Goal: Task Accomplishment & Management: Use online tool/utility

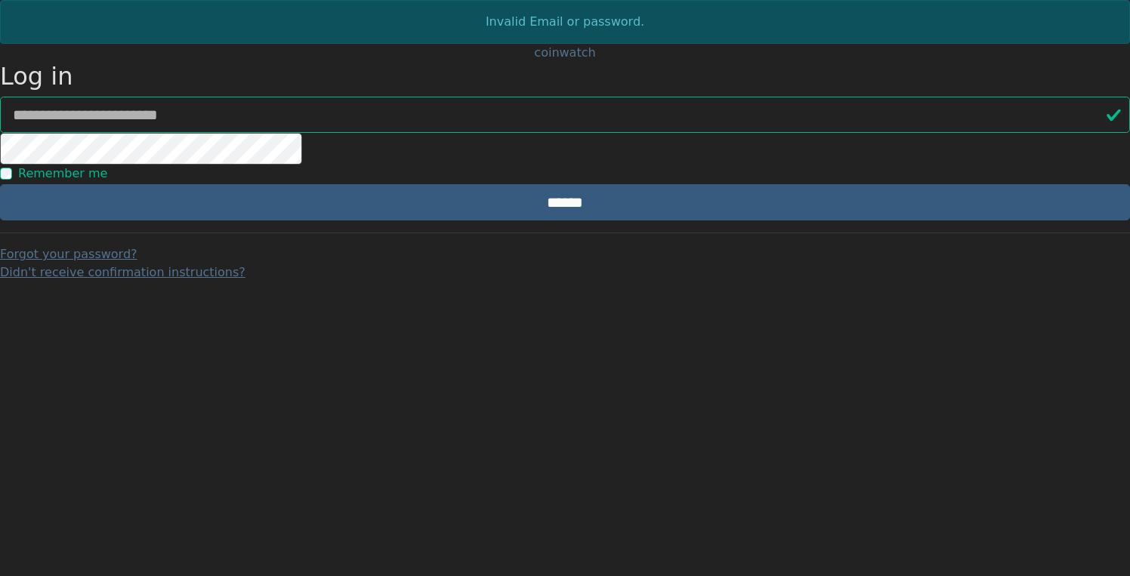
click at [824, 62] on div "coinwatch" at bounding box center [565, 53] width 1130 height 18
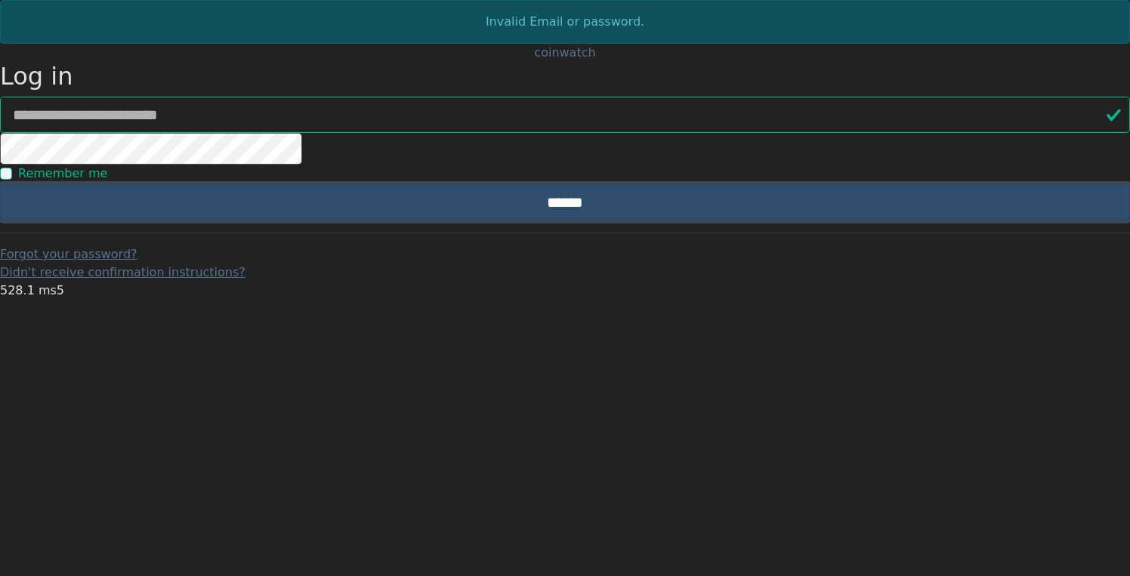
click at [554, 221] on input "******" at bounding box center [565, 202] width 1130 height 36
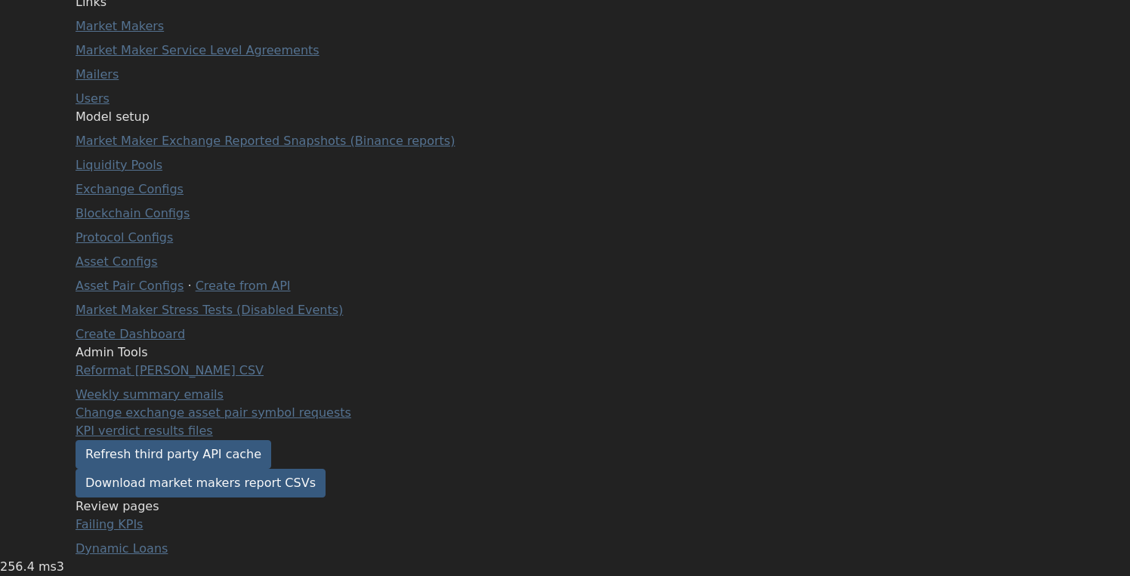
scroll to position [440, 0]
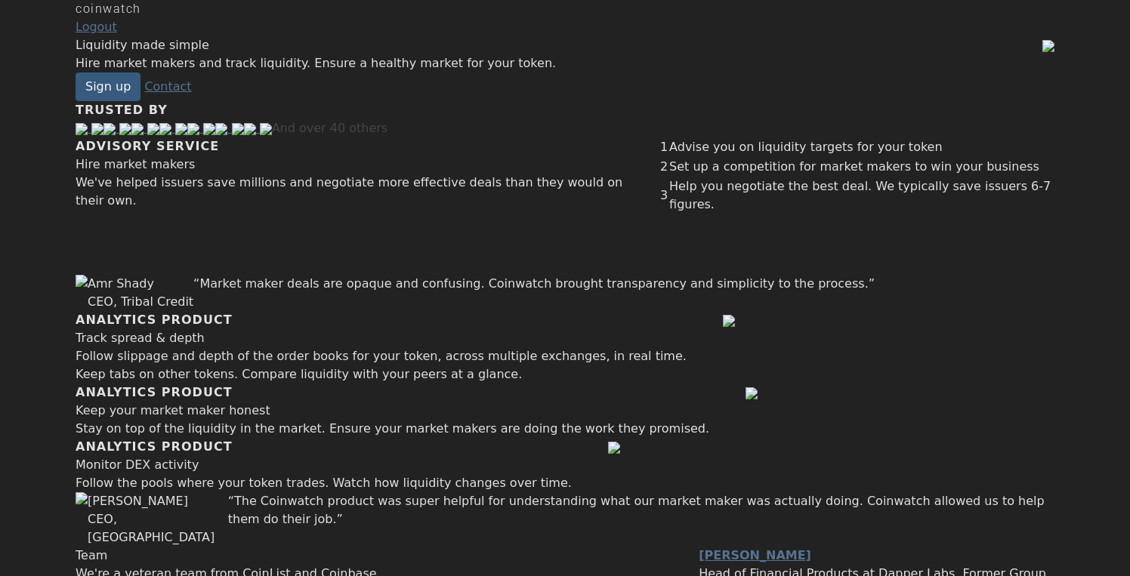
click at [173, 18] on div "coinwatch" at bounding box center [565, 9] width 979 height 18
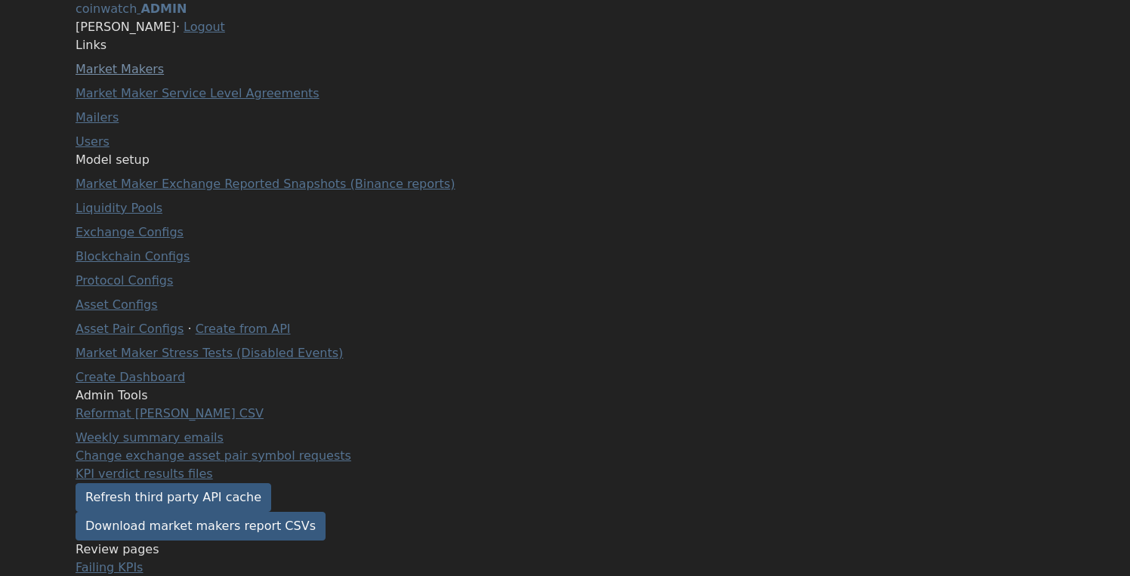
click at [134, 76] on link "Market Makers" at bounding box center [120, 69] width 88 height 14
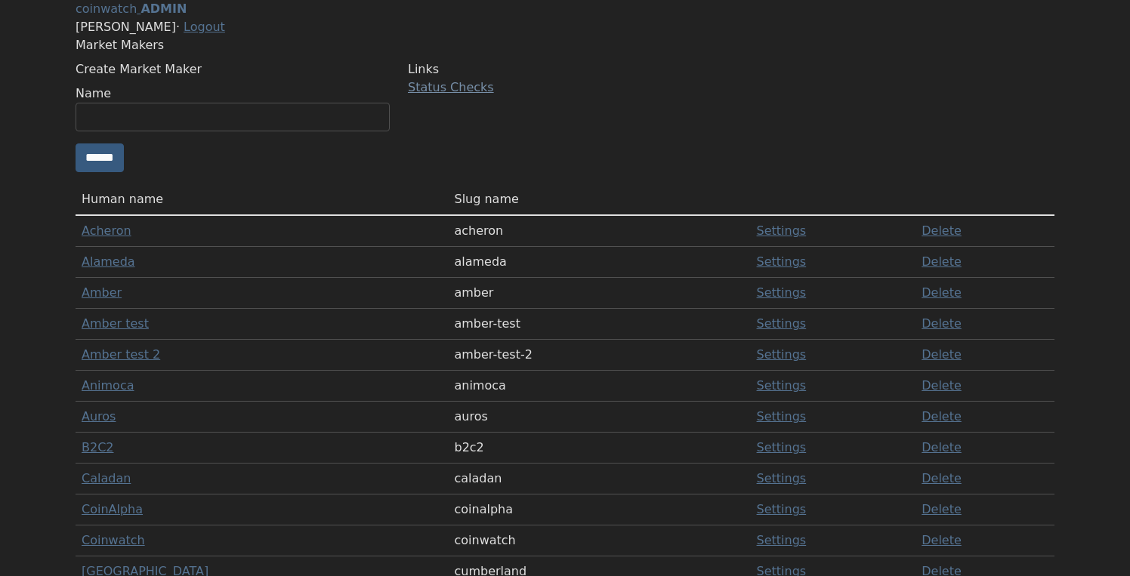
click at [486, 94] on link "Status Checks" at bounding box center [451, 87] width 86 height 14
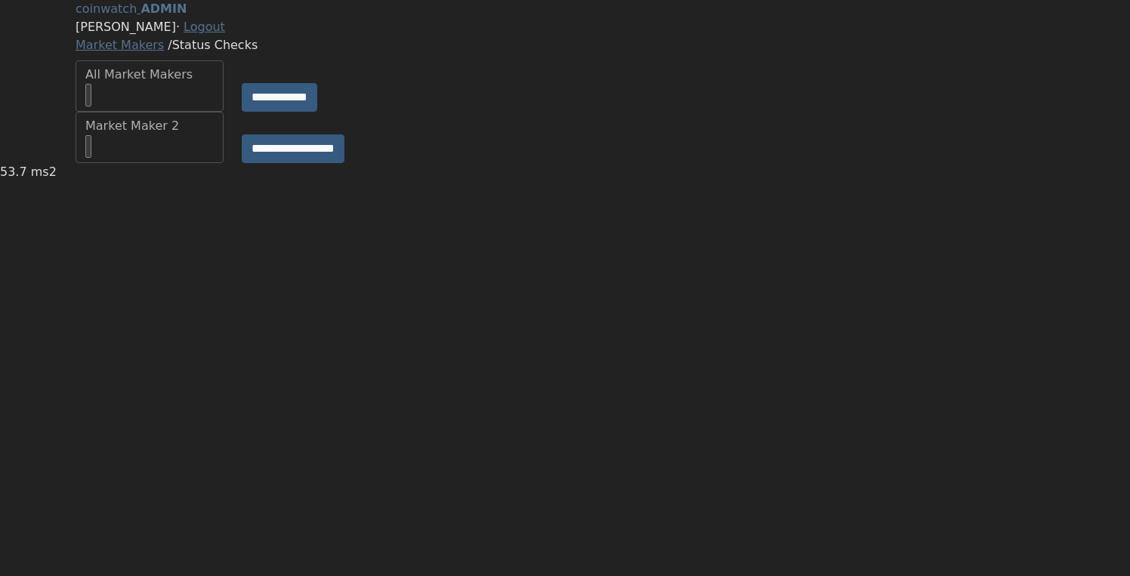
click at [486, 54] on div "Market Makers / Status Checks" at bounding box center [565, 45] width 979 height 18
click at [709, 163] on div "**********" at bounding box center [564, 137] width 997 height 51
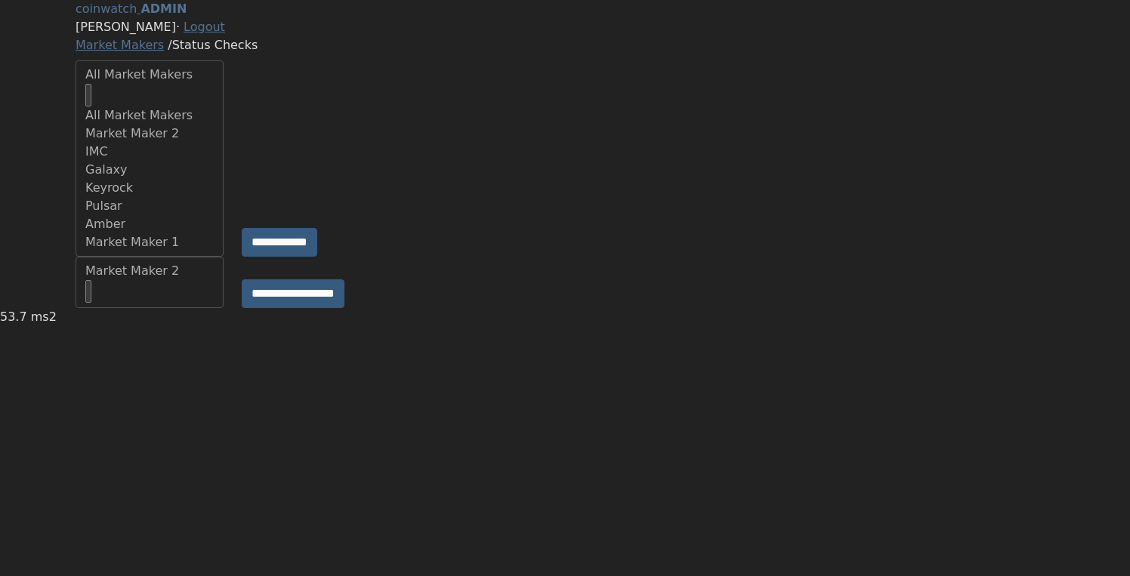
click at [214, 106] on div "All Market Makers" at bounding box center [149, 86] width 128 height 41
click at [201, 106] on div "Market Maker 2" at bounding box center [149, 86] width 128 height 41
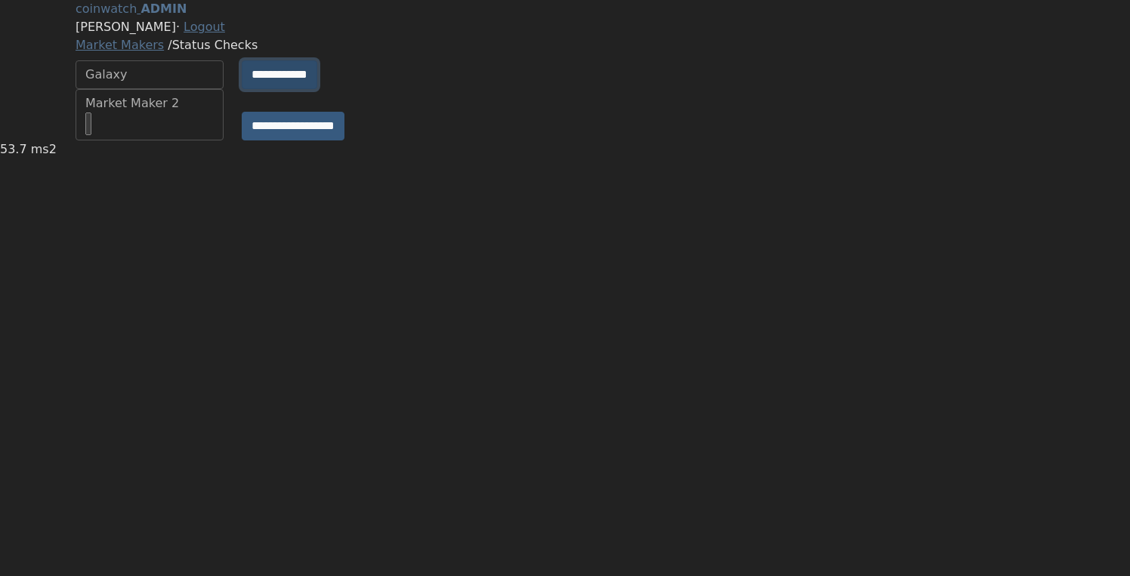
click at [278, 89] on input "**********" at bounding box center [280, 74] width 76 height 29
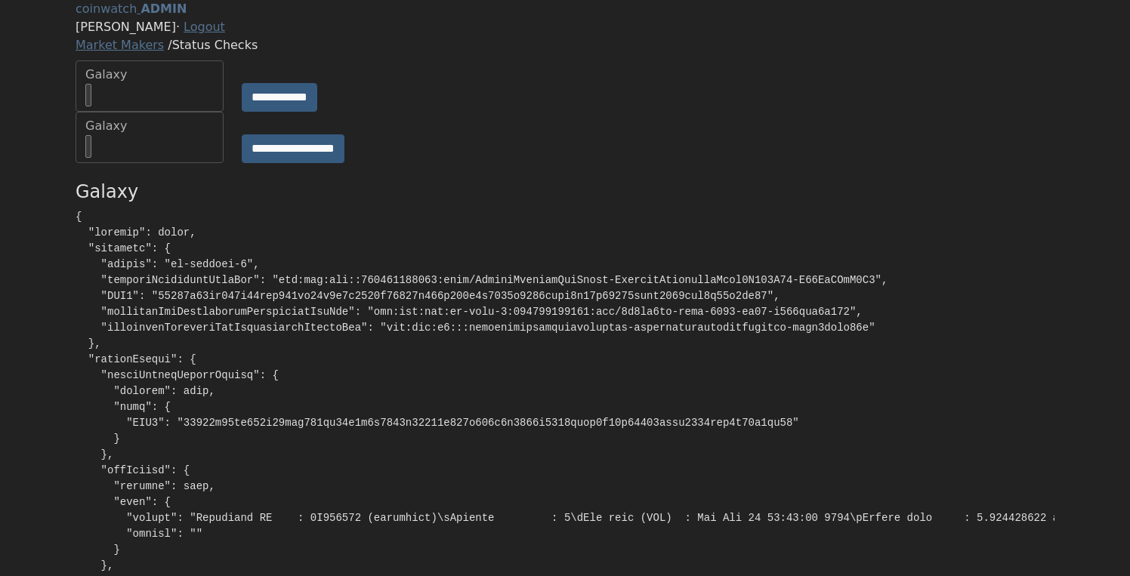
copy pre "metadata"
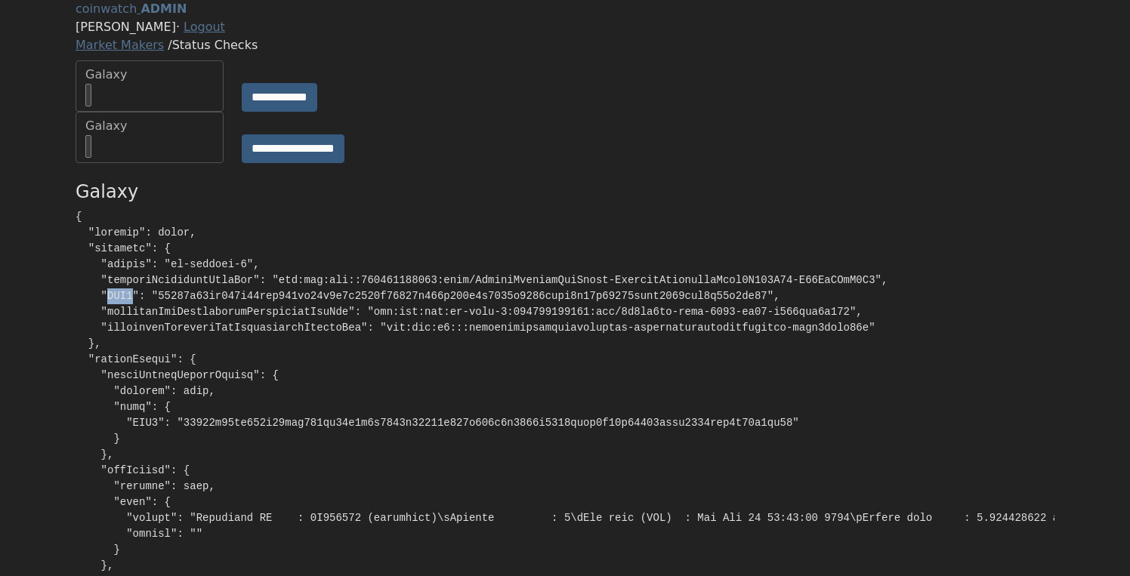
copy pre "PCR0"
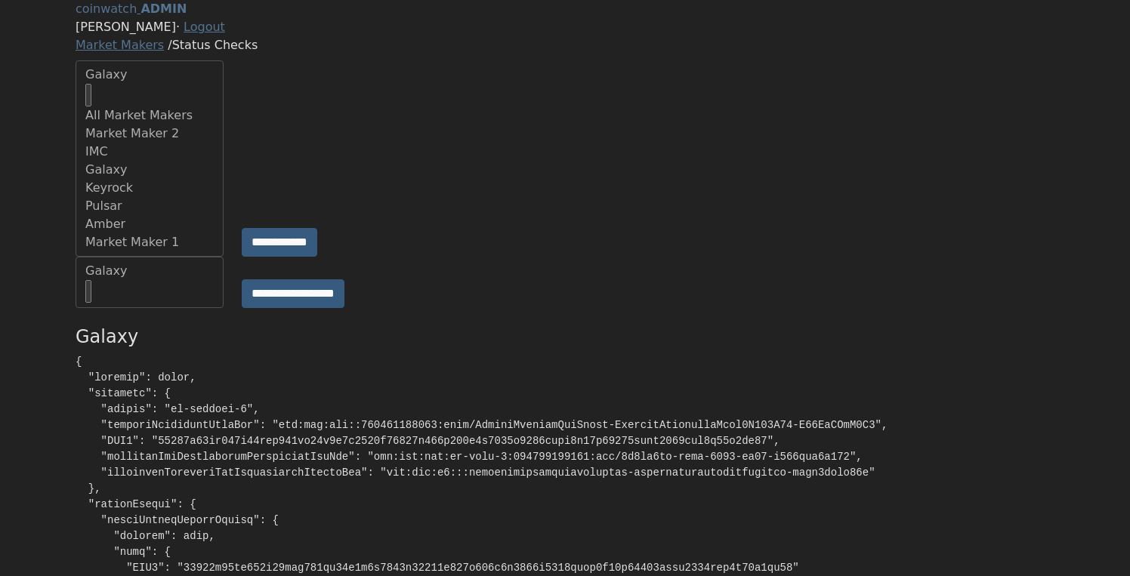
click at [161, 106] on div "Galaxy" at bounding box center [149, 86] width 128 height 41
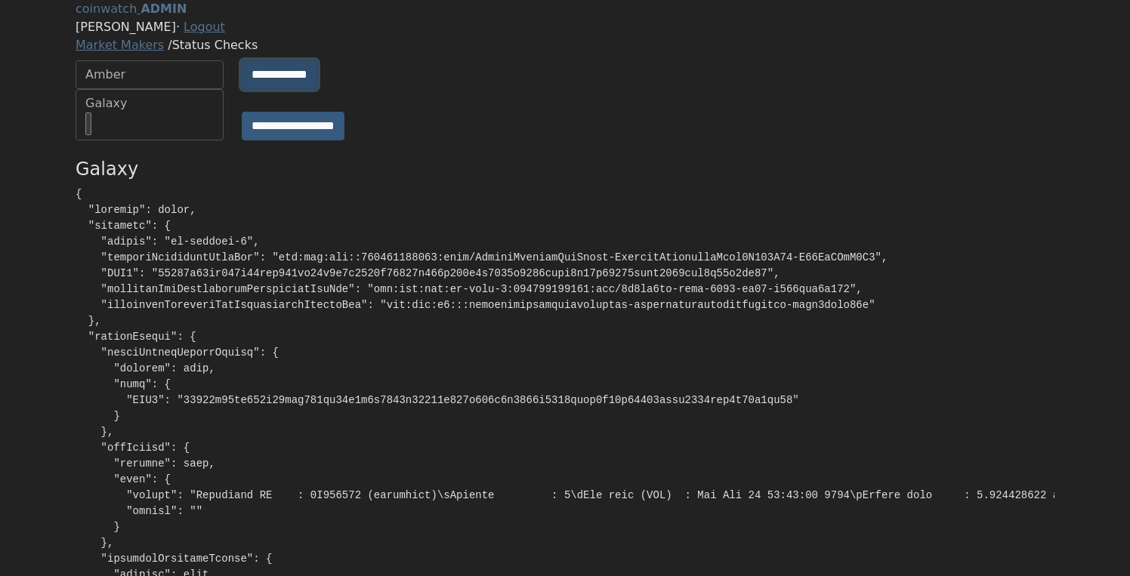
click at [278, 89] on input "**********" at bounding box center [280, 74] width 76 height 29
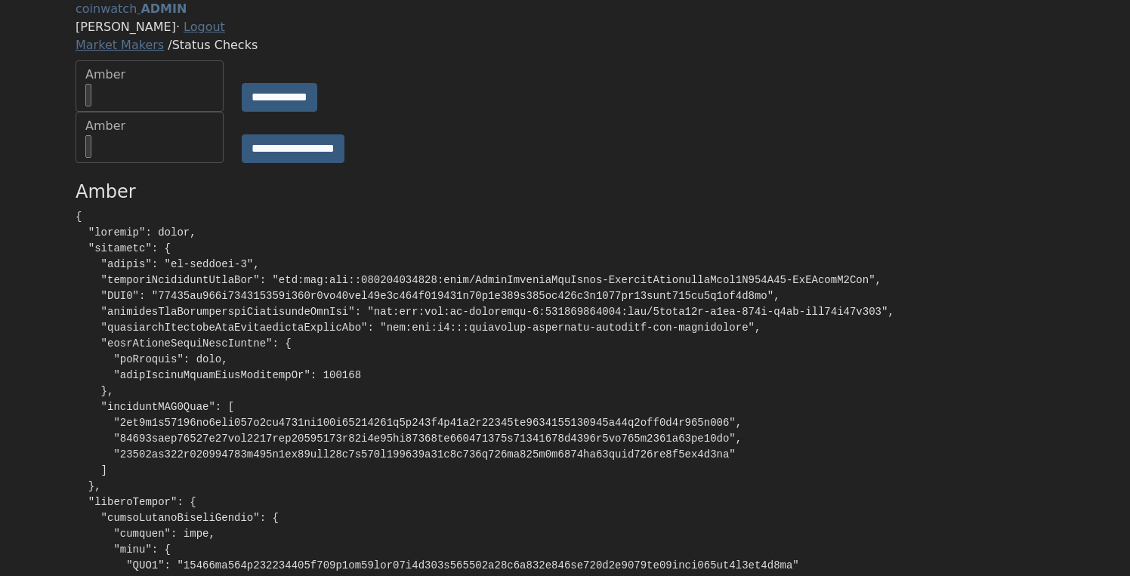
scroll to position [60, 0]
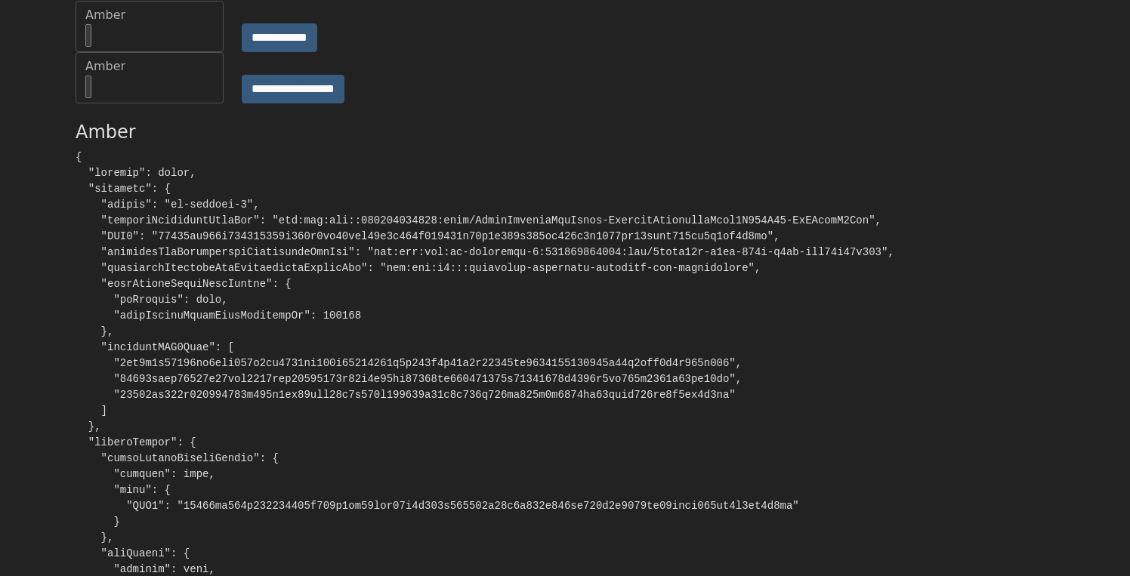
copy pre "approvedPCR0List"
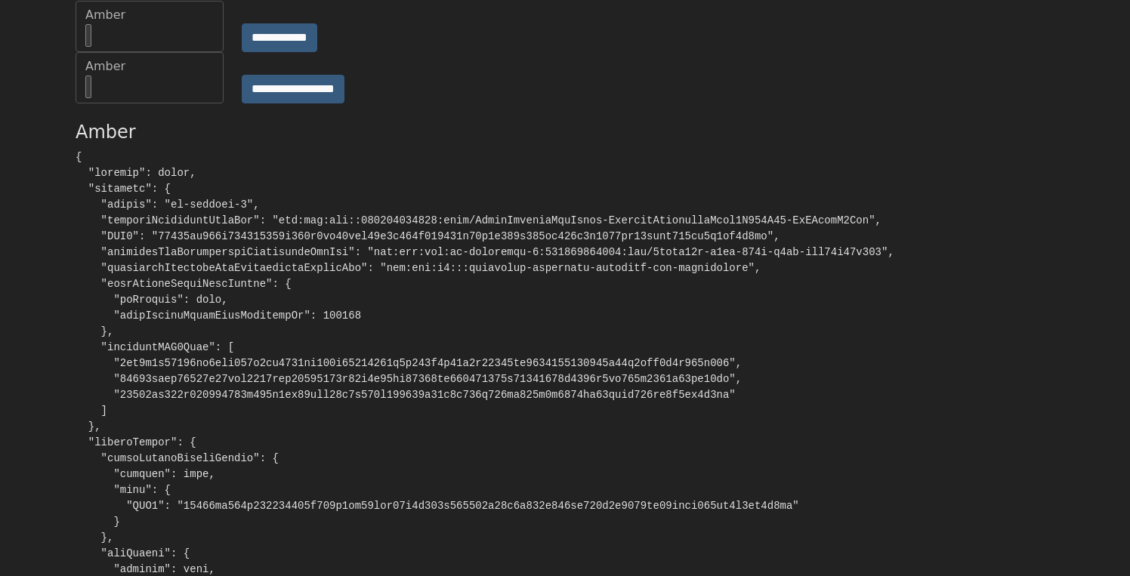
copy pre "metadata"
click at [309, 52] on input "**********" at bounding box center [280, 37] width 76 height 29
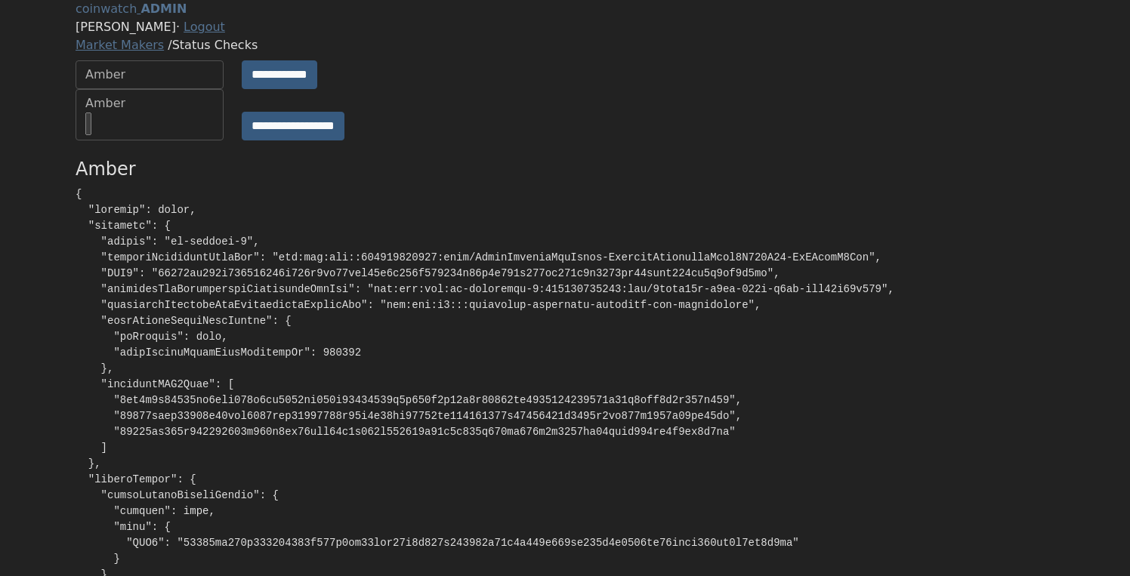
click at [321, 181] on h4 "Amber" at bounding box center [565, 170] width 979 height 22
click at [144, 84] on div "Amber" at bounding box center [149, 75] width 128 height 18
click at [279, 89] on input "**********" at bounding box center [280, 74] width 76 height 29
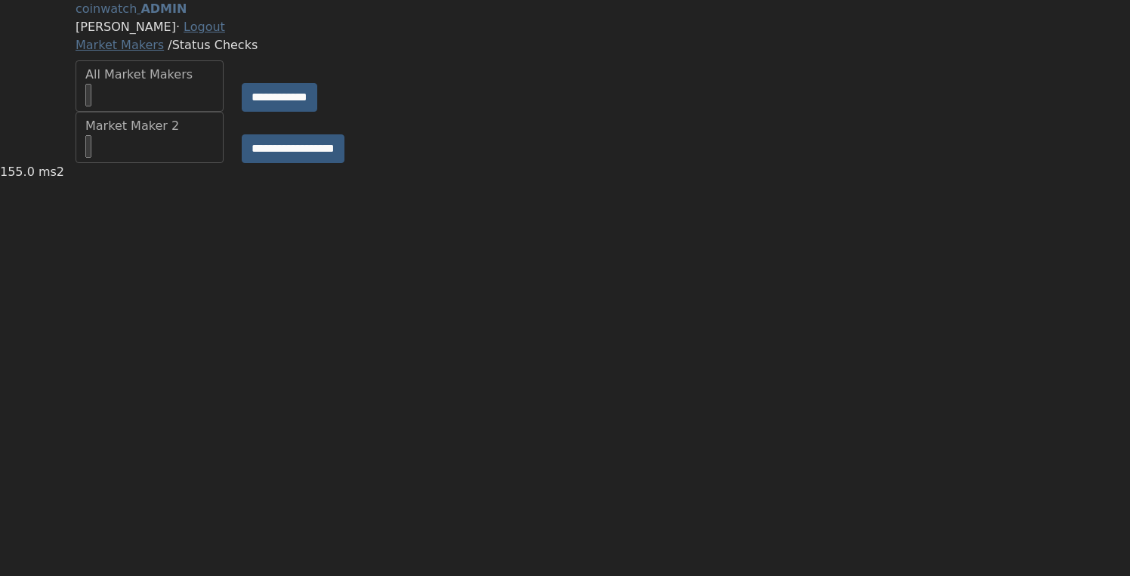
click at [205, 106] on div "All Market Makers" at bounding box center [149, 86] width 128 height 41
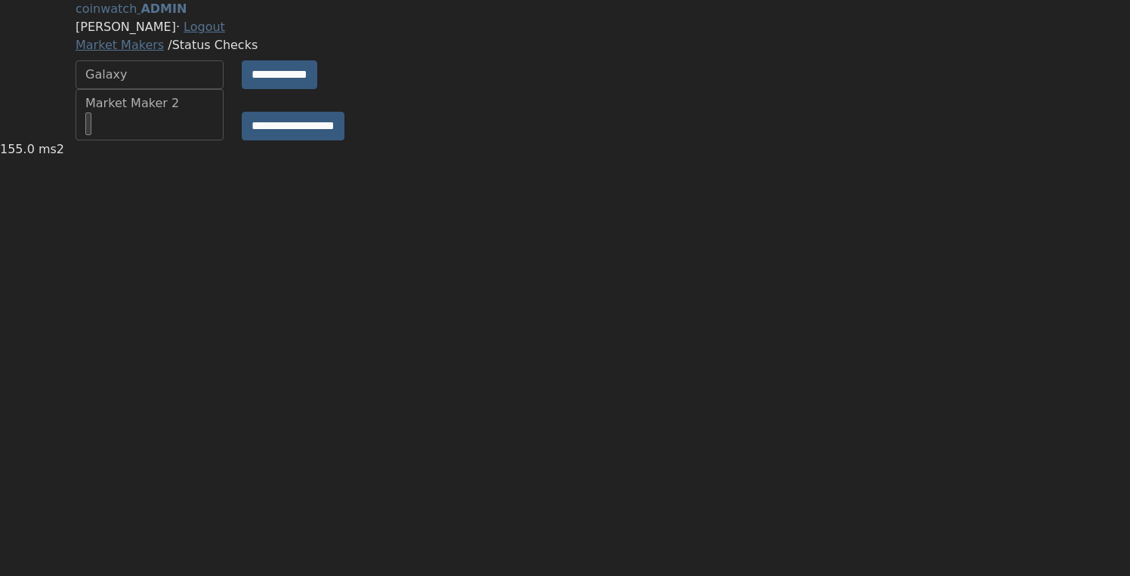
click at [329, 103] on div "**********" at bounding box center [564, 70] width 997 height 140
click at [313, 89] on input "**********" at bounding box center [280, 74] width 76 height 29
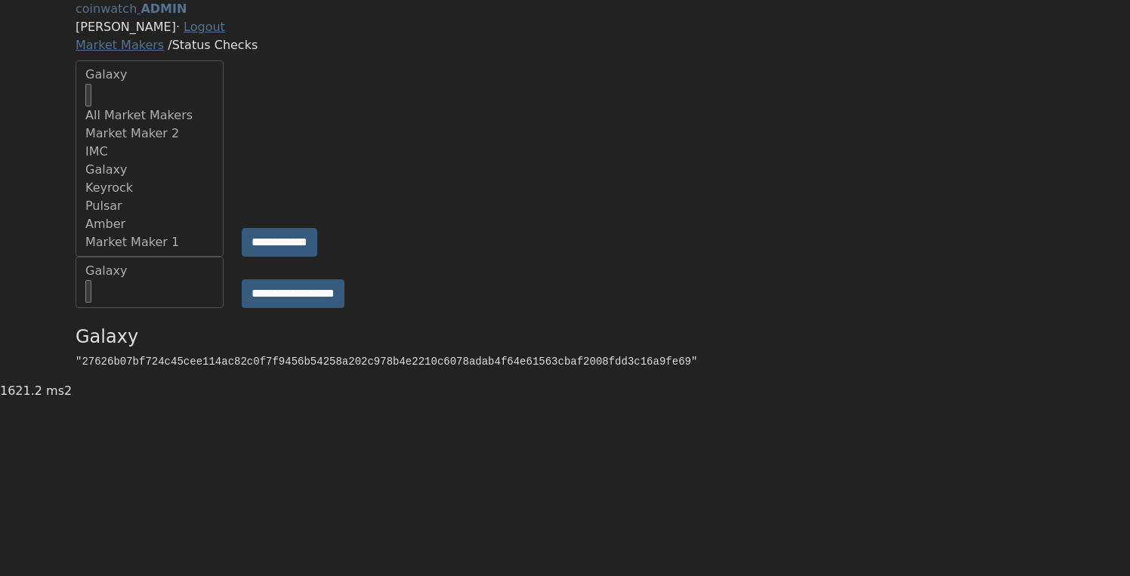
click at [179, 106] on div "Galaxy" at bounding box center [149, 86] width 128 height 41
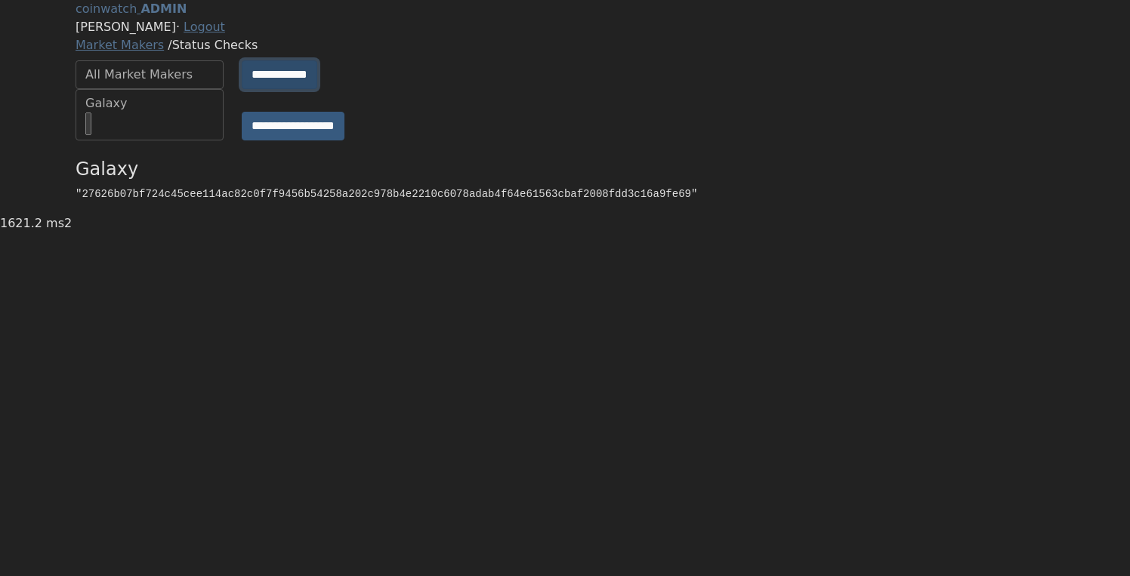
click at [283, 89] on input "**********" at bounding box center [280, 74] width 76 height 29
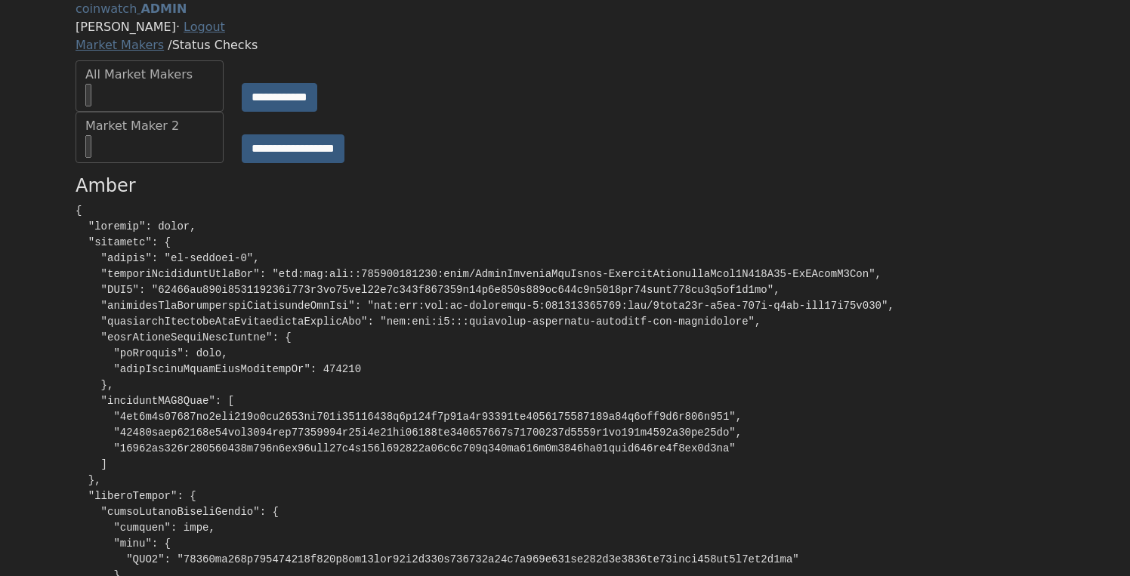
click at [516, 163] on div "**********" at bounding box center [564, 137] width 997 height 51
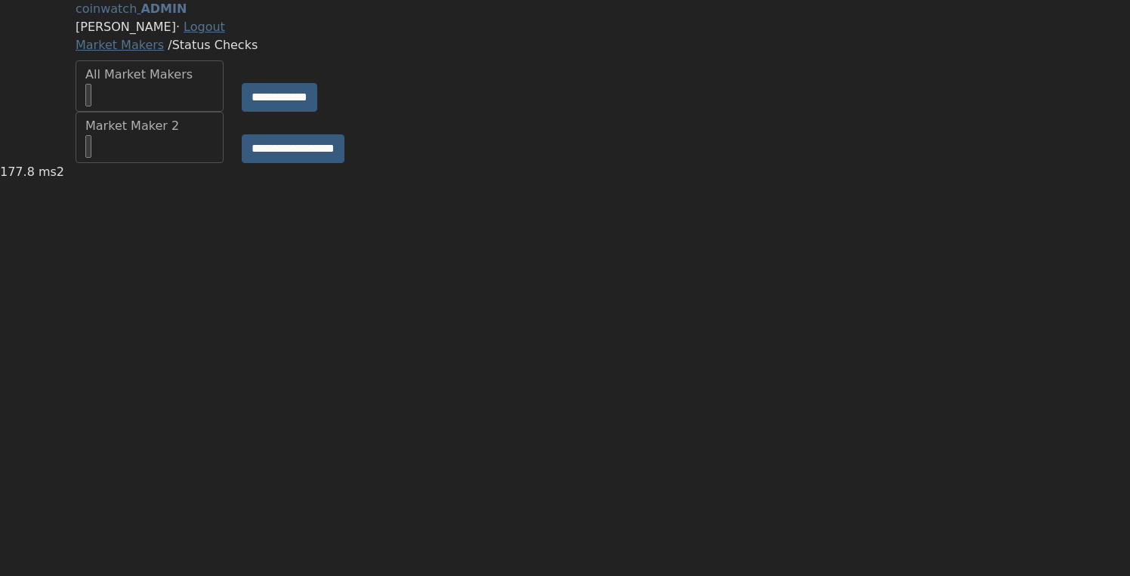
click at [526, 112] on div "**********" at bounding box center [564, 85] width 997 height 51
click at [267, 54] on div "Market Makers / Status Checks" at bounding box center [565, 45] width 979 height 18
click at [295, 54] on div "Market Makers / Status Checks" at bounding box center [565, 45] width 979 height 18
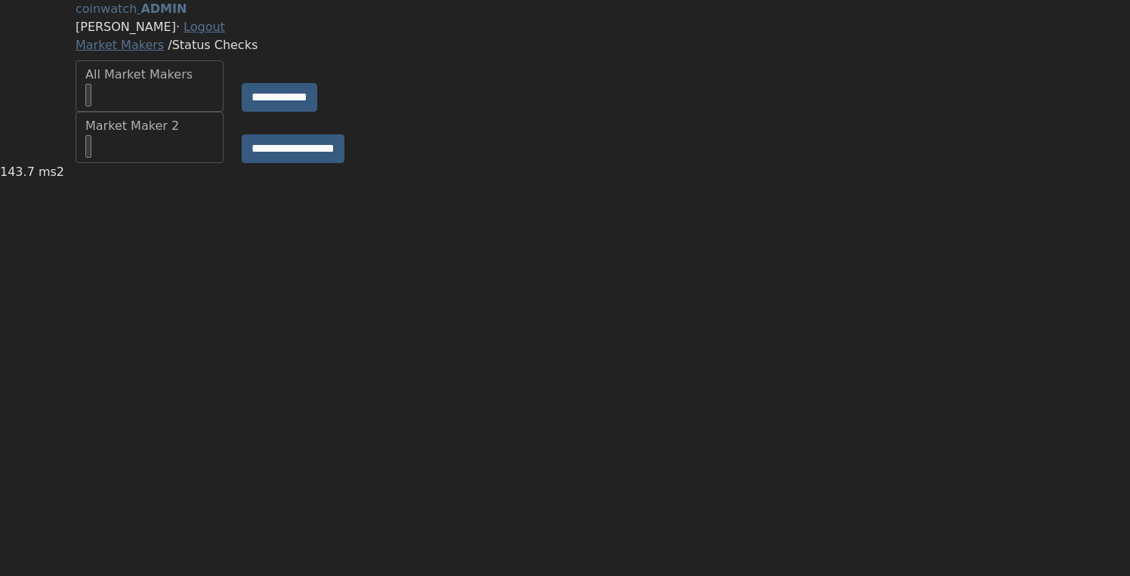
click at [236, 54] on div "Market Makers / Status Checks" at bounding box center [565, 45] width 979 height 18
click at [164, 52] on link "Market Makers" at bounding box center [120, 45] width 88 height 14
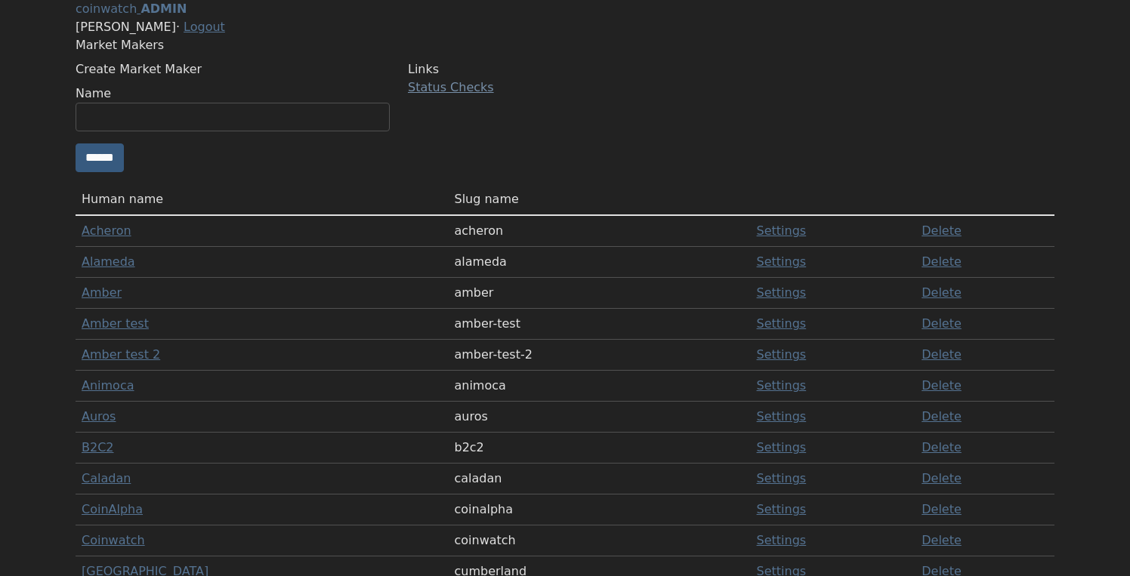
click at [456, 94] on link "Status Checks" at bounding box center [451, 87] width 86 height 14
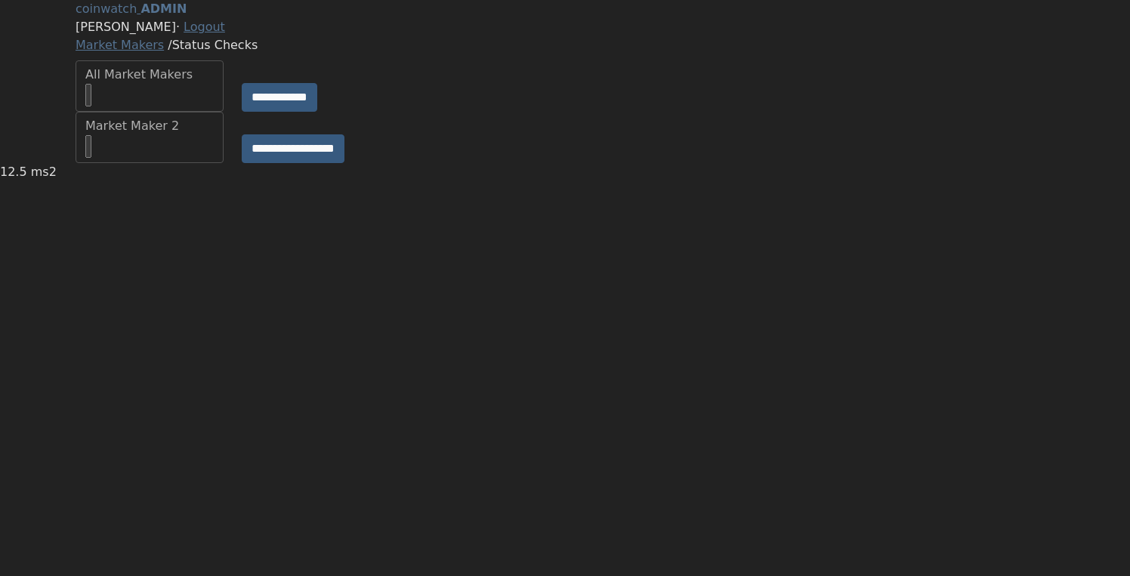
click at [535, 163] on main "**********" at bounding box center [565, 81] width 1130 height 163
click at [160, 204] on button "Show Status Table" at bounding box center [141, 189] width 130 height 29
click at [298, 112] on input "**********" at bounding box center [280, 97] width 76 height 29
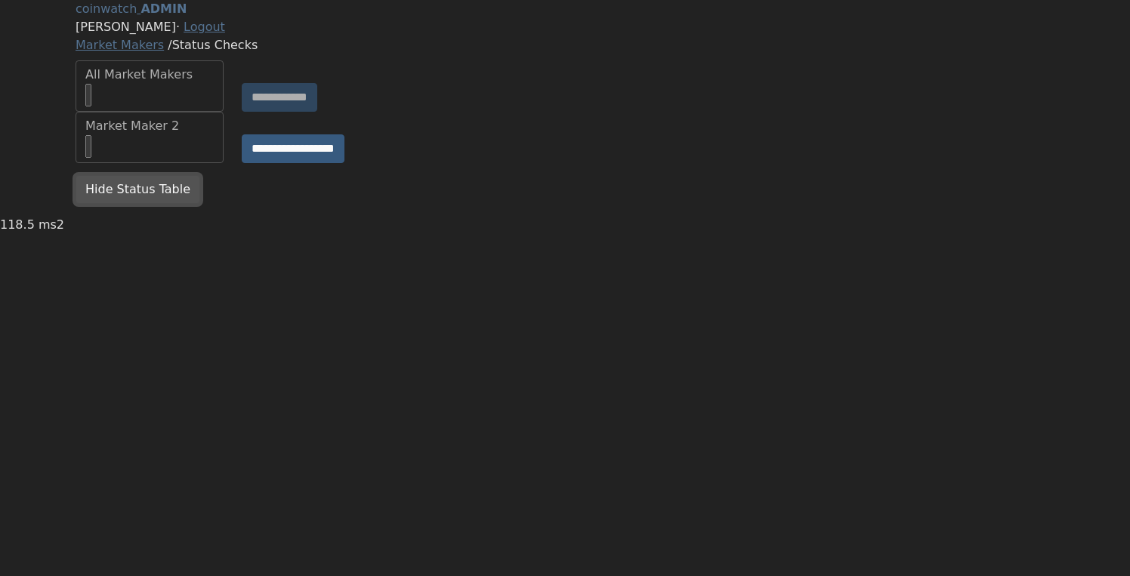
click at [176, 204] on button "Hide Status Table" at bounding box center [138, 189] width 125 height 29
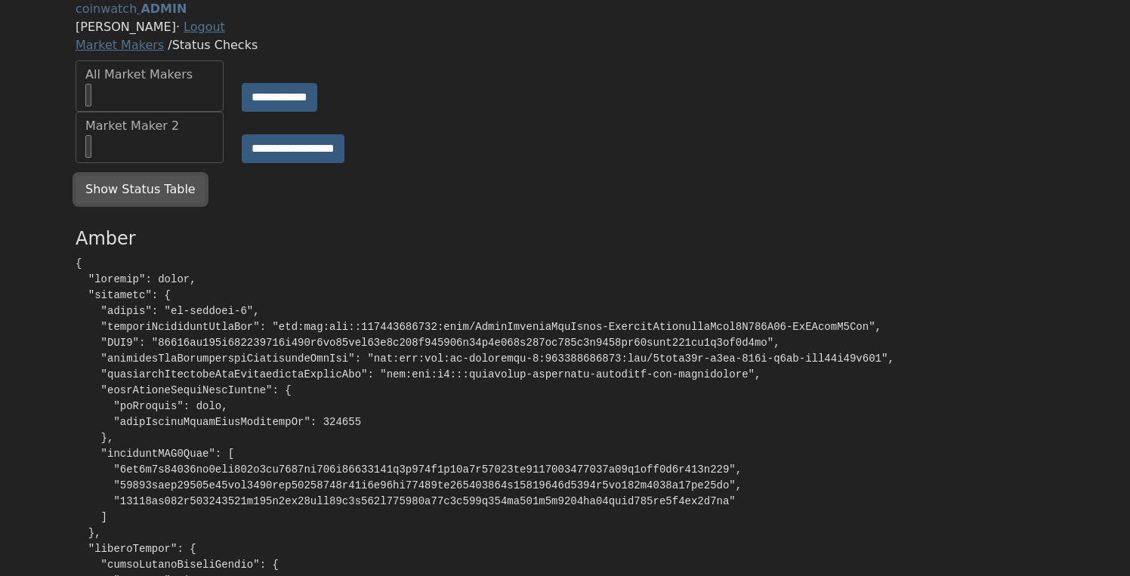
click at [181, 204] on button "Show Status Table" at bounding box center [141, 189] width 130 height 29
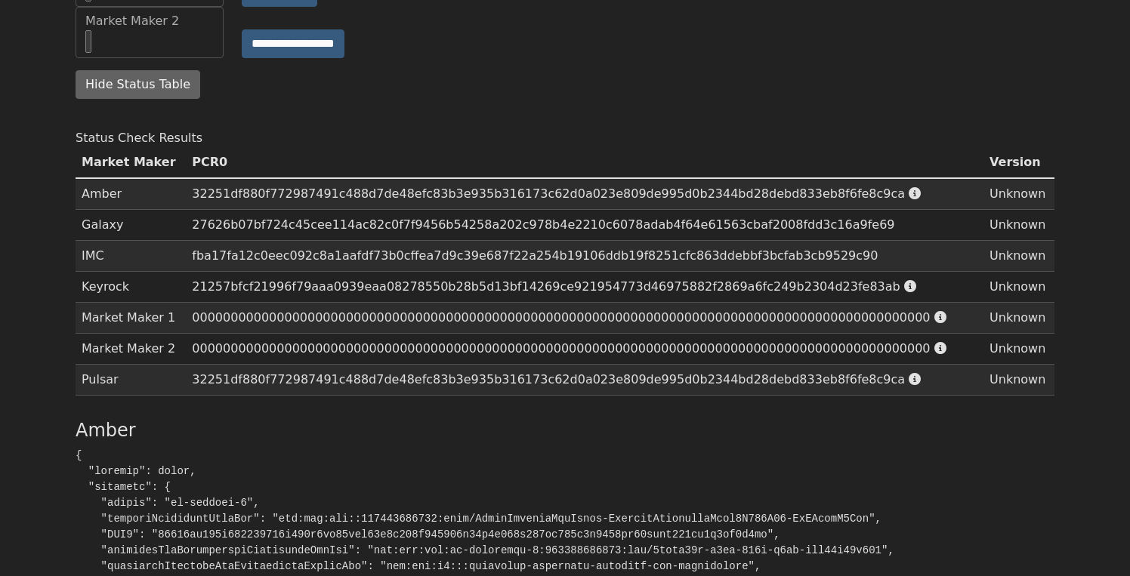
scroll to position [91, 0]
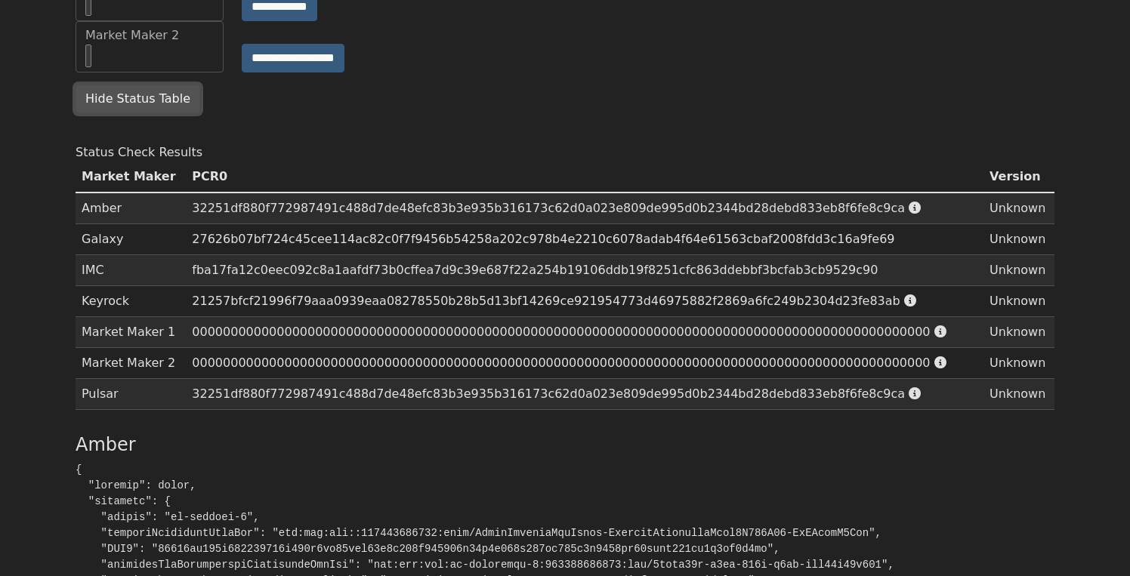
click at [148, 113] on button "Hide Status Table" at bounding box center [138, 99] width 125 height 29
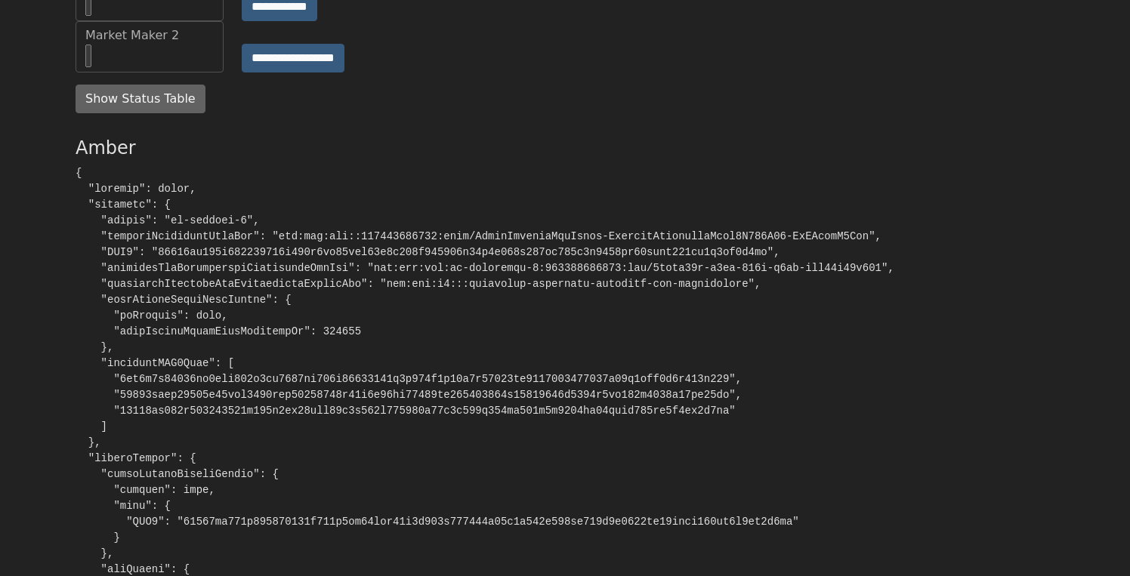
click at [381, 125] on div "Show Status Table Hide Status Table" at bounding box center [555, 105] width 979 height 41
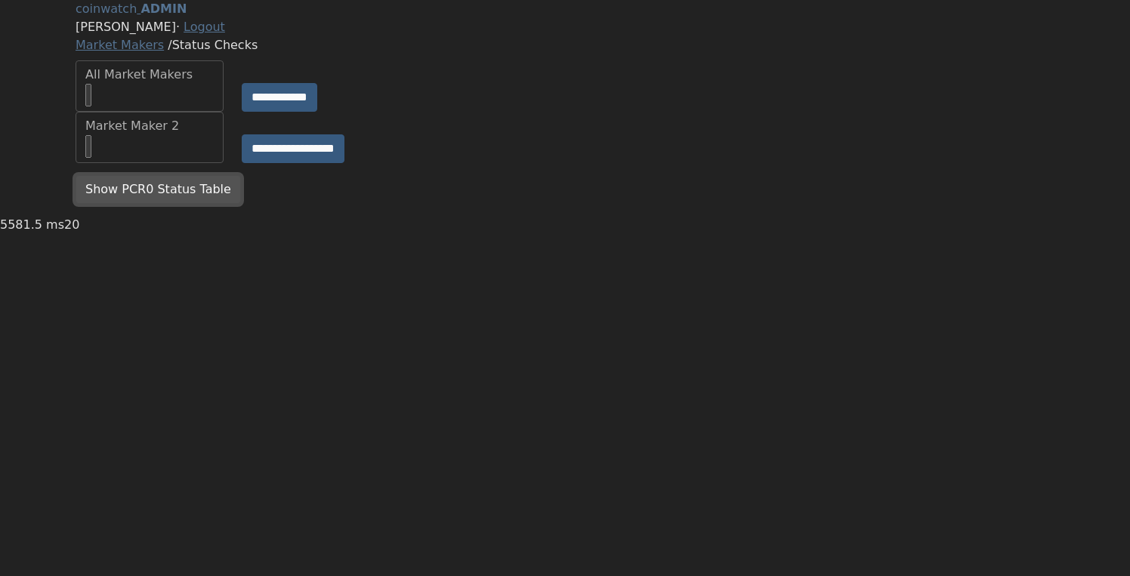
click at [184, 204] on button "Show PCR0 Status Table" at bounding box center [158, 189] width 165 height 29
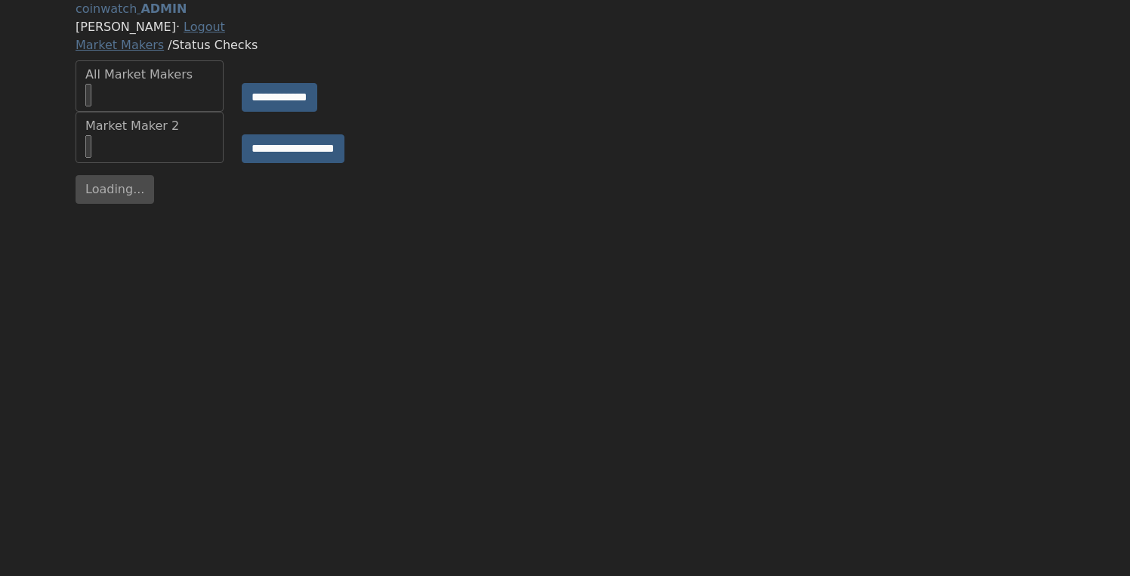
click at [106, 216] on div "Loading... Hide PCR0 Status Table" at bounding box center [564, 195] width 997 height 41
click at [110, 216] on div "Loading... Hide PCR0 Status Table" at bounding box center [564, 195] width 997 height 41
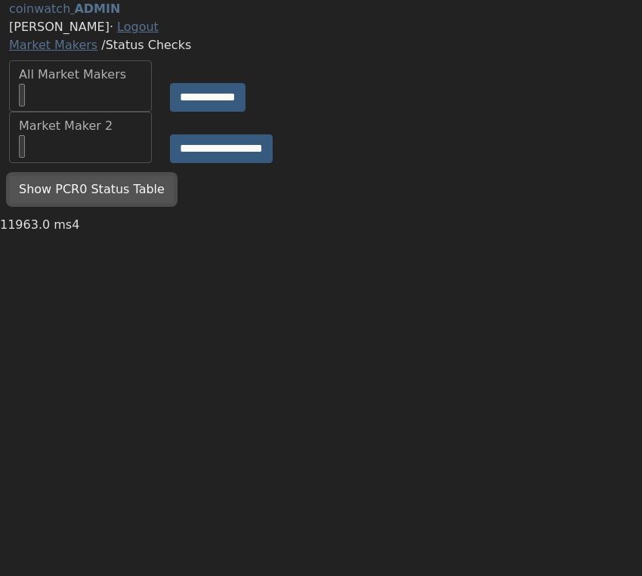
click at [132, 204] on button "Show PCR0 Status Table" at bounding box center [91, 189] width 165 height 29
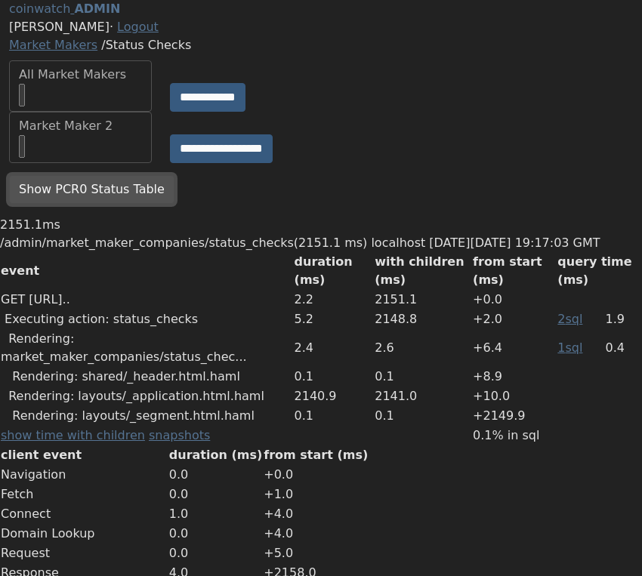
click at [115, 204] on button "Show PCR0 Status Table" at bounding box center [91, 189] width 165 height 29
click at [134, 204] on button "Show PCR0 Status Table" at bounding box center [91, 189] width 165 height 29
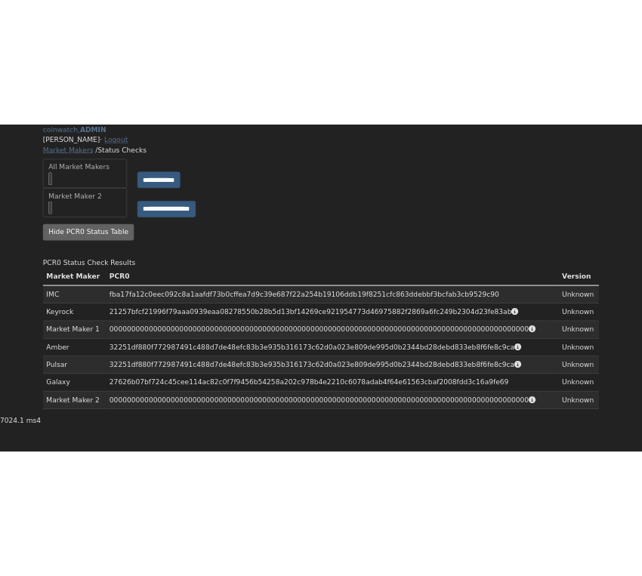
scroll to position [83, 0]
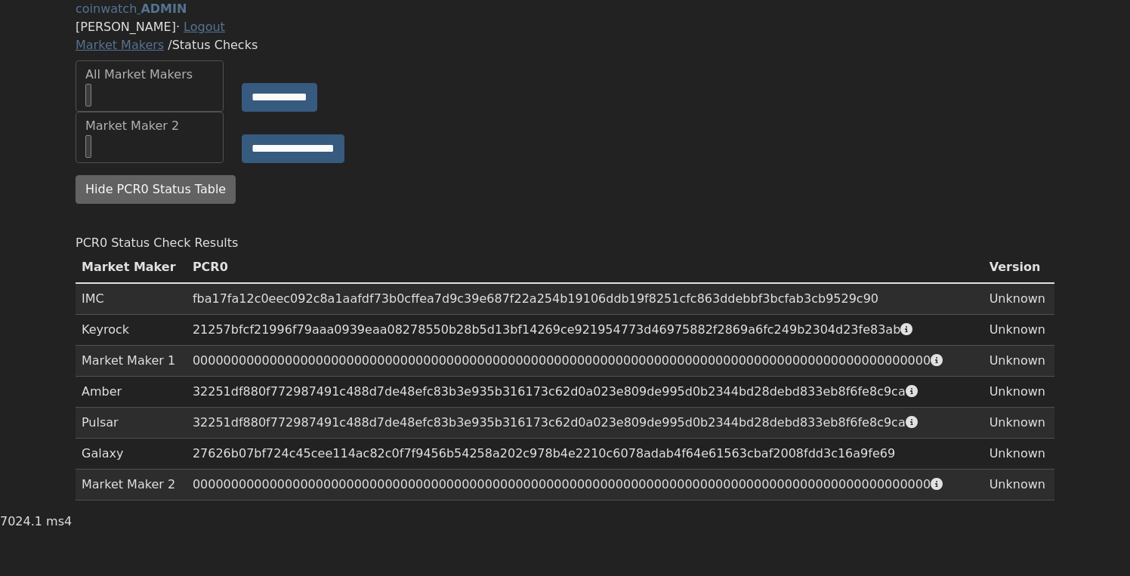
click at [641, 366] on icon at bounding box center [936, 360] width 12 height 12
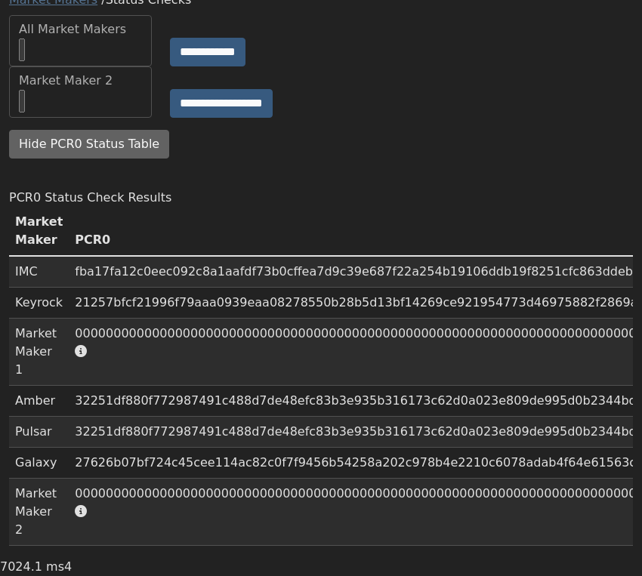
click at [63, 369] on td "Market Maker 1" at bounding box center [39, 352] width 60 height 67
click at [53, 412] on div at bounding box center [53, 412] width 0 height 0
click at [63, 379] on td "Market Maker 1" at bounding box center [39, 352] width 60 height 67
click at [179, 369] on td "0000000000000000000000000000000000000000000000000000000000000000000000000000000…" at bounding box center [444, 352] width 750 height 67
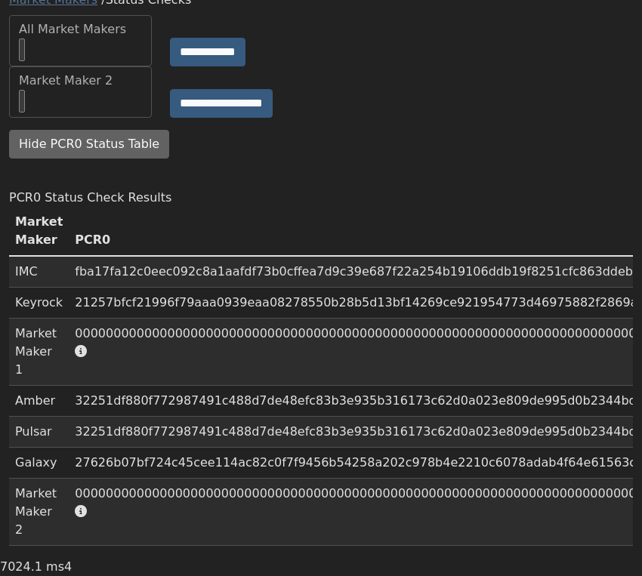
click at [319, 151] on div "Loading... Hide PCR0 Status Table" at bounding box center [321, 150] width 642 height 41
click at [87, 357] on icon at bounding box center [81, 351] width 12 height 12
click at [87, 517] on span at bounding box center [81, 512] width 12 height 14
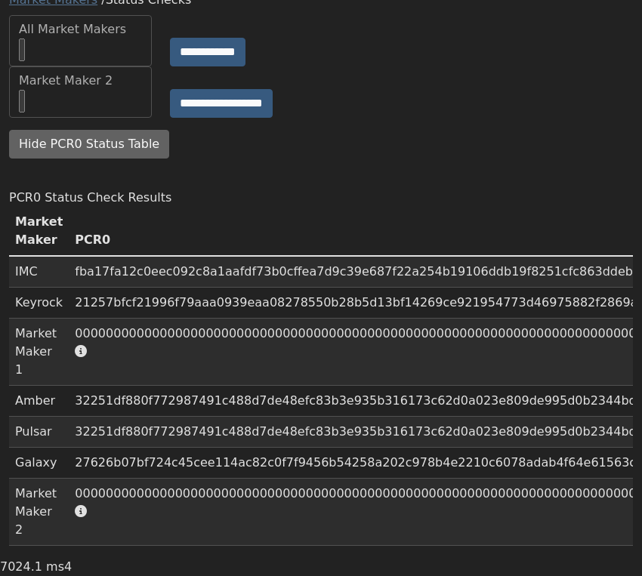
click at [87, 357] on icon at bounding box center [81, 351] width 12 height 12
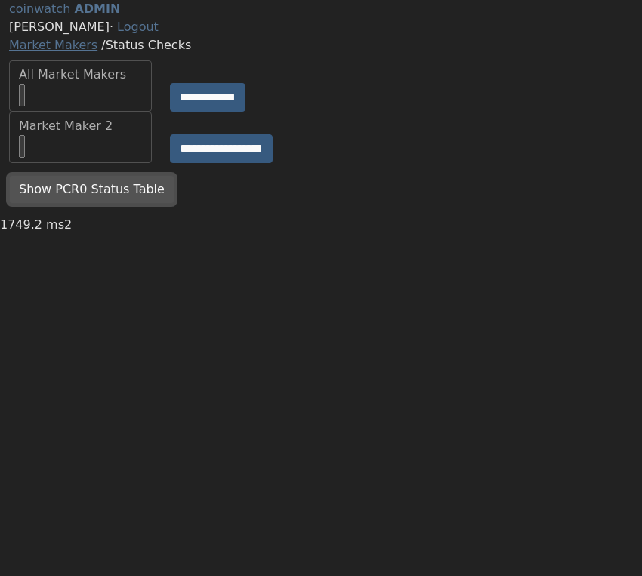
click at [135, 204] on button "Show PCR0 Status Table" at bounding box center [91, 189] width 165 height 29
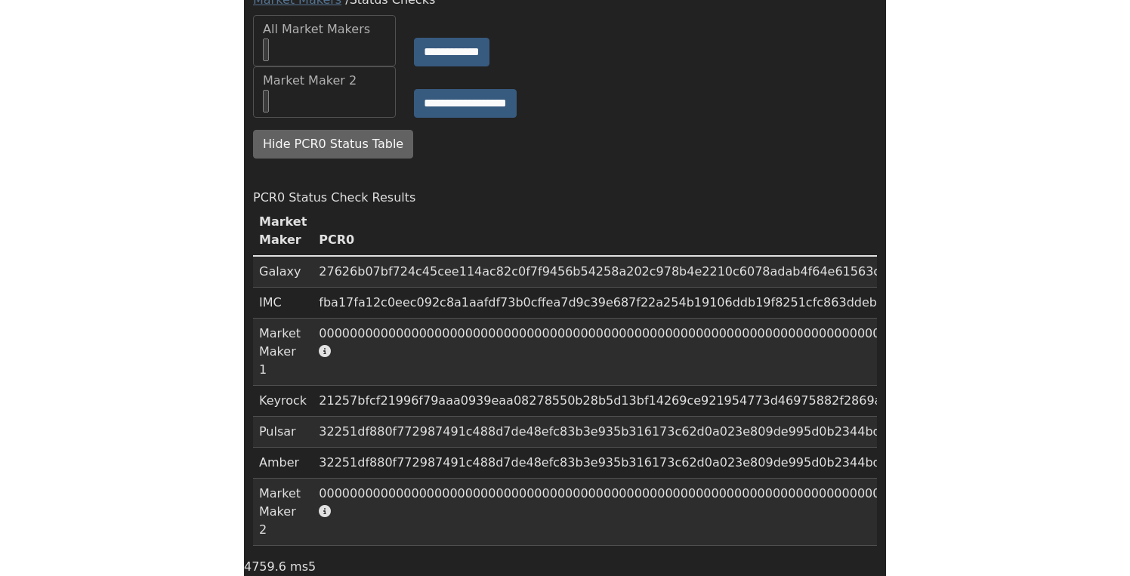
scroll to position [83, 0]
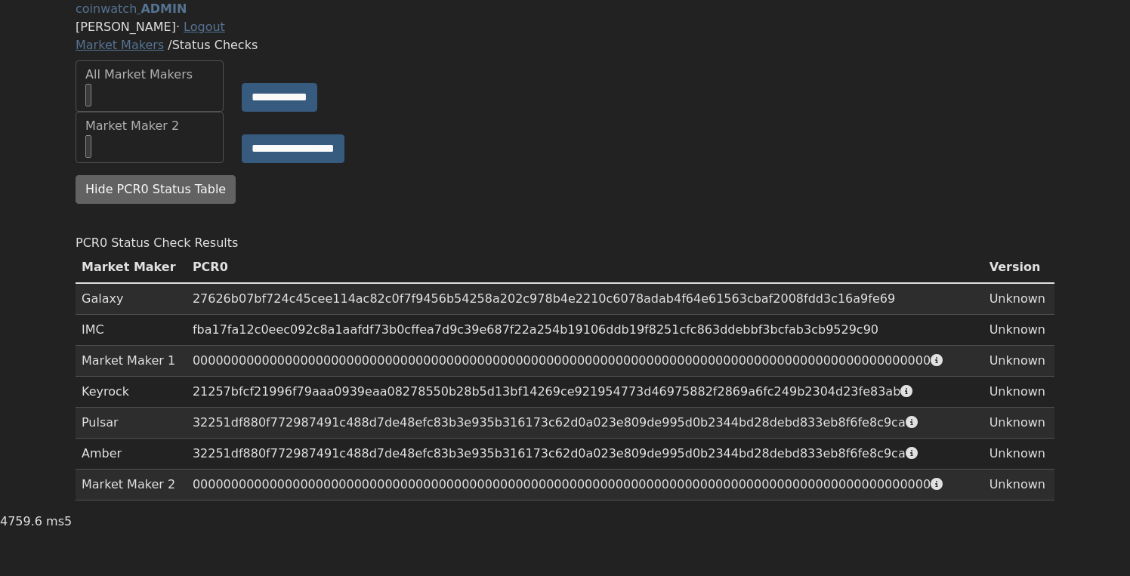
click at [262, 377] on td "0000000000000000000000000000000000000000000000000000000000000000000000000000000…" at bounding box center [585, 361] width 797 height 31
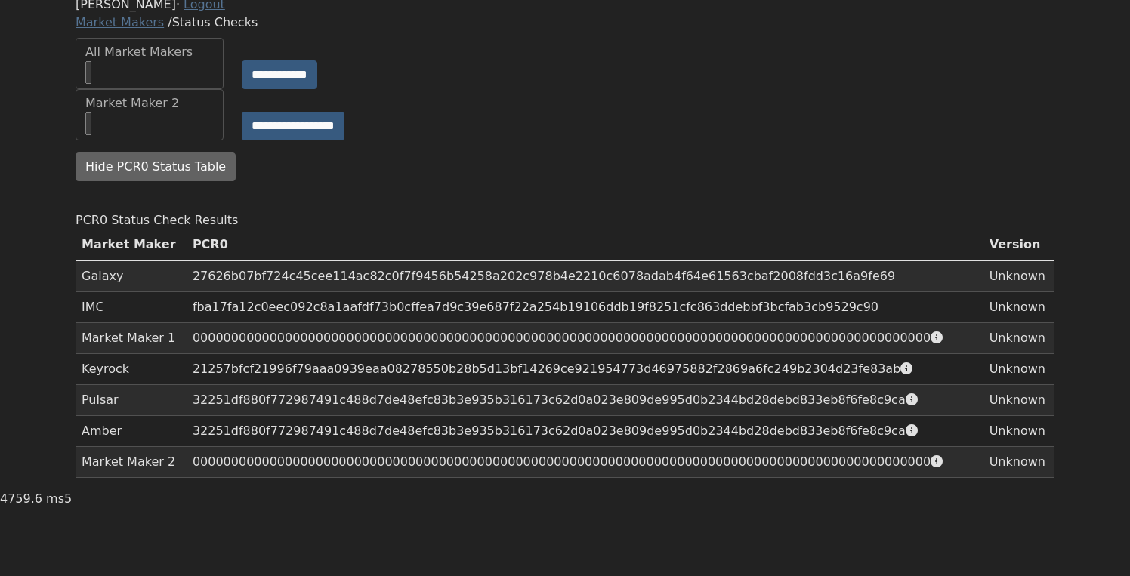
click at [352, 354] on td "0000000000000000000000000000000000000000000000000000000000000000000000000000000…" at bounding box center [585, 338] width 797 height 31
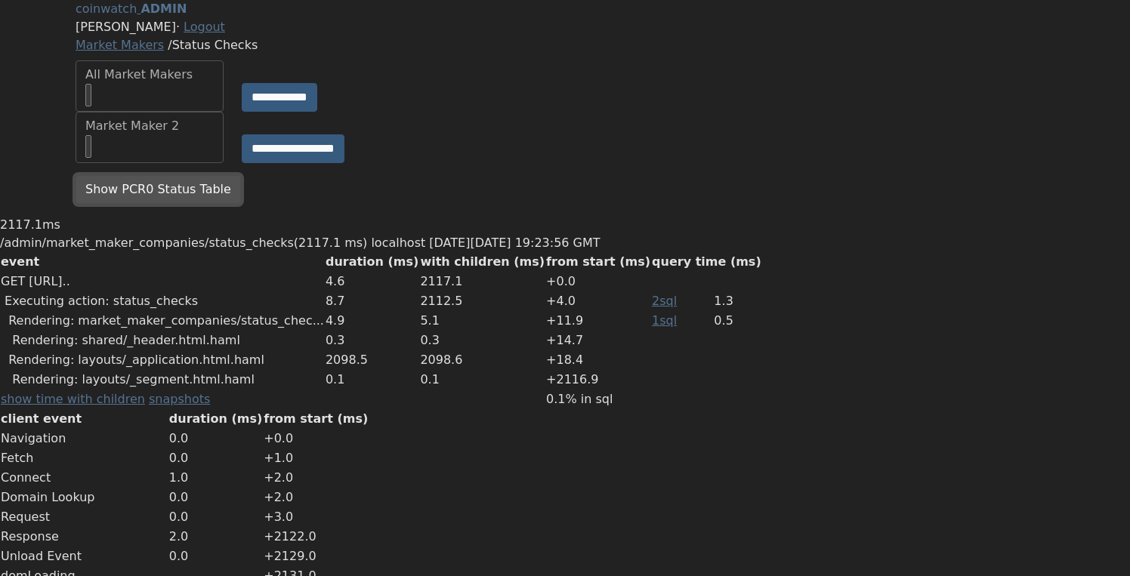
click at [167, 204] on button "Show PCR0 Status Table" at bounding box center [158, 189] width 165 height 29
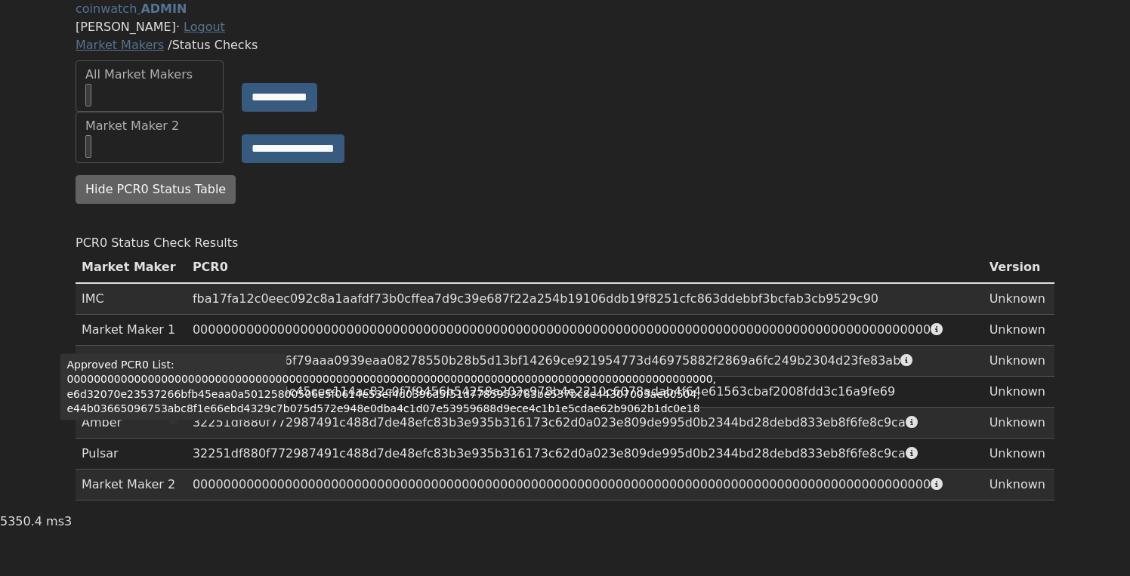
click at [186, 391] on div "Approved PCR0 List: 00000000000000000000000000000000000000000000000000000000000…" at bounding box center [173, 386] width 227 height 66
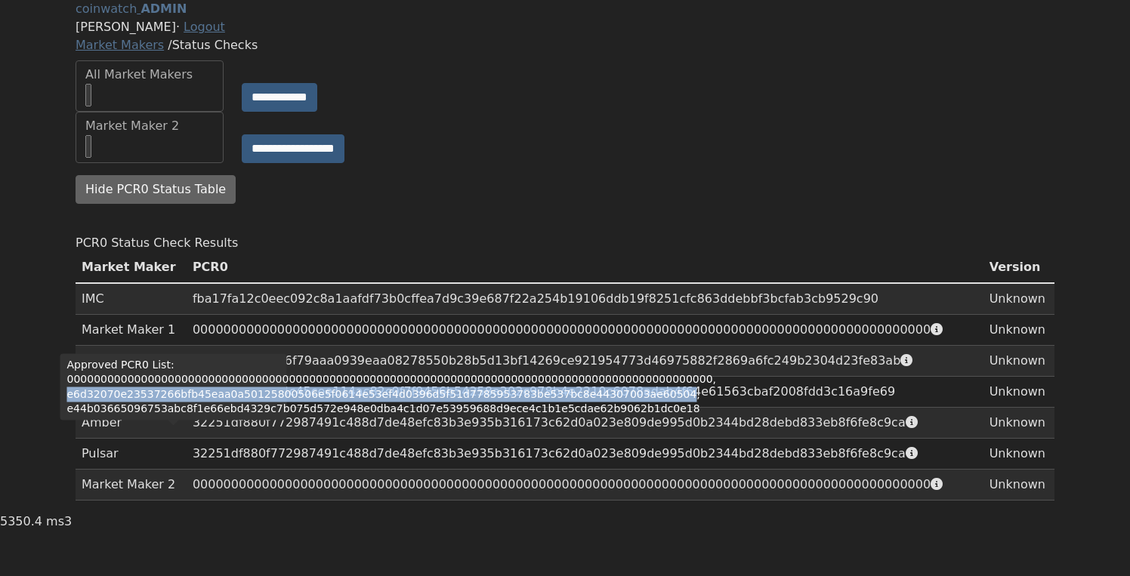
click at [186, 391] on div "Approved PCR0 List: 00000000000000000000000000000000000000000000000000000000000…" at bounding box center [173, 386] width 227 height 66
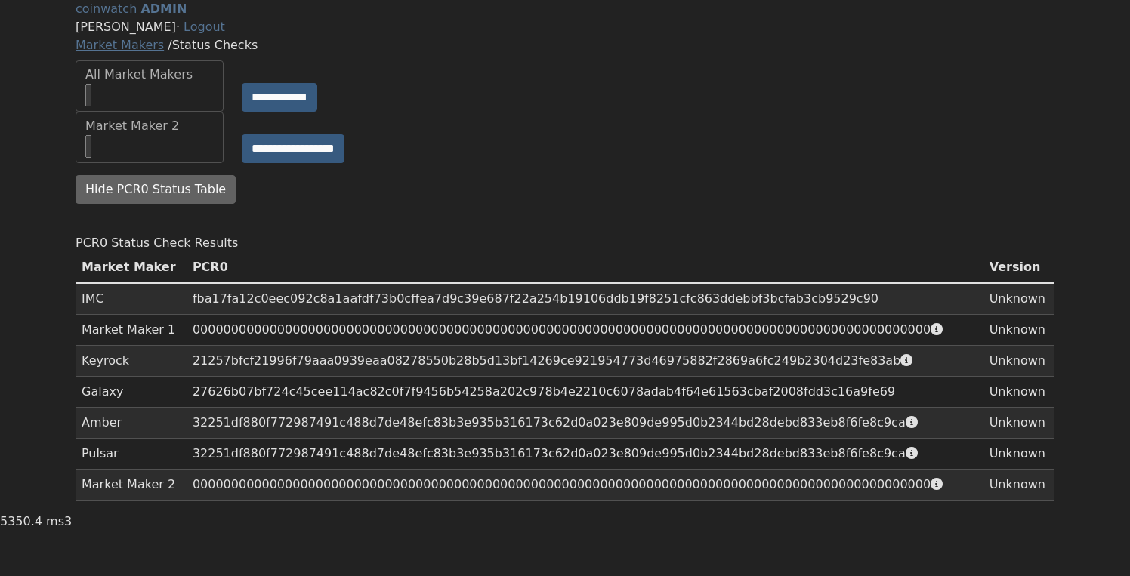
scroll to position [83, 0]
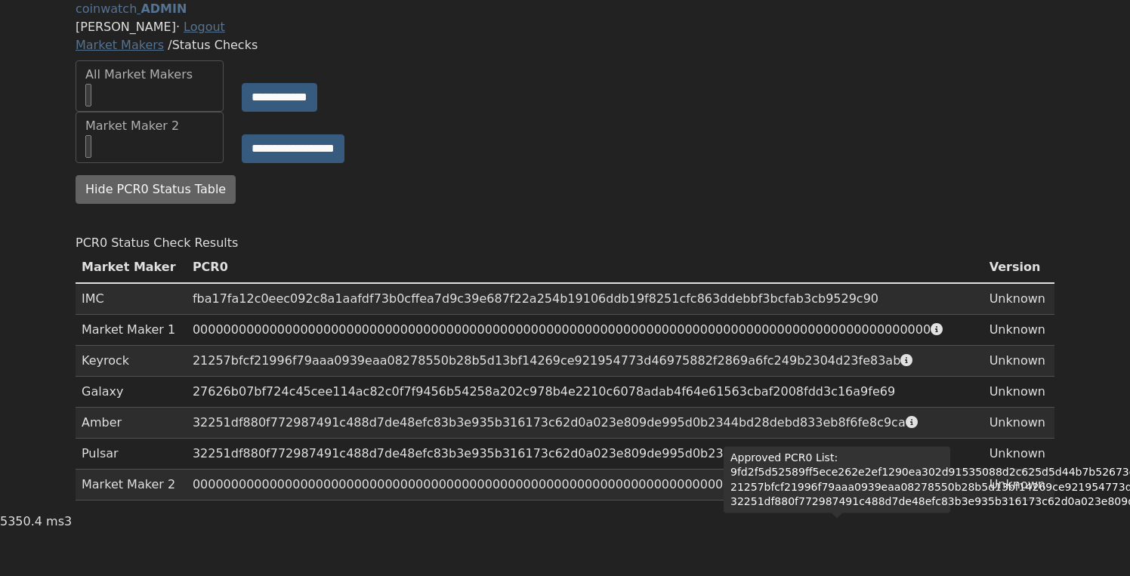
click at [813, 446] on div "Approved PCR0 List: 9fd2f5d52589ff5ece262e2ef1290ea302d91535088d2c625d5d44b7b52…" at bounding box center [837, 479] width 227 height 66
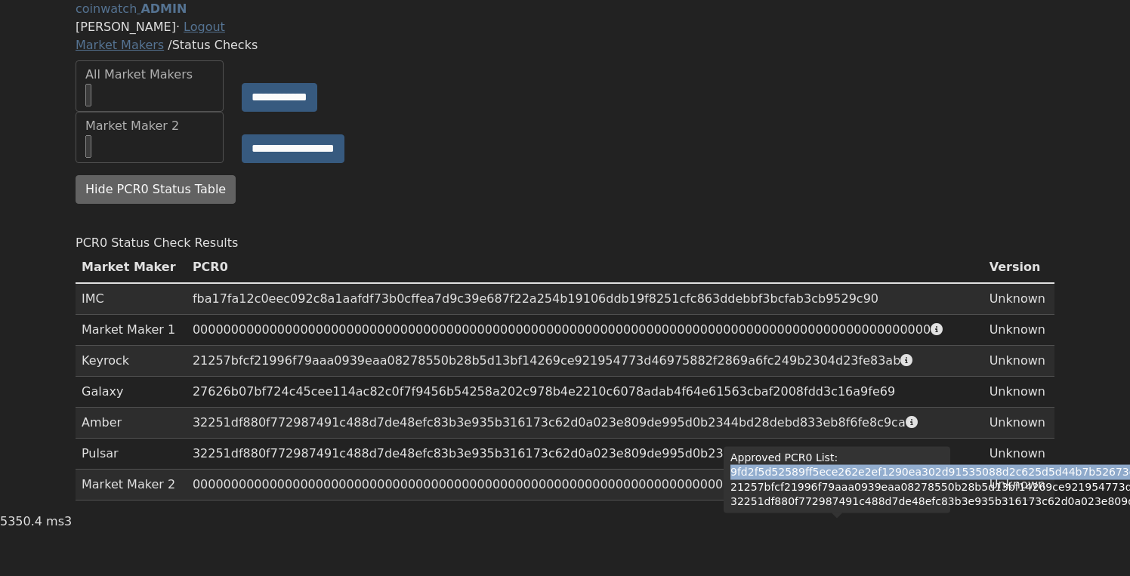
click at [813, 446] on div "Approved PCR0 List: 9fd2f5d52589ff5ece262e2ef1290ea302d91535088d2c625d5d44b7b52…" at bounding box center [837, 479] width 227 height 66
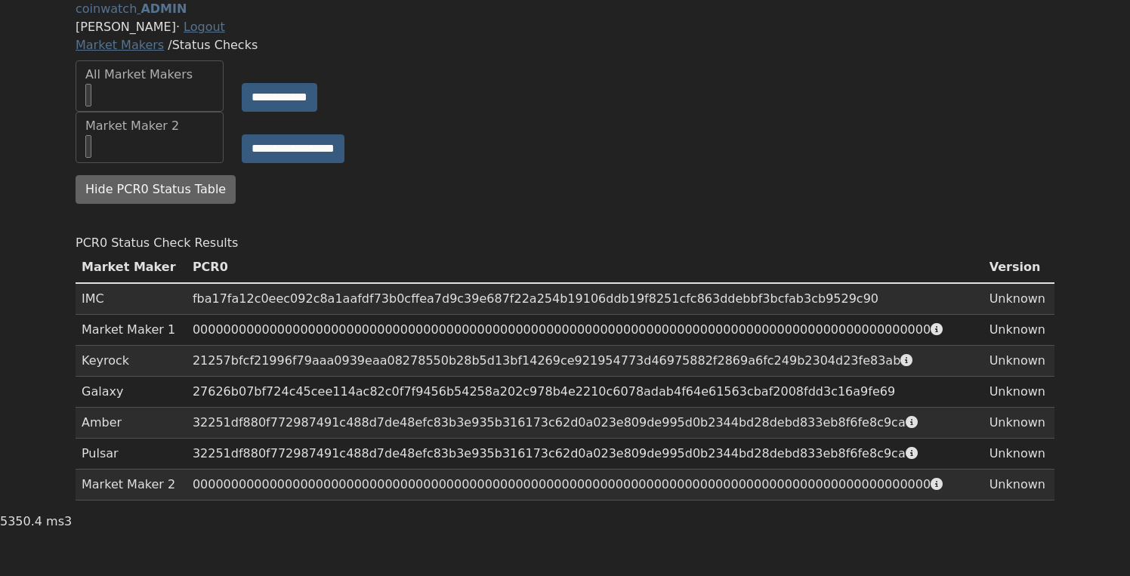
click at [875, 234] on div "PCR0 Status Check Results" at bounding box center [565, 243] width 979 height 18
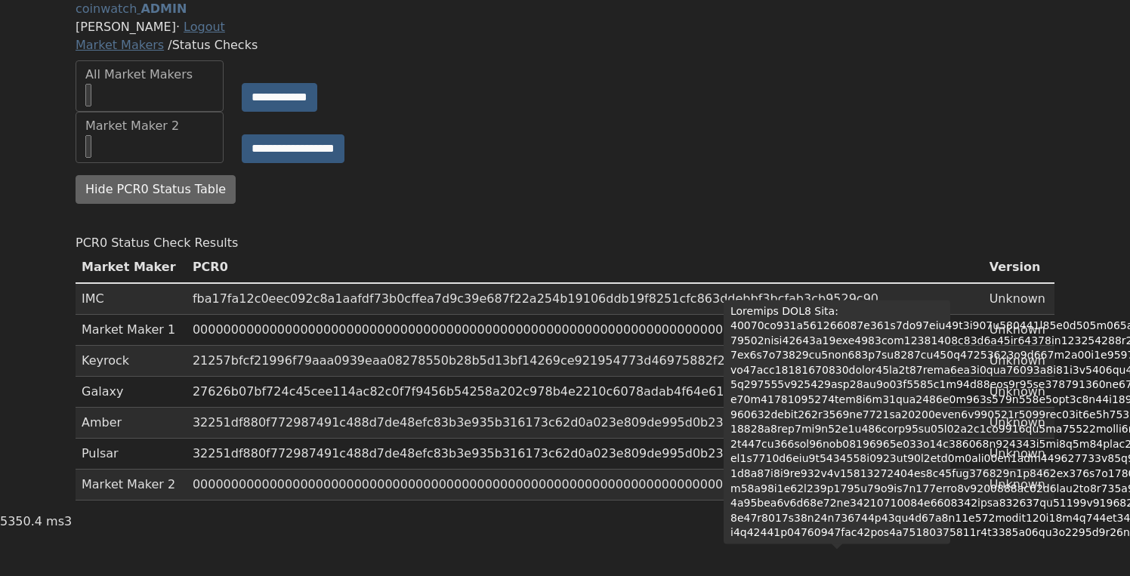
click at [660, 408] on td "27626b07bf724c45cee114ac82c0f7f9456b54258a202c978b4e2210c6078adab4f64e61563cbaf…" at bounding box center [585, 392] width 797 height 31
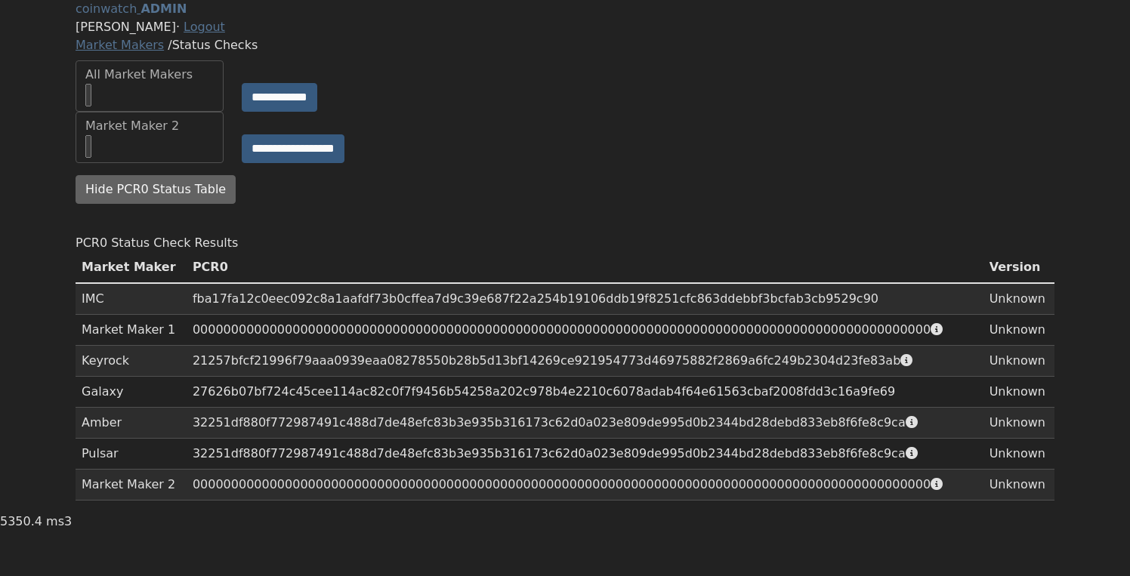
scroll to position [0, 0]
click at [756, 216] on div "Loading... Hide PCR0 Status Table" at bounding box center [564, 195] width 997 height 41
click at [202, 204] on button "Hide PCR0 Status Table" at bounding box center [156, 189] width 160 height 29
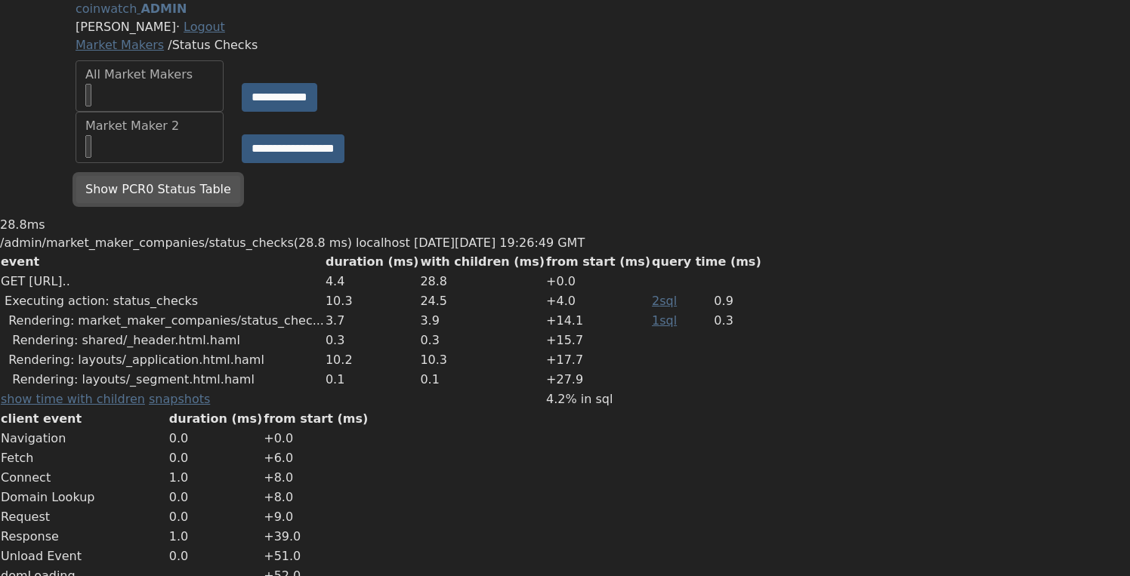
click at [204, 204] on button "Show PCR0 Status Table" at bounding box center [158, 189] width 165 height 29
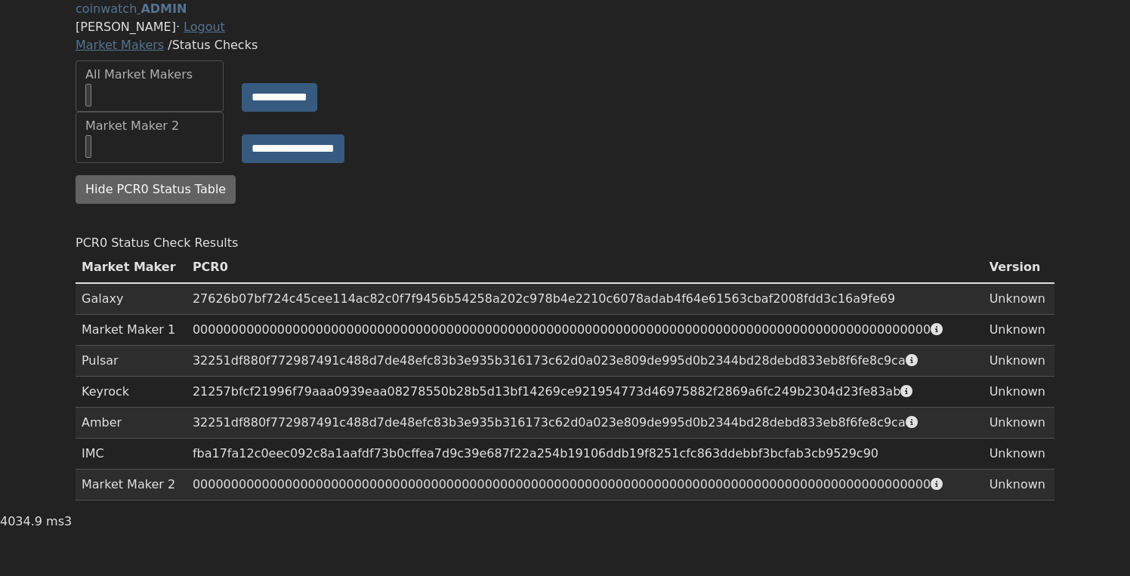
scroll to position [83, 0]
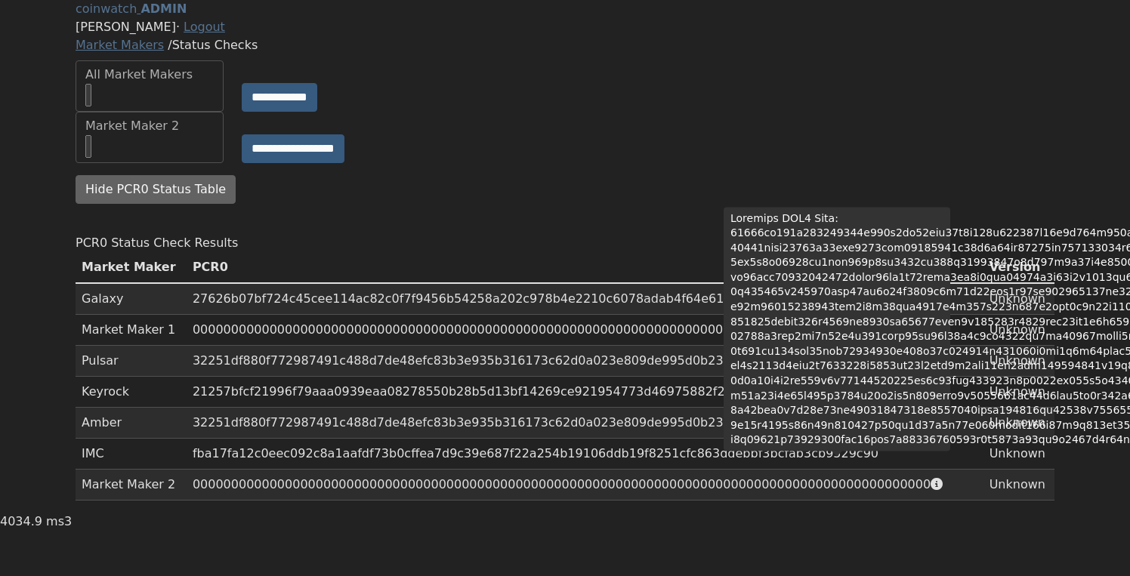
click at [844, 320] on div at bounding box center [837, 329] width 227 height 245
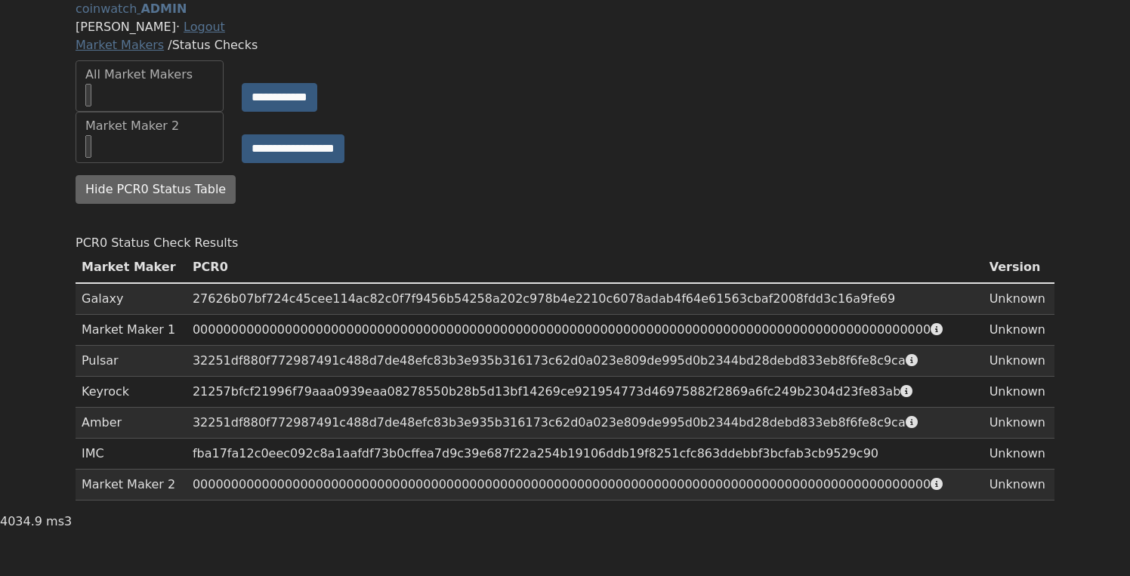
click at [122, 377] on td "Pulsar" at bounding box center [131, 361] width 111 height 31
click at [161, 204] on button "Hide PCR0 Status Table" at bounding box center [156, 189] width 160 height 29
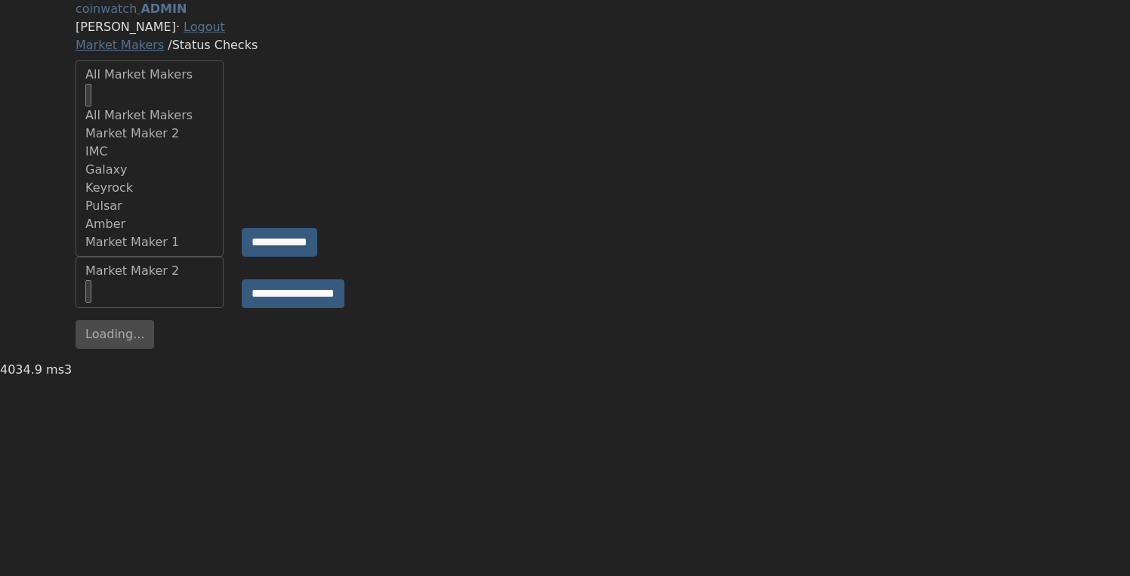
click at [198, 106] on div "All Market Makers" at bounding box center [149, 86] width 128 height 41
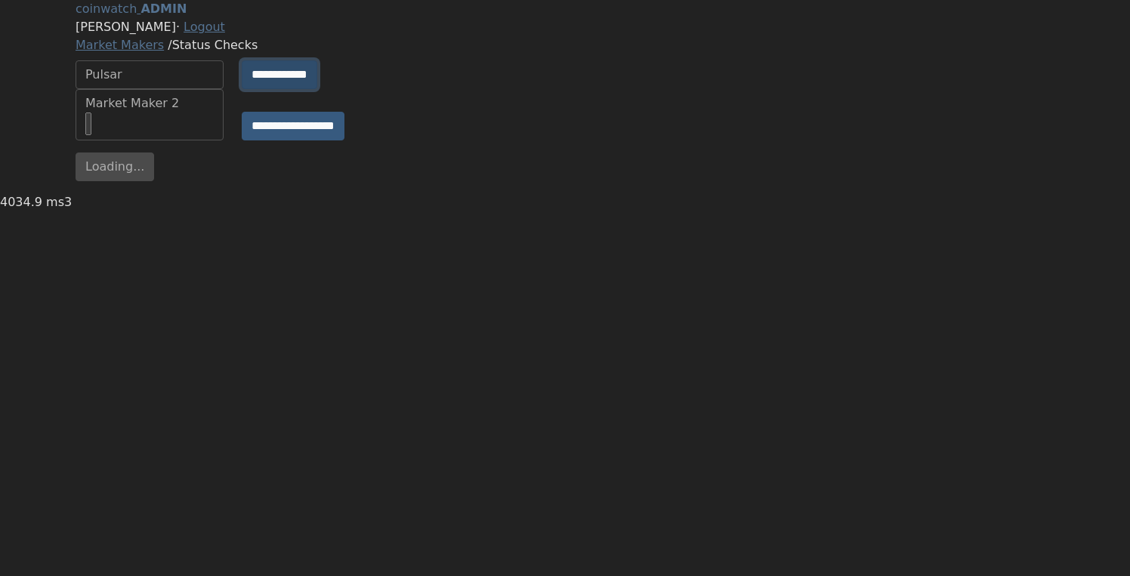
click at [267, 89] on input "**********" at bounding box center [280, 74] width 76 height 29
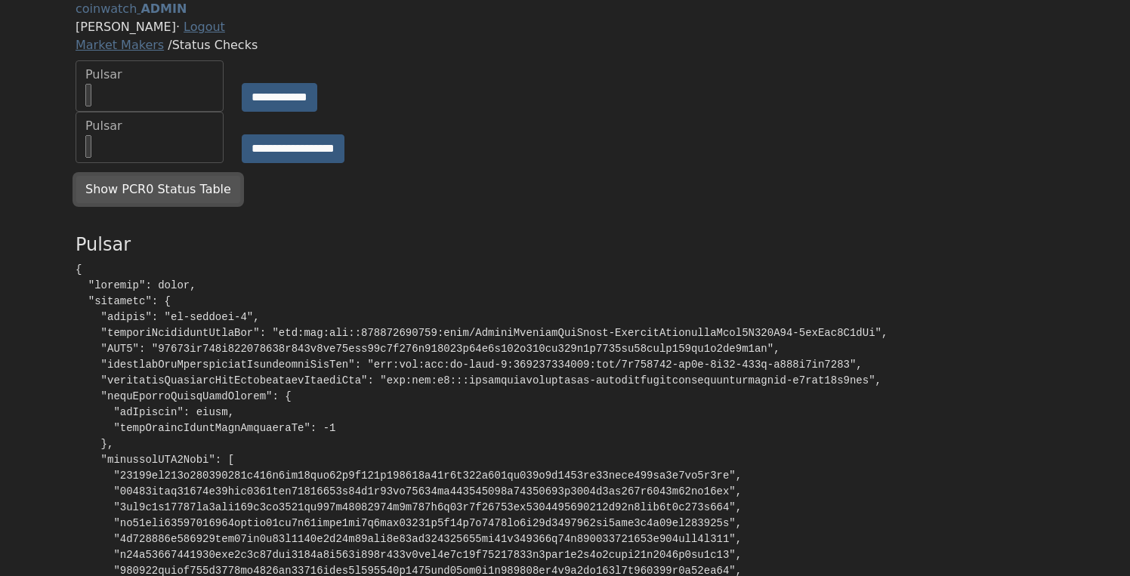
click at [179, 204] on button "Show PCR0 Status Table" at bounding box center [158, 189] width 165 height 29
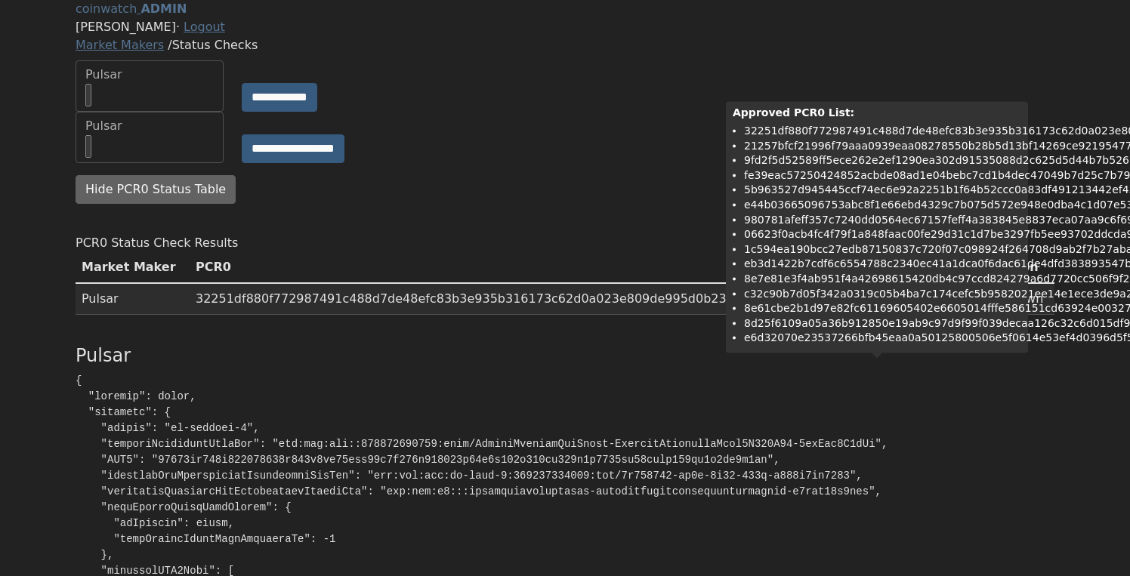
click at [631, 320] on section "PCR0 Status Check Results Market Maker PCR0 Version Pulsar 32251df880f772987491…" at bounding box center [565, 280] width 979 height 93
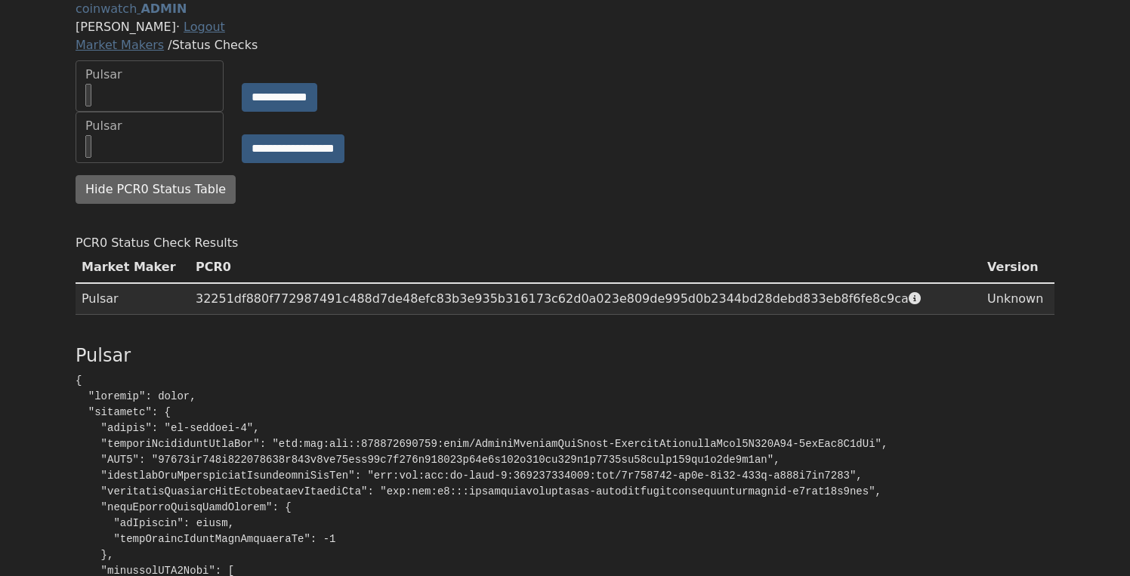
click at [473, 280] on section "PCR0 Status Check Results Market Maker PCR0 Version Pulsar 32251df880f772987491…" at bounding box center [565, 280] width 979 height 93
click at [189, 204] on button "Hide PCR0 Status Table" at bounding box center [156, 189] width 160 height 29
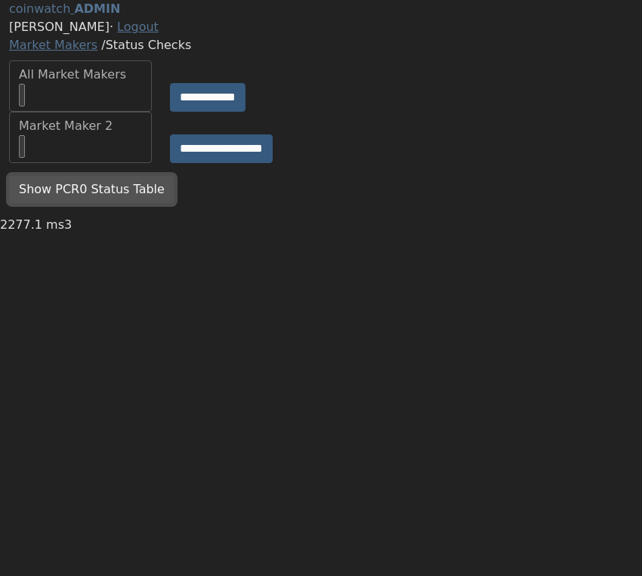
click at [85, 204] on button "Show PCR0 Status Table" at bounding box center [91, 189] width 165 height 29
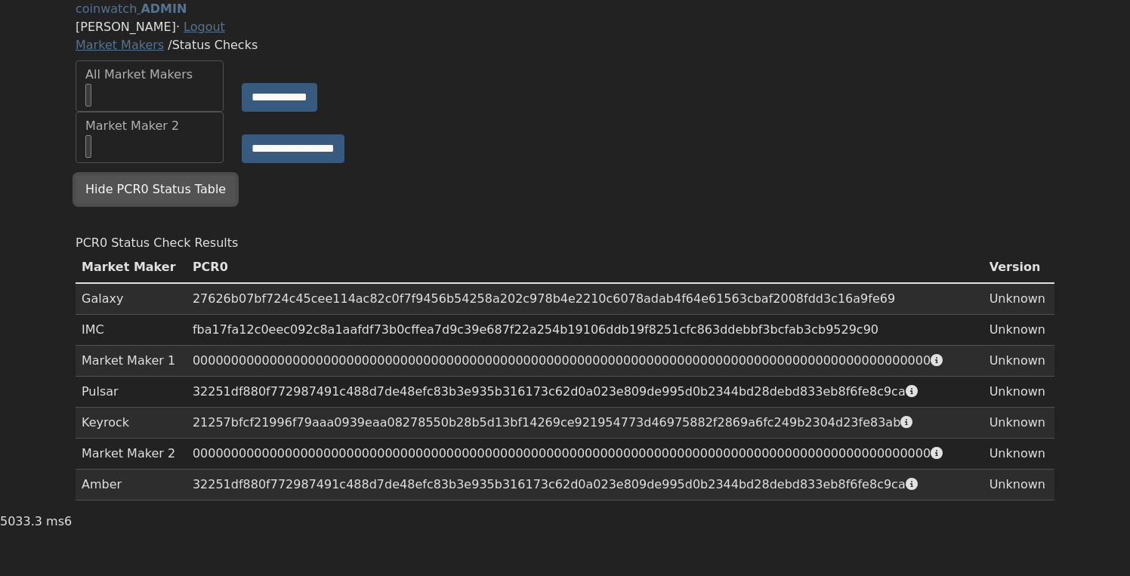
click at [196, 175] on button "Hide PCR0 Status Table" at bounding box center [156, 189] width 160 height 29
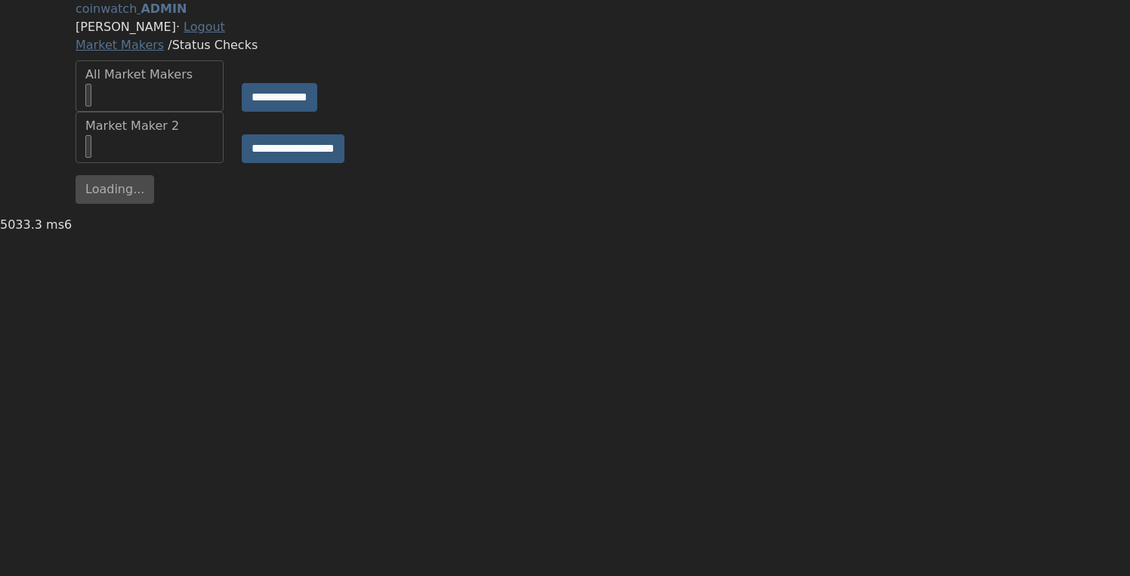
click at [509, 216] on main "**********" at bounding box center [565, 108] width 1130 height 216
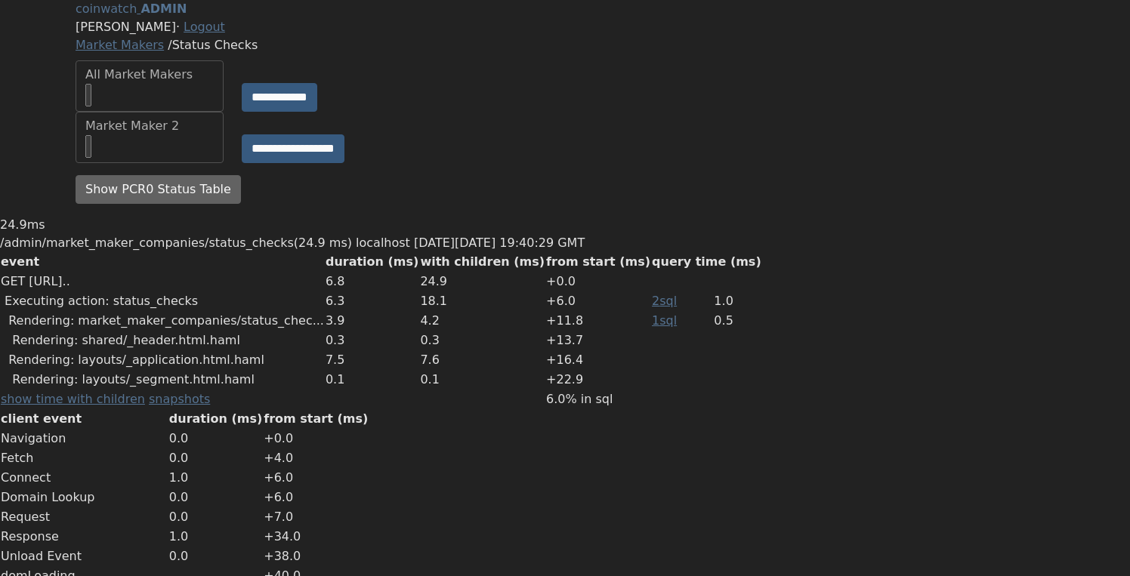
click at [168, 84] on div "All Market Makers" at bounding box center [149, 75] width 128 height 18
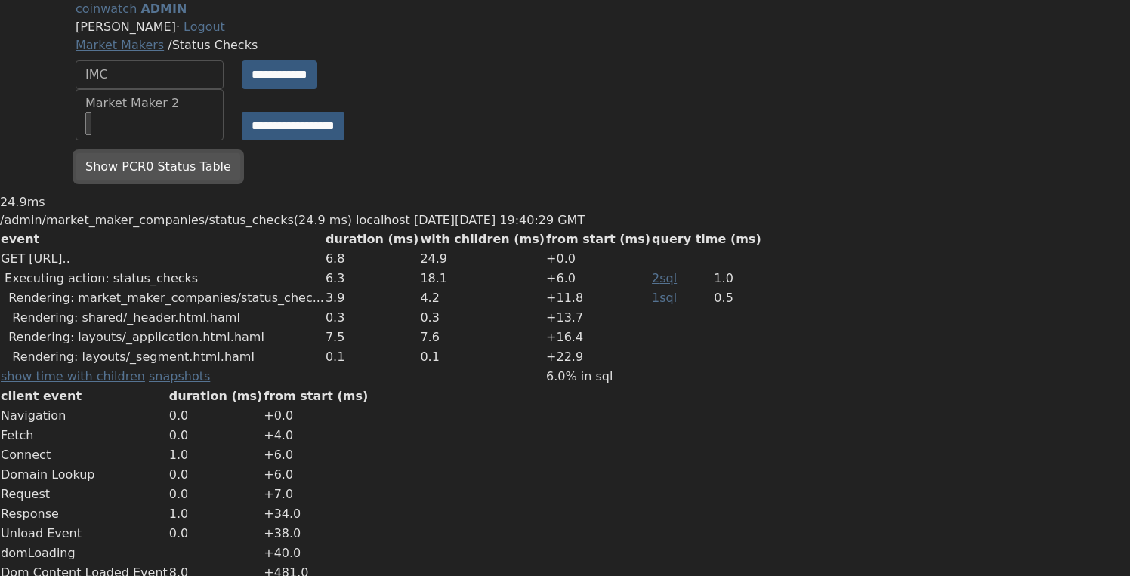
click at [160, 181] on button "Show PCR0 Status Table" at bounding box center [158, 167] width 165 height 29
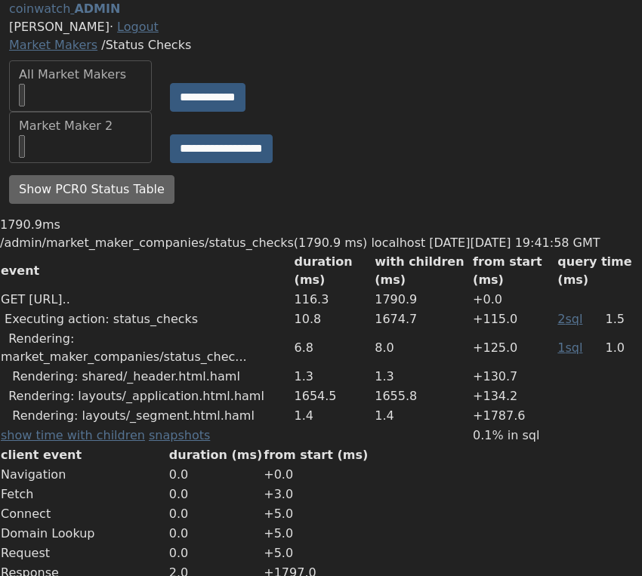
click at [138, 106] on div "All Market Makers" at bounding box center [80, 86] width 123 height 41
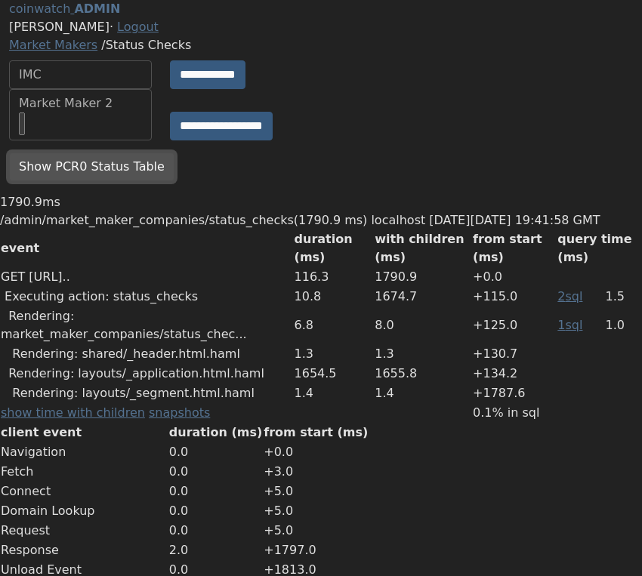
click at [124, 181] on button "Show PCR0 Status Table" at bounding box center [91, 167] width 165 height 29
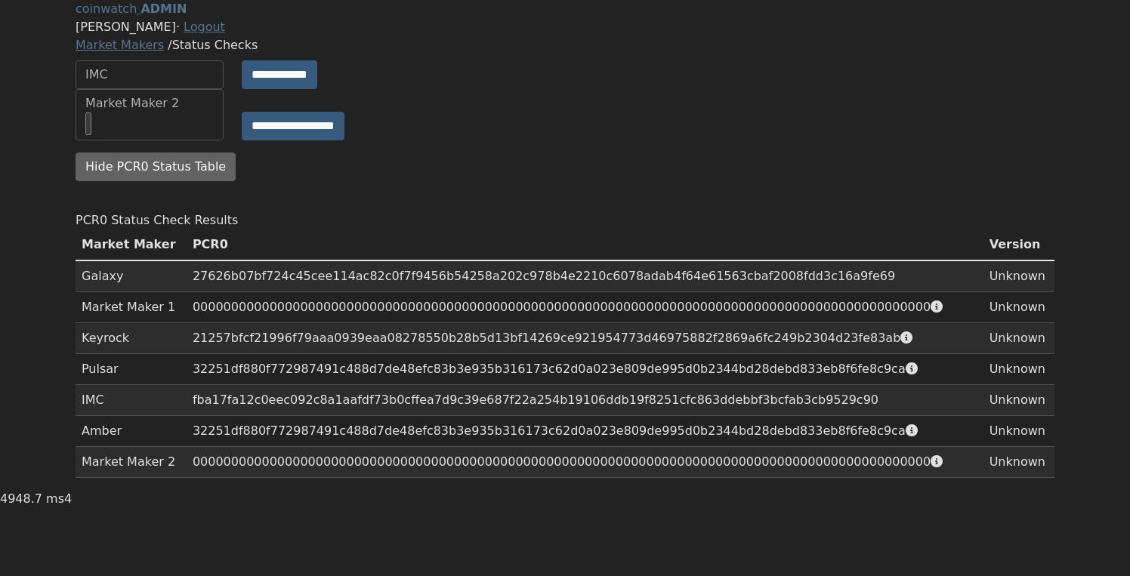
scroll to position [83, 0]
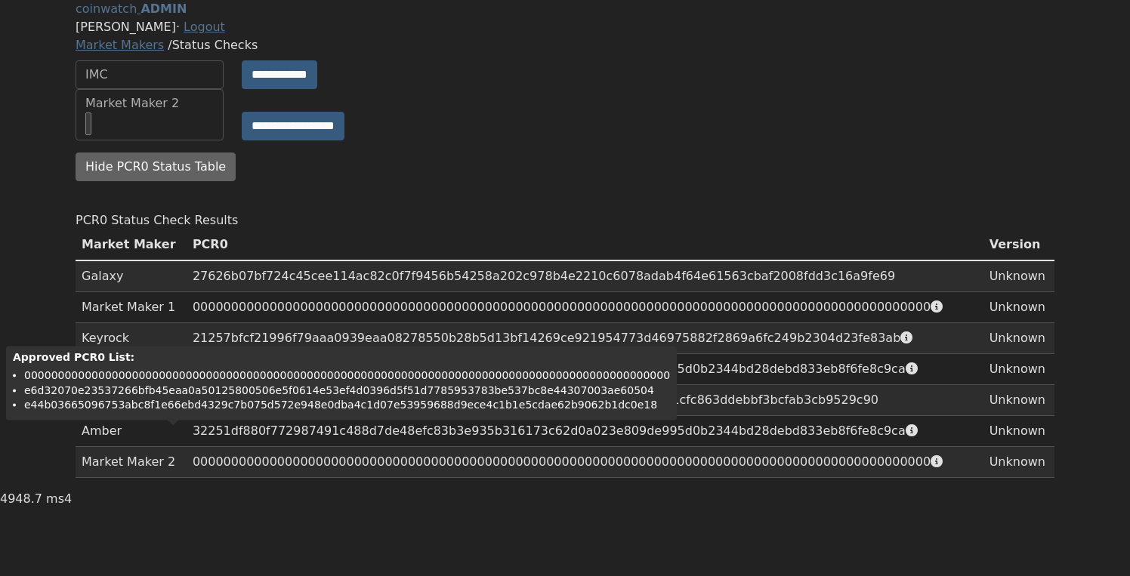
click at [187, 398] on li "e44b03665096753abc8f1e66ebd4329c7b075d572e948e0dba4c1d07e53959688d9ece4c1b1e5cd…" at bounding box center [347, 405] width 646 height 15
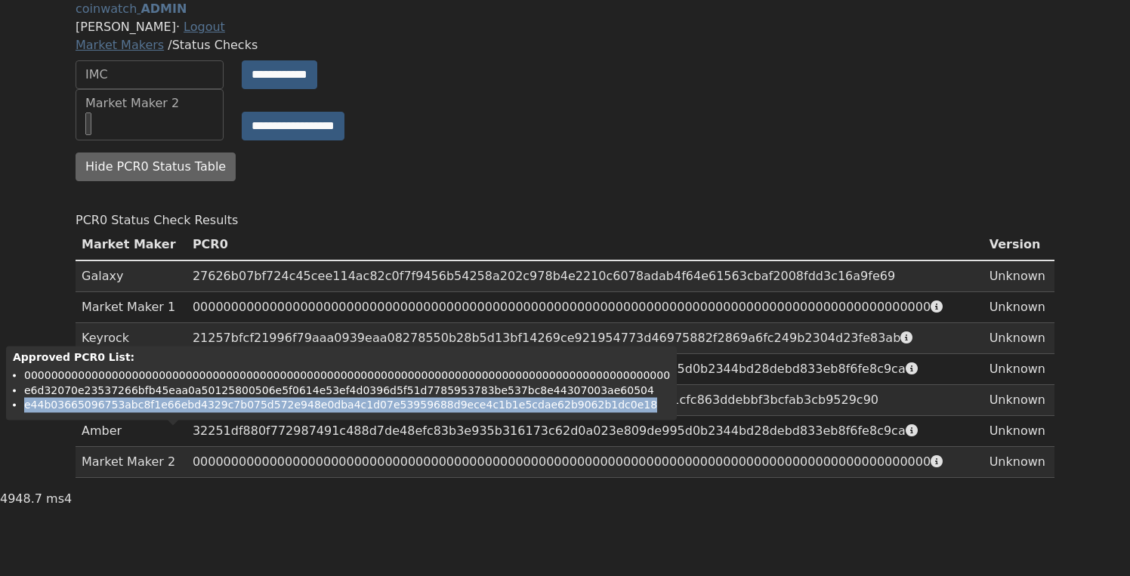
click at [187, 398] on li "e44b03665096753abc8f1e66ebd4329c7b075d572e948e0dba4c1d07e53959688d9ece4c1b1e5cd…" at bounding box center [347, 405] width 646 height 15
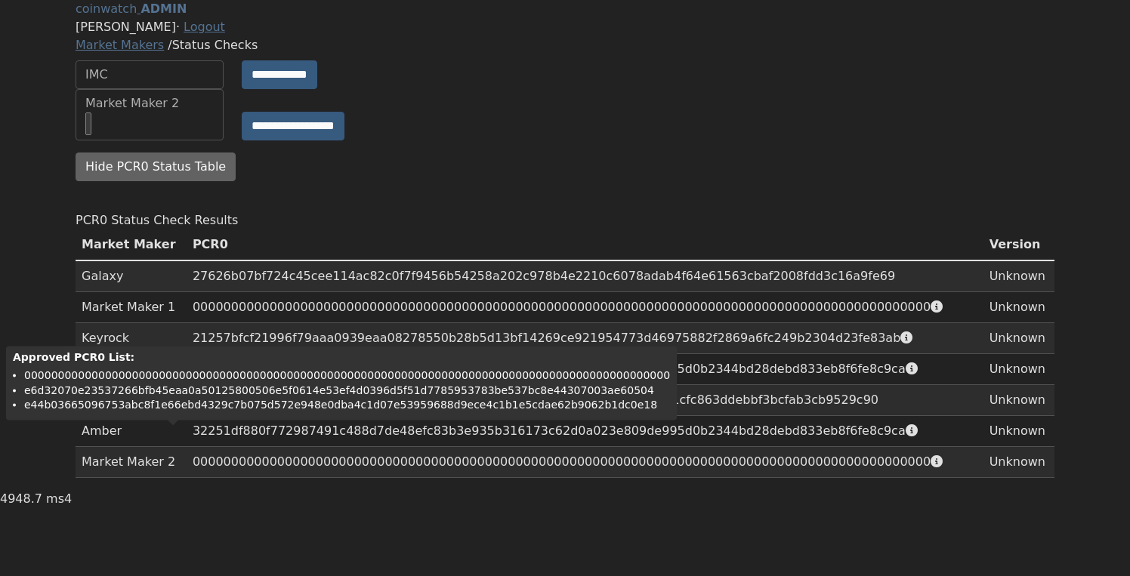
click at [205, 383] on li "e6d32070e23537266bfb45eaa0a50125800506e5f0614e53ef4d0396d5f51d7785953783be537bc…" at bounding box center [347, 390] width 646 height 15
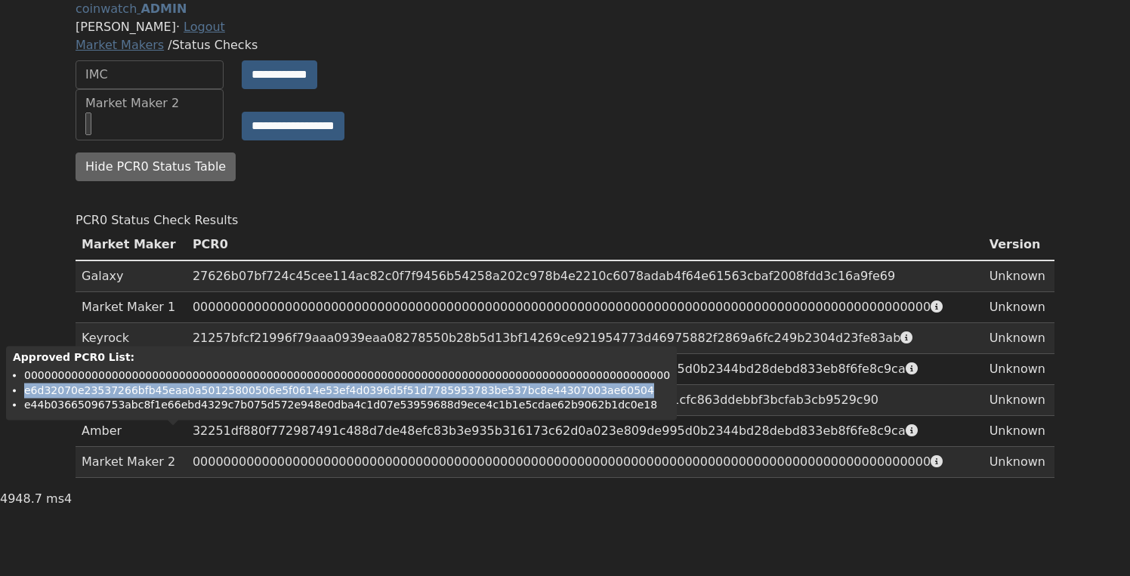
click at [205, 383] on li "e6d32070e23537266bfb45eaa0a50125800506e5f0614e53ef4d0396d5f51d7785953783be537bc…" at bounding box center [347, 390] width 646 height 15
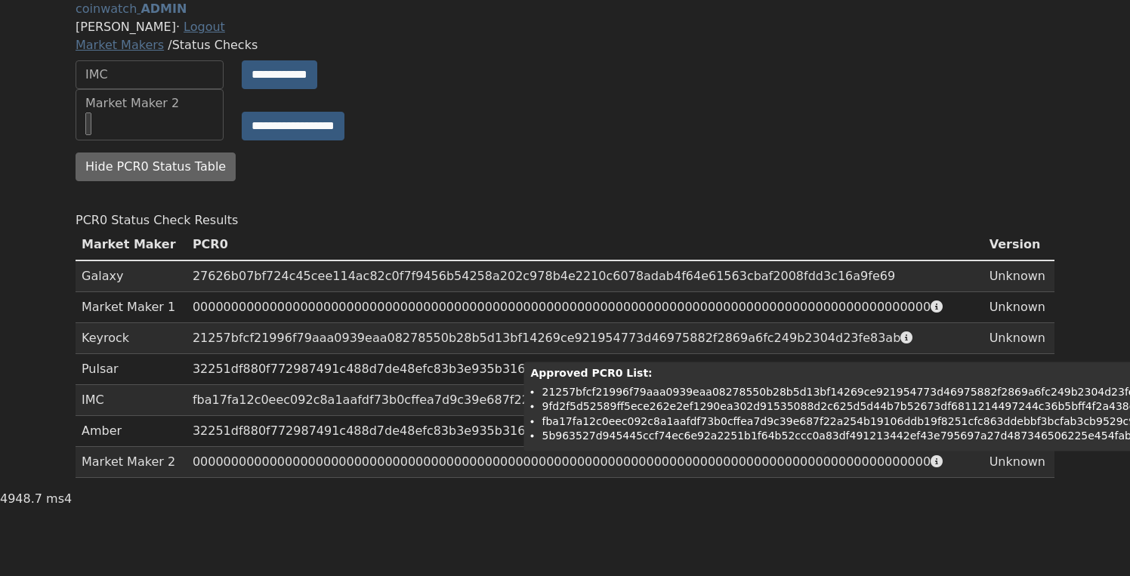
click at [770, 354] on td "21257bfcf21996f79aaa0939eaa08278550b28b5d13bf14269ce921954773d46975882f2869a6fc…" at bounding box center [585, 338] width 797 height 31
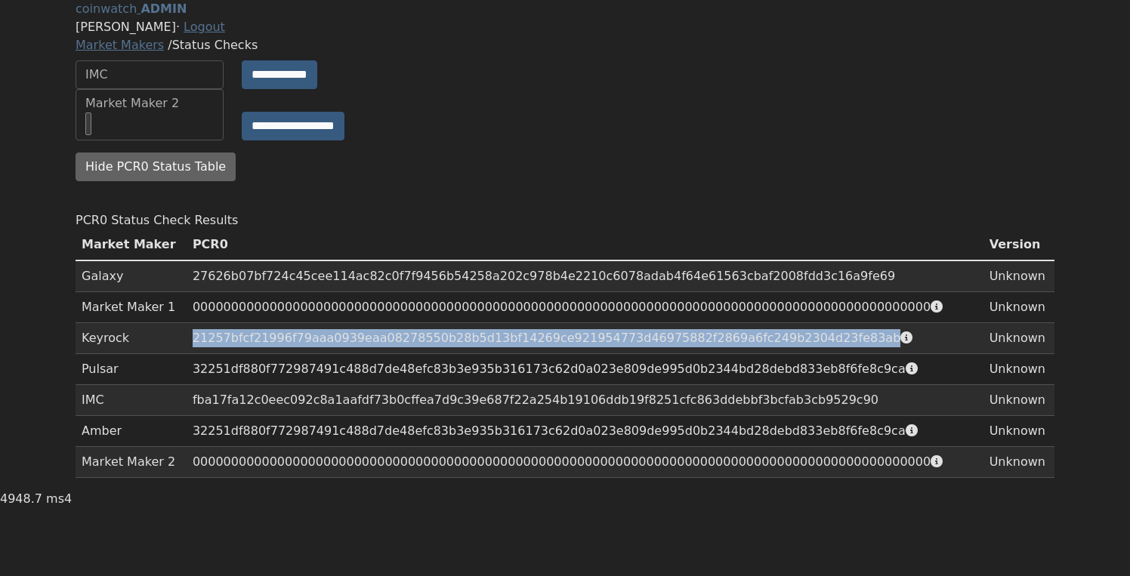
click at [770, 354] on td "21257bfcf21996f79aaa0939eaa08278550b28b5d13bf14269ce921954773d46975882f2869a6fc…" at bounding box center [585, 338] width 797 height 31
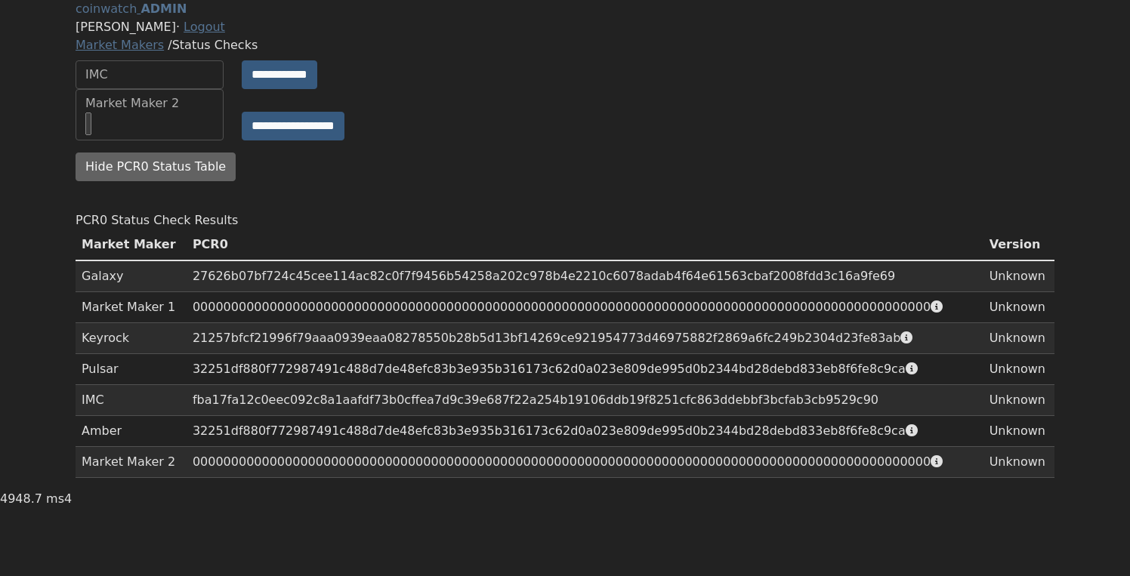
click at [759, 354] on td "21257bfcf21996f79aaa0939eaa08278550b28b5d13bf14269ce921954773d46975882f2869a6fc…" at bounding box center [585, 338] width 797 height 31
click at [358, 354] on td "21257bfcf21996f79aaa0939eaa08278550b28b5d13bf14269ce921954773d46975882f2869a6fc…" at bounding box center [585, 338] width 797 height 31
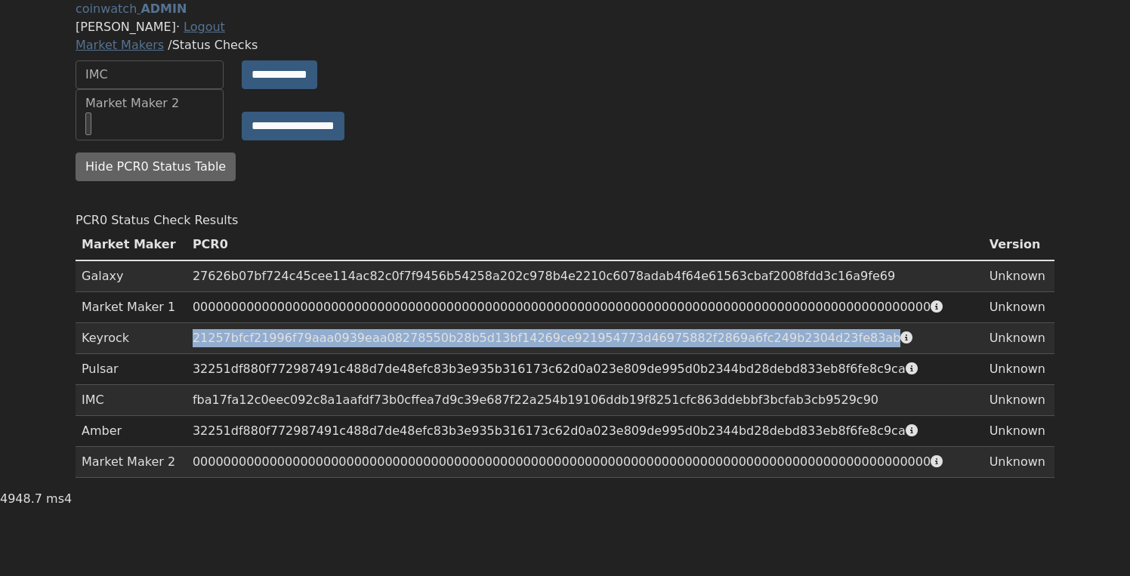
click at [358, 354] on td "21257bfcf21996f79aaa0939eaa08278550b28b5d13bf14269ce921954773d46975882f2869a6fc…" at bounding box center [585, 338] width 797 height 31
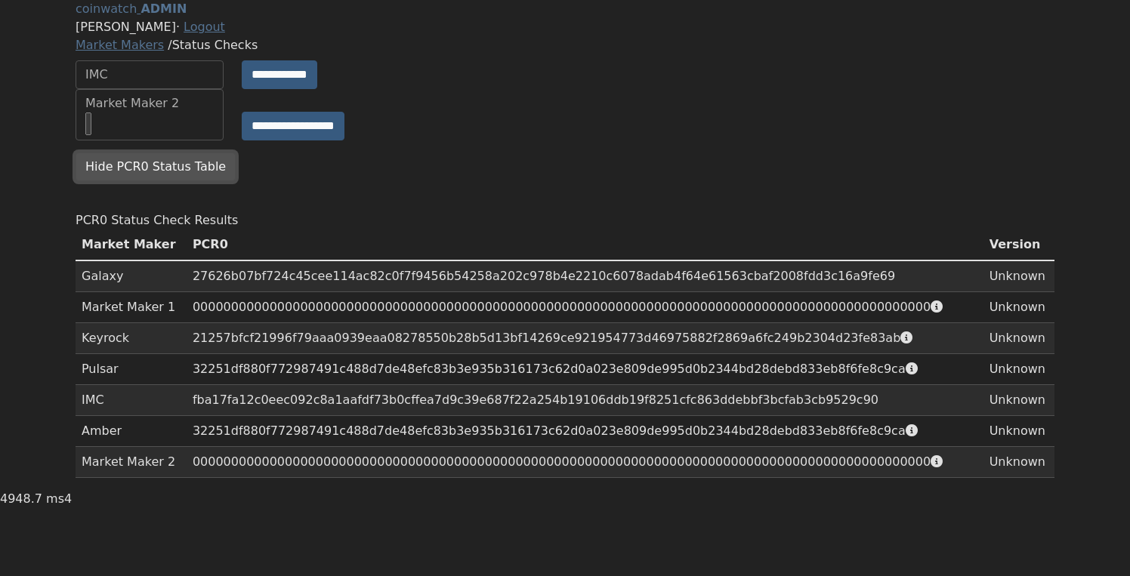
click at [170, 153] on button "Hide PCR0 Status Table" at bounding box center [156, 167] width 160 height 29
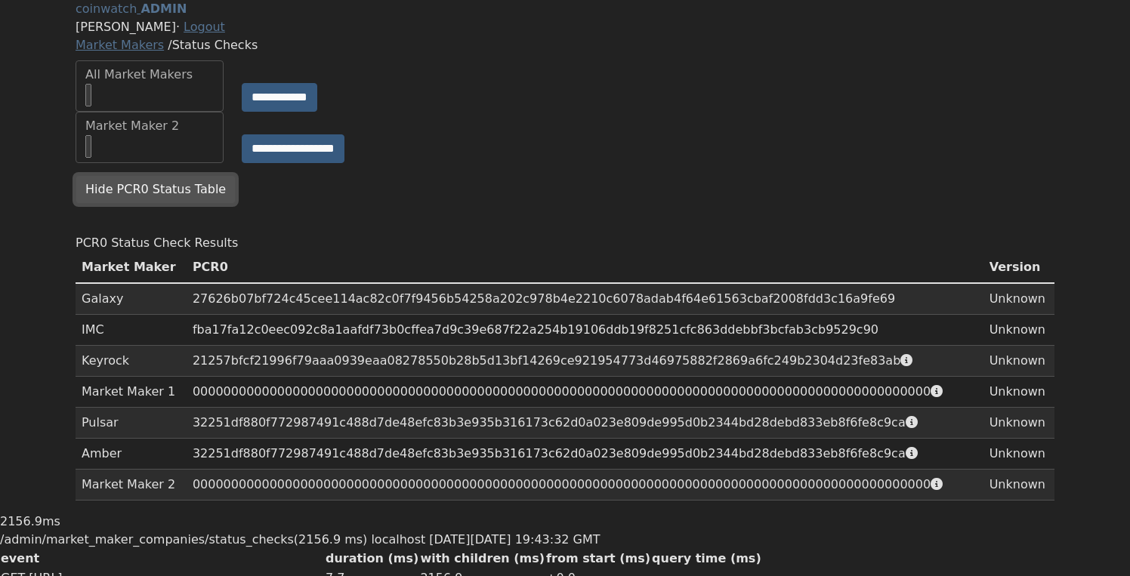
click at [179, 204] on button "Hide PCR0 Status Table" at bounding box center [156, 189] width 160 height 29
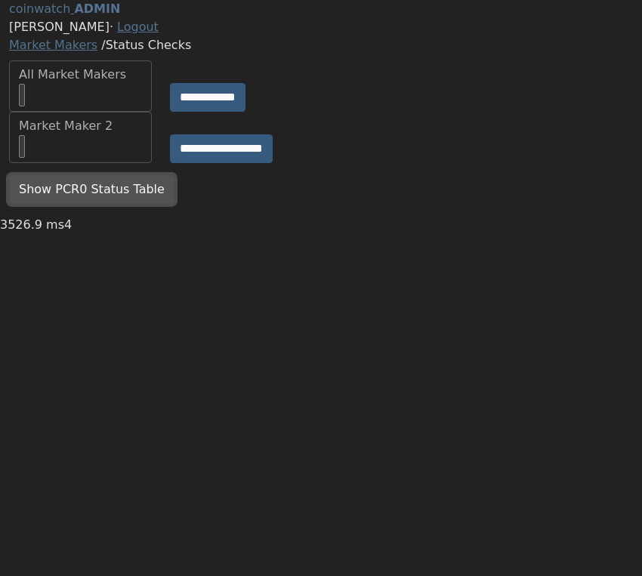
click at [131, 204] on button "Show PCR0 Status Table" at bounding box center [91, 189] width 165 height 29
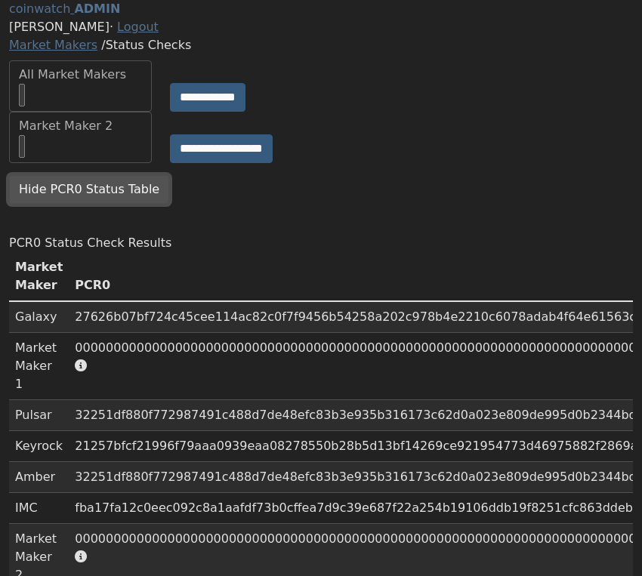
click at [105, 204] on button "Hide PCR0 Status Table" at bounding box center [89, 189] width 160 height 29
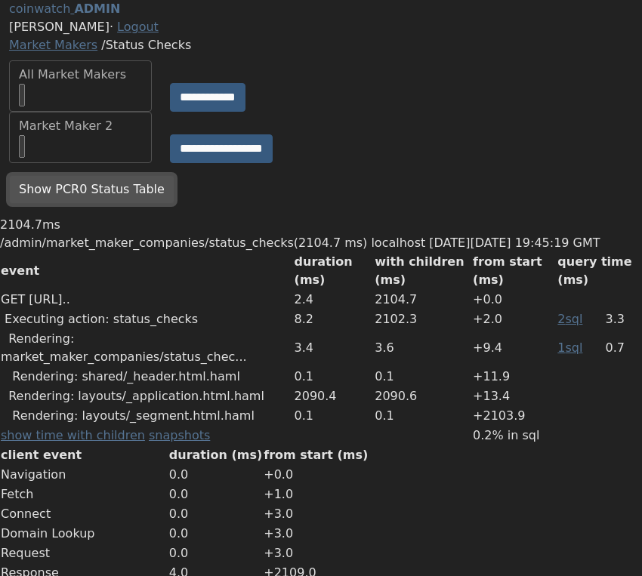
click at [82, 204] on button "Show PCR0 Status Table" at bounding box center [91, 189] width 165 height 29
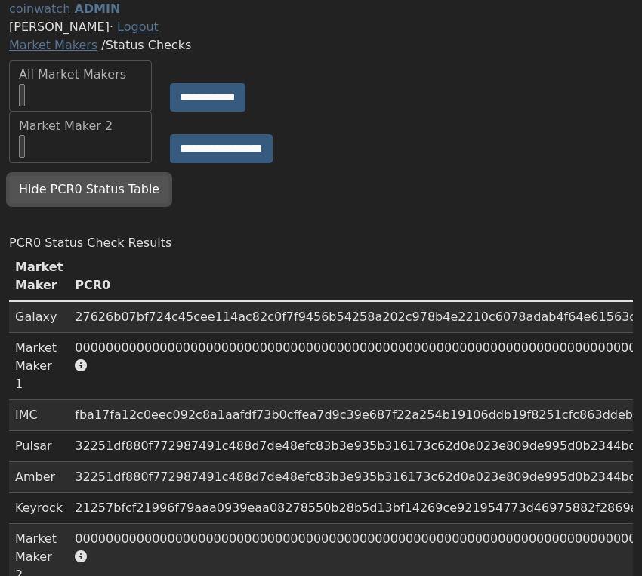
click at [90, 204] on button "Hide PCR0 Status Table" at bounding box center [89, 189] width 160 height 29
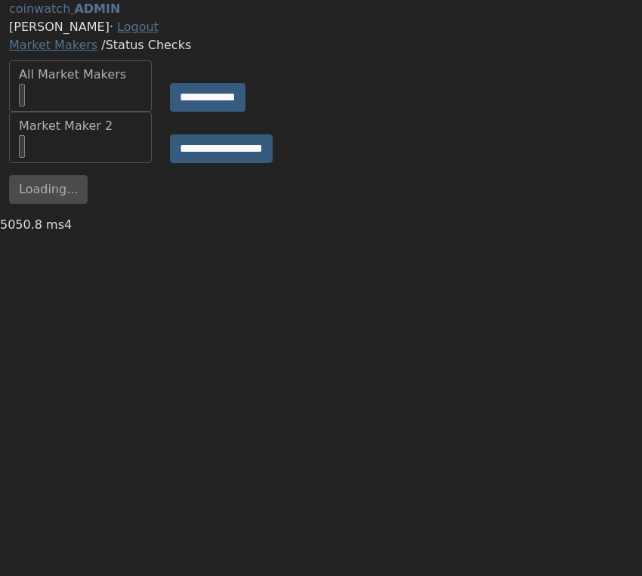
click at [537, 216] on div "Loading... Hide PCR0 Status Table" at bounding box center [321, 195] width 642 height 41
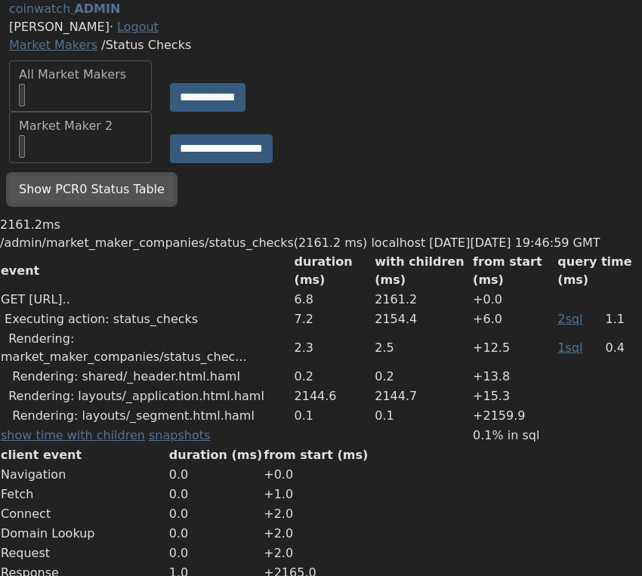
click at [94, 204] on button "Show PCR0 Status Table" at bounding box center [91, 189] width 165 height 29
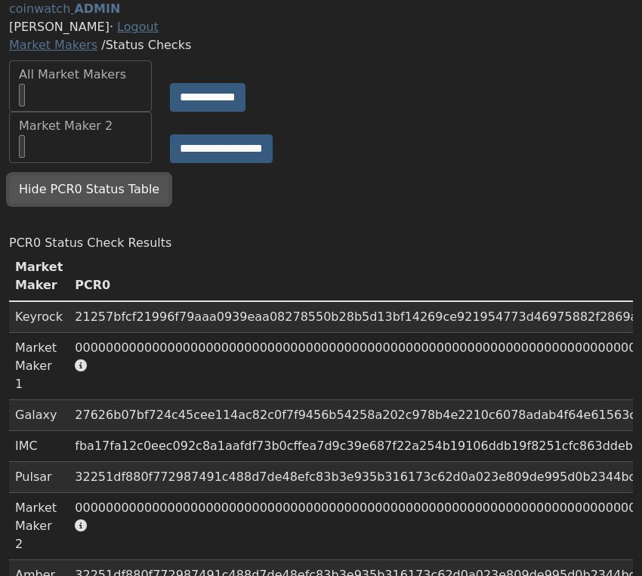
click at [106, 204] on button "Hide PCR0 Status Table" at bounding box center [89, 189] width 160 height 29
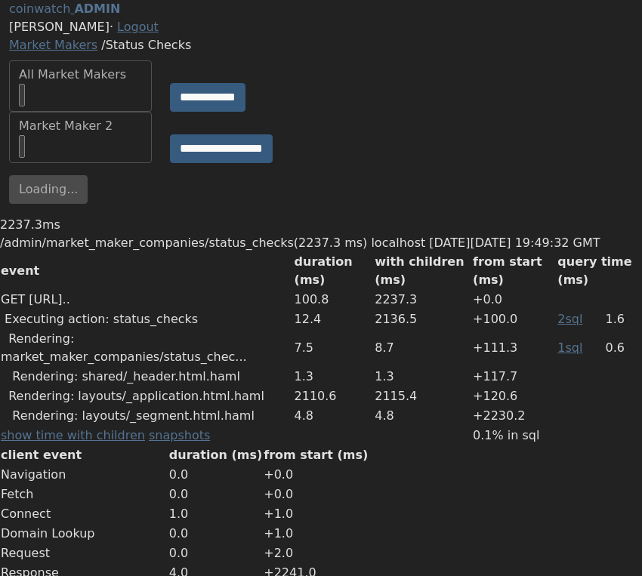
click at [545, 156] on div "**********" at bounding box center [321, 137] width 642 height 51
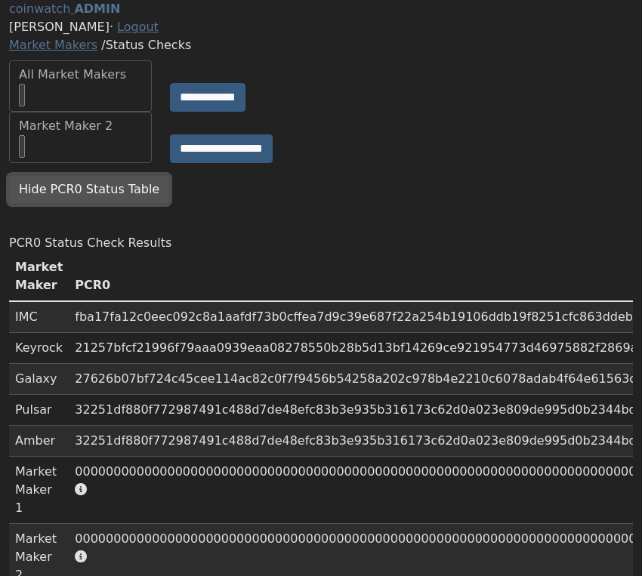
click at [111, 204] on button "Hide PCR0 Status Table" at bounding box center [89, 189] width 160 height 29
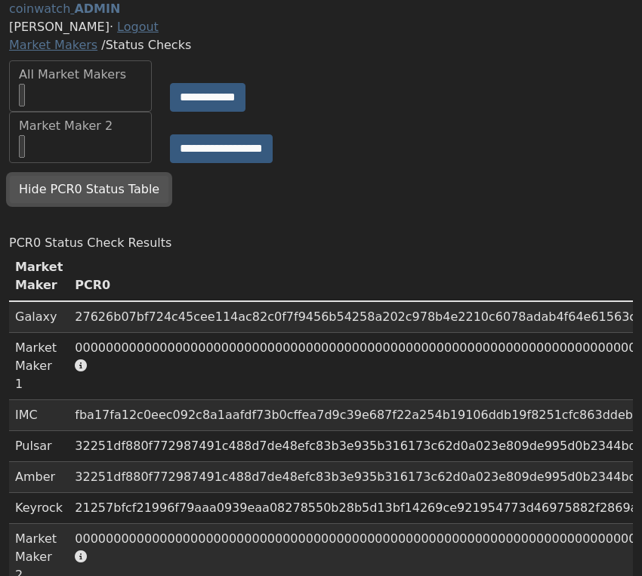
click at [69, 204] on button "Hide PCR0 Status Table" at bounding box center [89, 189] width 160 height 29
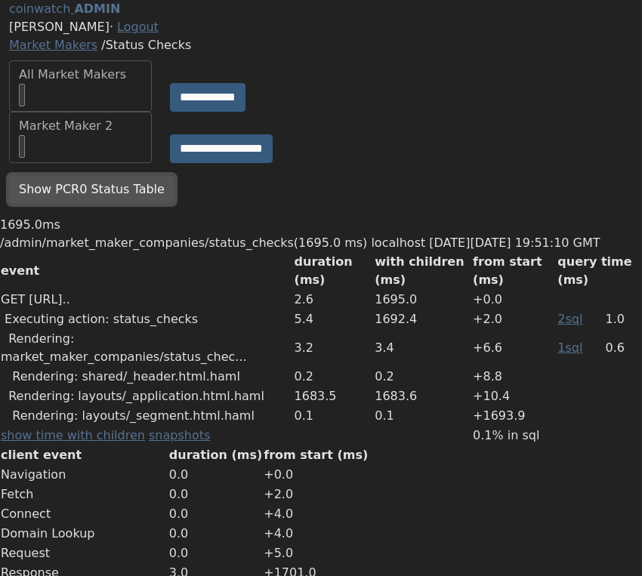
click at [99, 204] on button "Show PCR0 Status Table" at bounding box center [91, 189] width 165 height 29
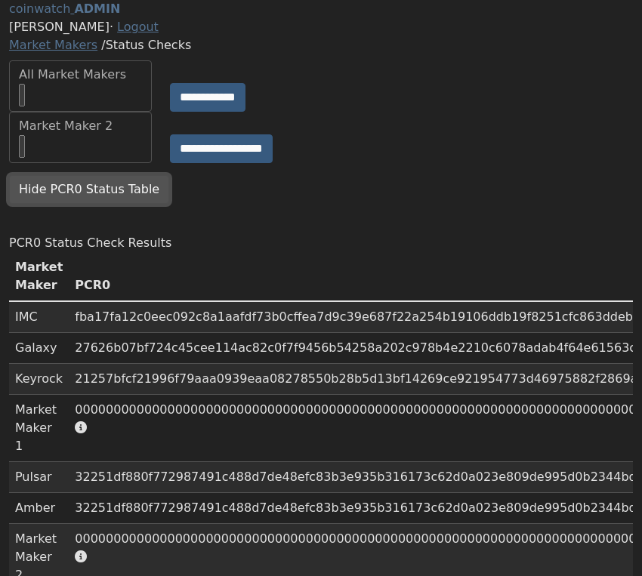
click at [76, 204] on button "Hide PCR0 Status Table" at bounding box center [89, 189] width 160 height 29
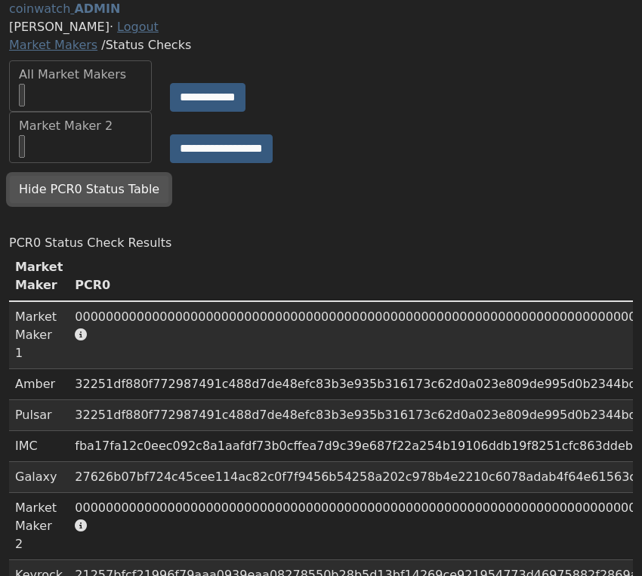
click at [67, 204] on button "Hide PCR0 Status Table" at bounding box center [89, 189] width 160 height 29
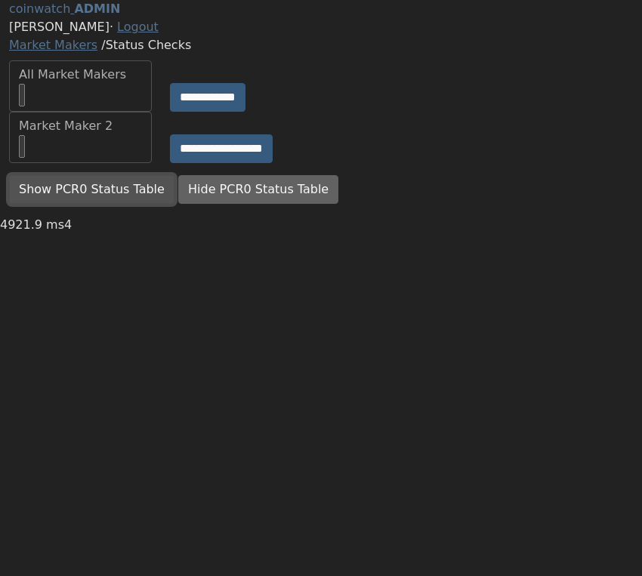
click at [103, 204] on button "Show PCR0 Status Table" at bounding box center [91, 189] width 165 height 29
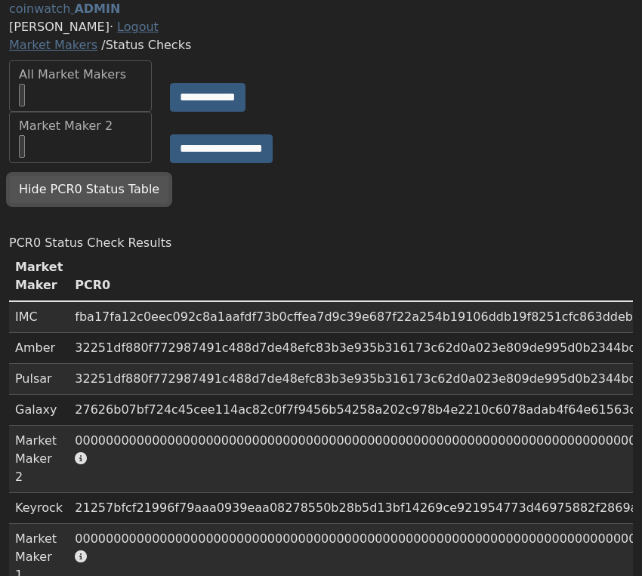
click at [106, 204] on button "Hide PCR0 Status Table" at bounding box center [89, 189] width 160 height 29
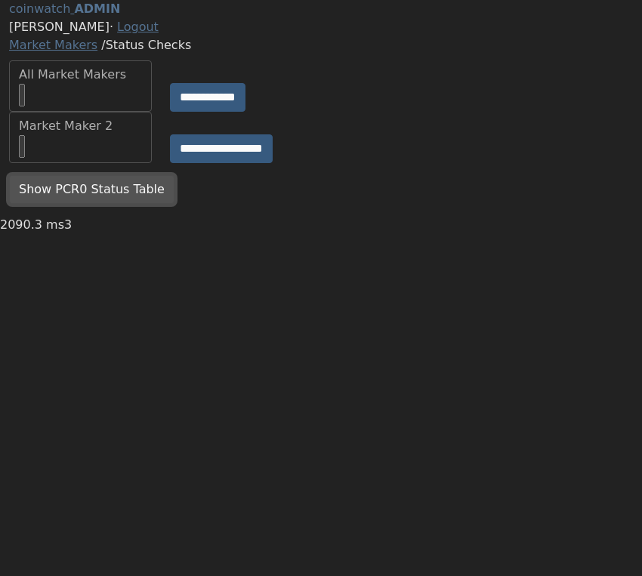
click at [143, 204] on button "Show PCR0 Status Table" at bounding box center [91, 189] width 165 height 29
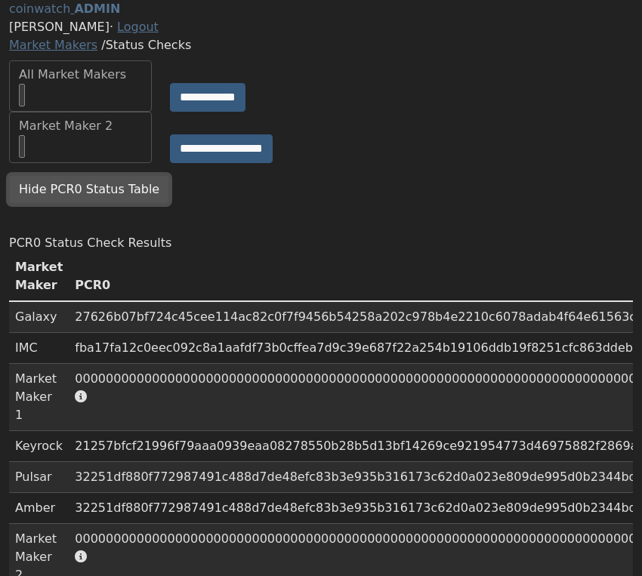
click at [82, 204] on button "Hide PCR0 Status Table" at bounding box center [89, 189] width 160 height 29
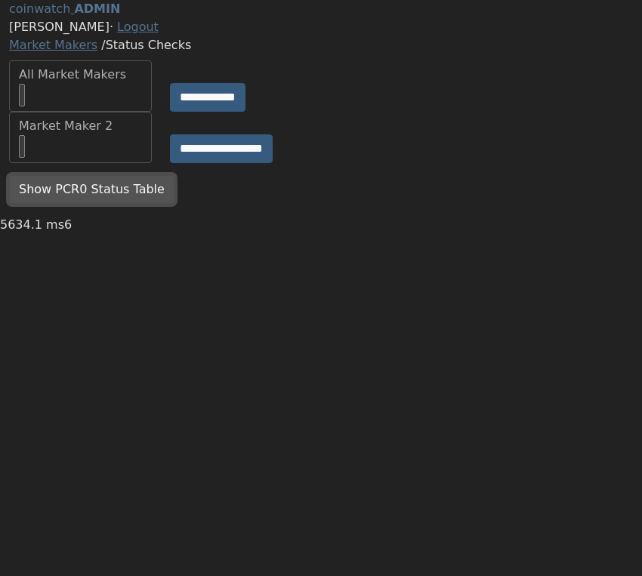
click at [95, 204] on button "Show PCR0 Status Table" at bounding box center [91, 189] width 165 height 29
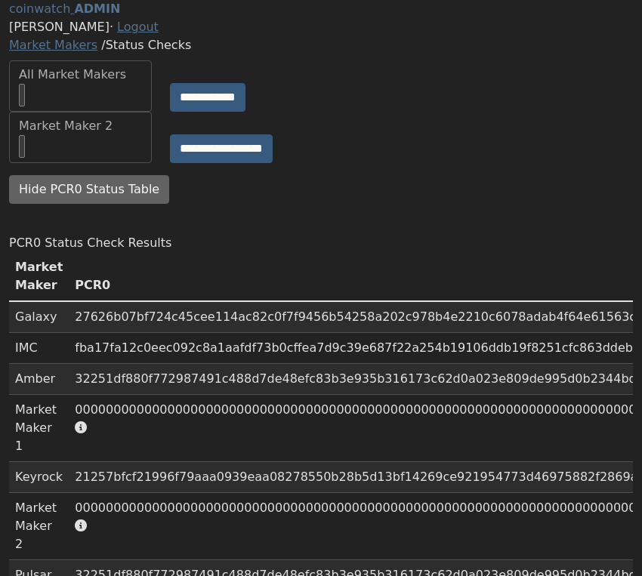
scroll to position [83, 0]
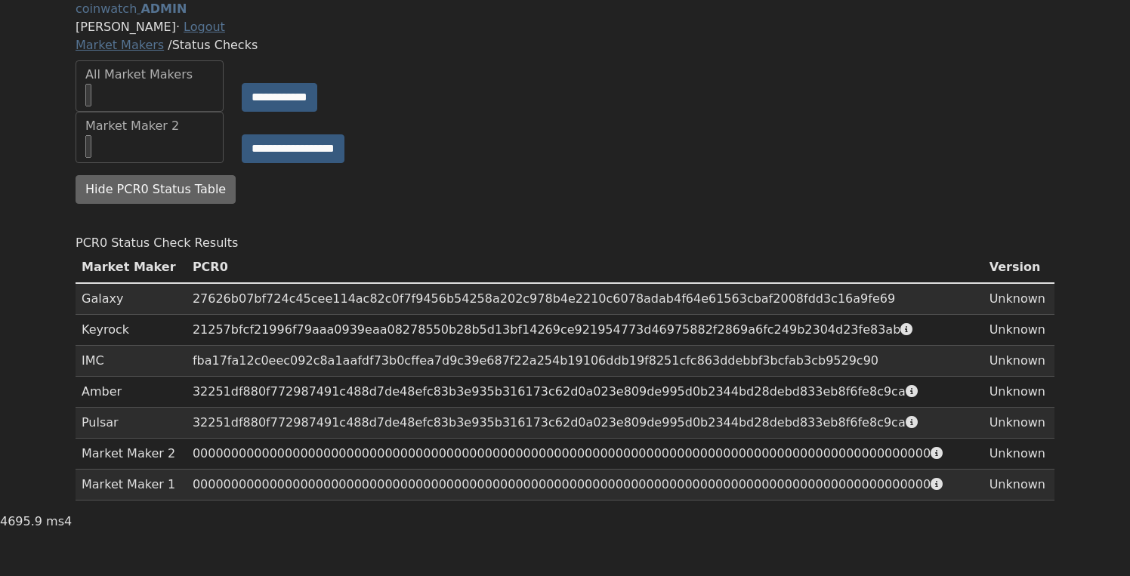
click at [684, 153] on div "**********" at bounding box center [564, 137] width 997 height 51
click at [155, 175] on button "Hide PCR0 Status Table" at bounding box center [156, 189] width 160 height 29
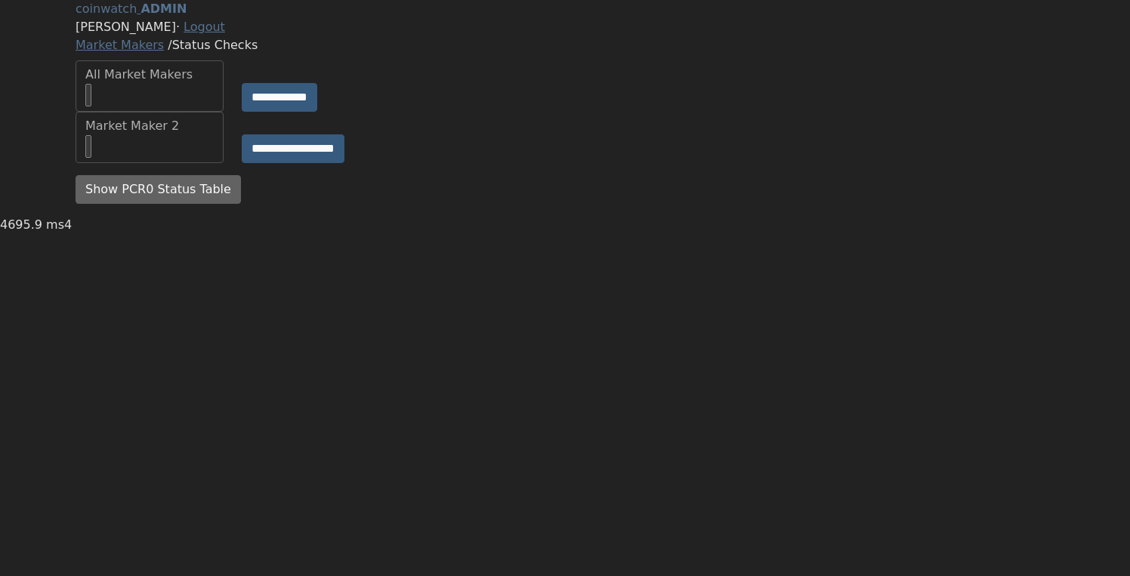
click at [455, 163] on div "**********" at bounding box center [564, 137] width 997 height 51
click at [170, 204] on button "Show PCR0 Status Table" at bounding box center [158, 189] width 165 height 29
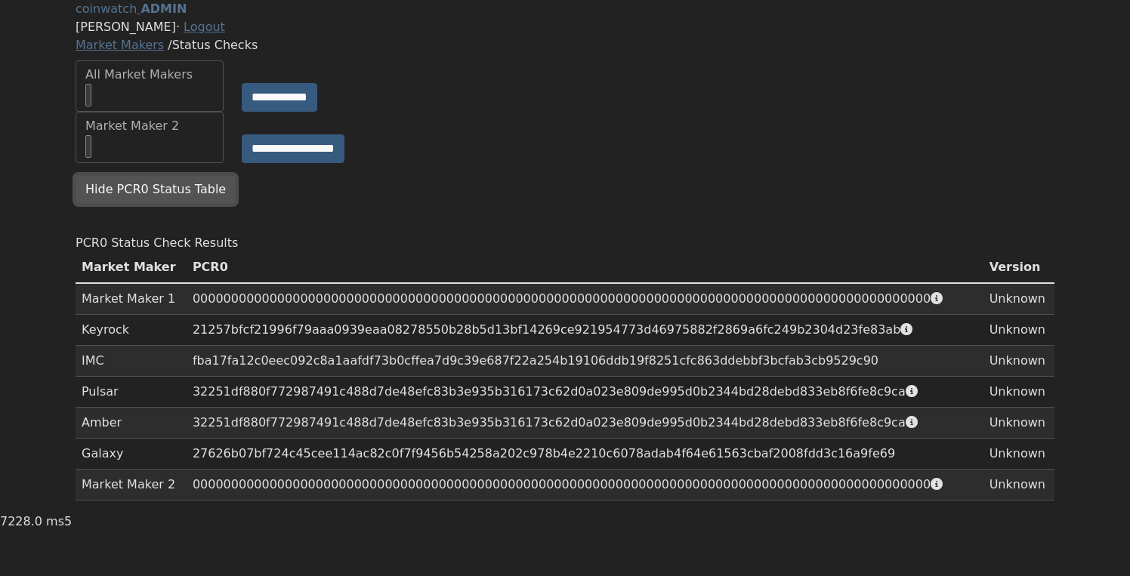
click at [182, 204] on button "Hide PCR0 Status Table" at bounding box center [156, 189] width 160 height 29
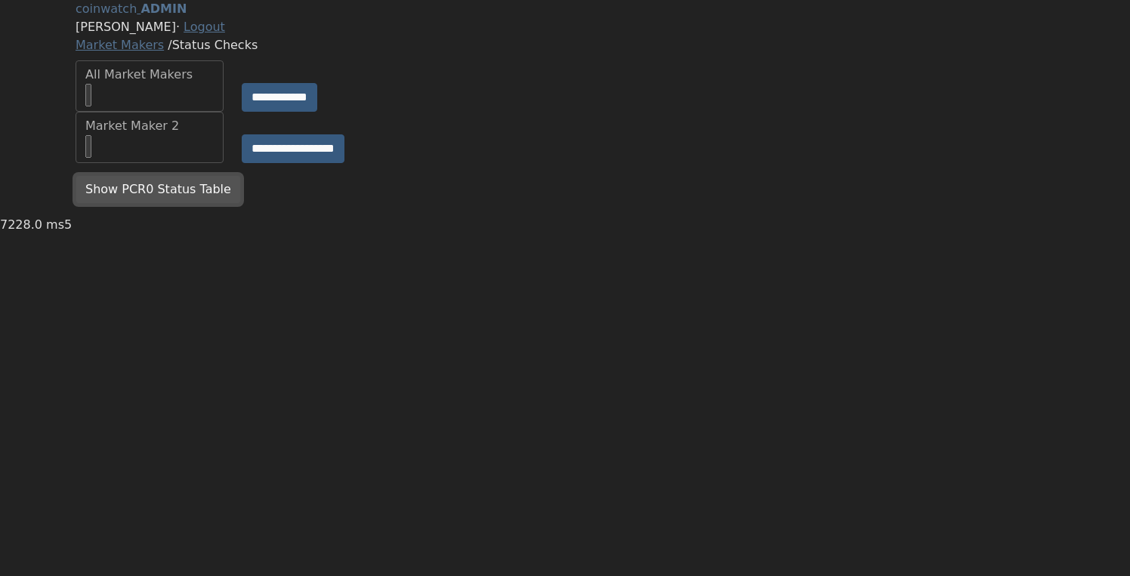
click at [182, 204] on button "Show PCR0 Status Table" at bounding box center [158, 189] width 165 height 29
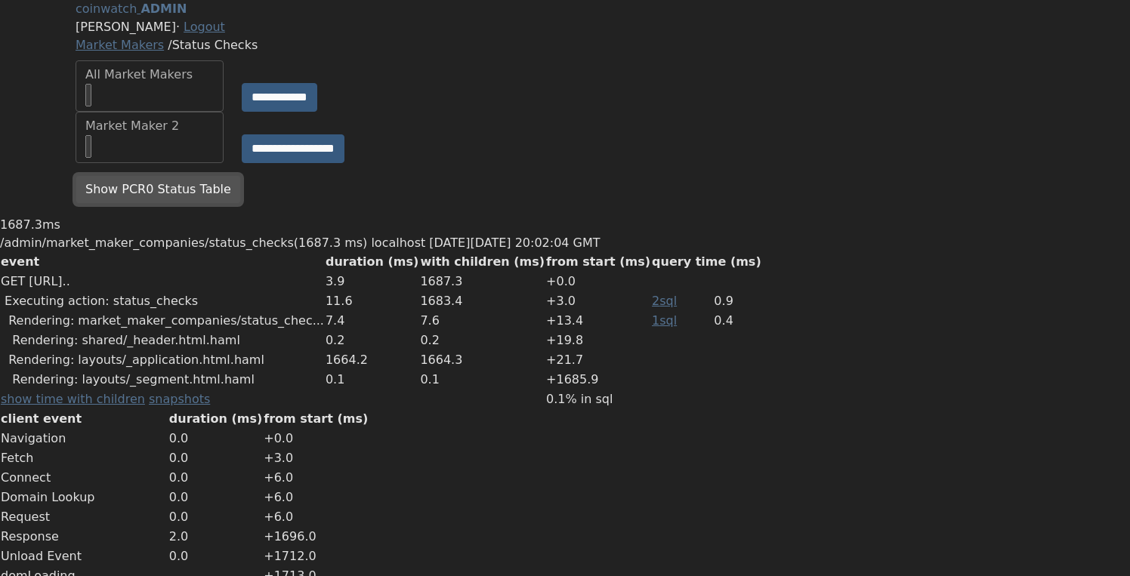
click at [137, 204] on button "Show PCR0 Status Table" at bounding box center [158, 189] width 165 height 29
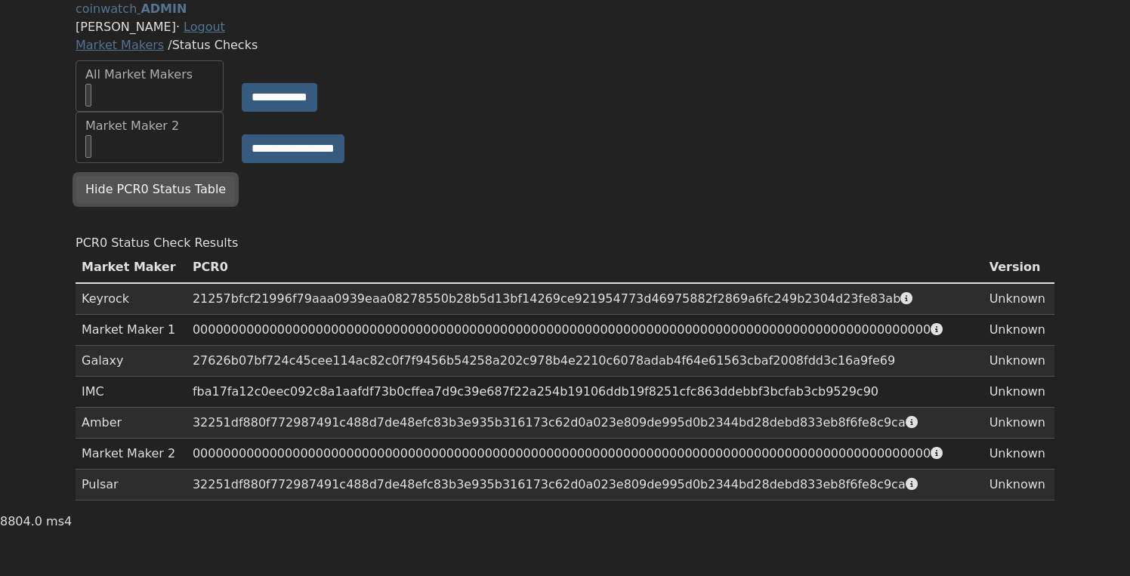
click at [168, 204] on button "Hide PCR0 Status Table" at bounding box center [156, 189] width 160 height 29
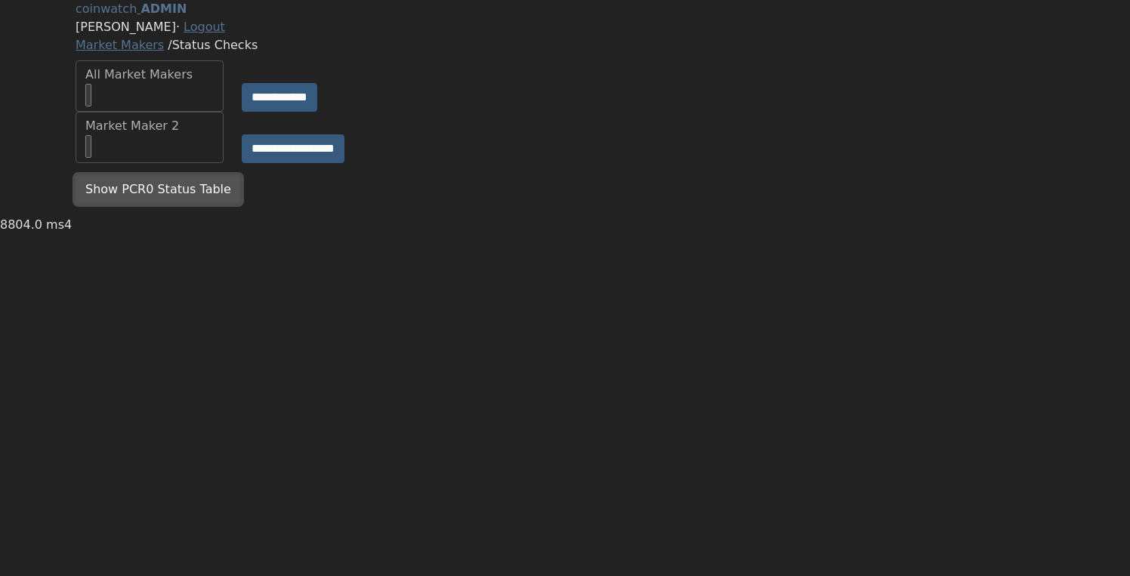
click at [176, 204] on button "Show PCR0 Status Table" at bounding box center [158, 189] width 165 height 29
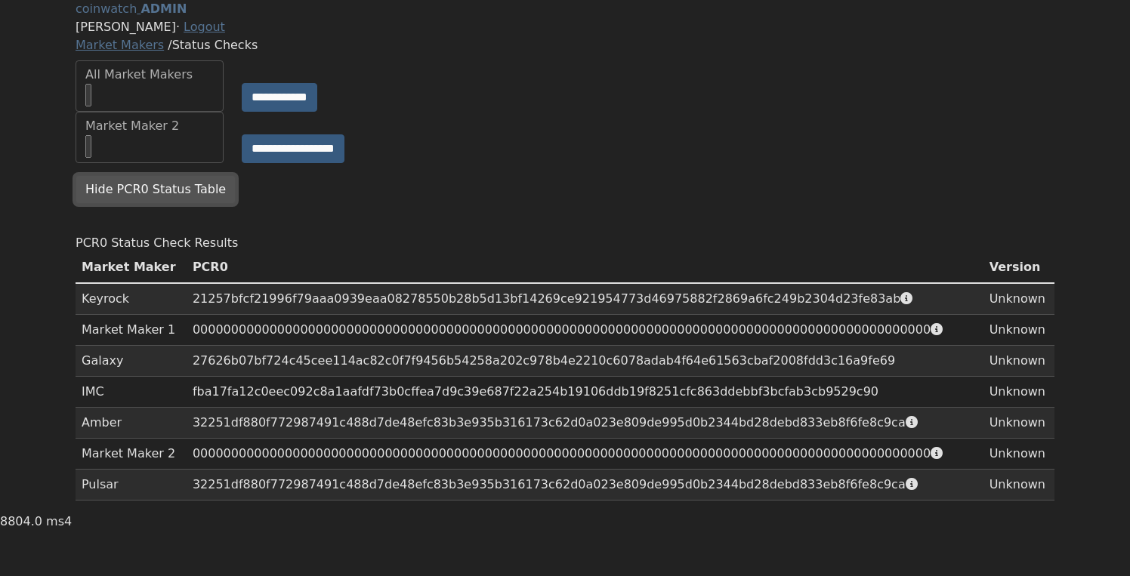
click at [195, 204] on button "Hide PCR0 Status Table" at bounding box center [156, 189] width 160 height 29
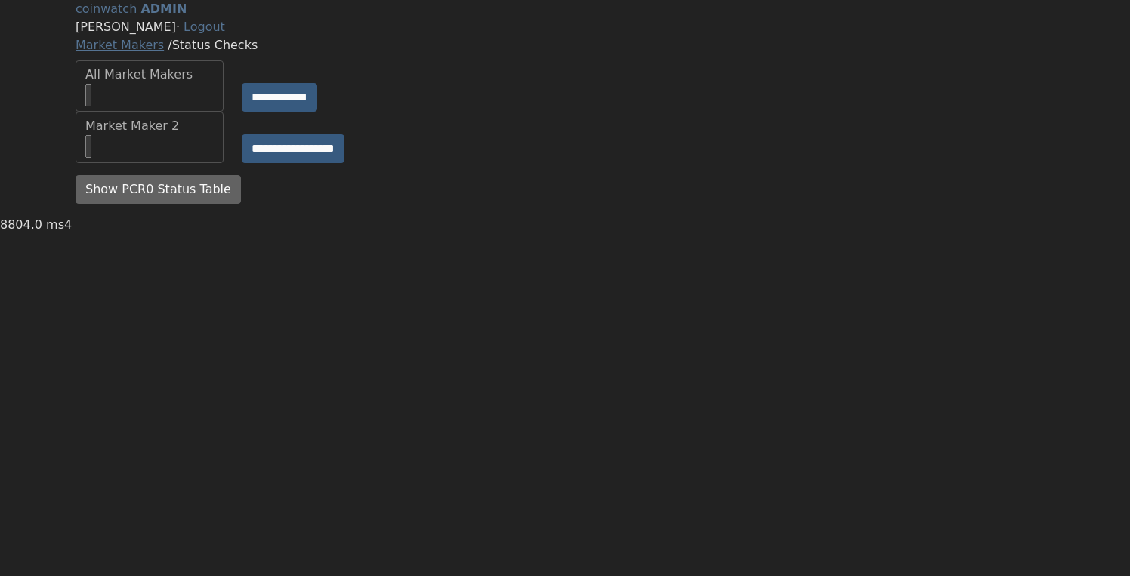
click at [307, 216] on div "Show PCR0 Status Table" at bounding box center [564, 195] width 997 height 41
click at [177, 204] on button "Show PCR0 Status Table" at bounding box center [158, 189] width 165 height 29
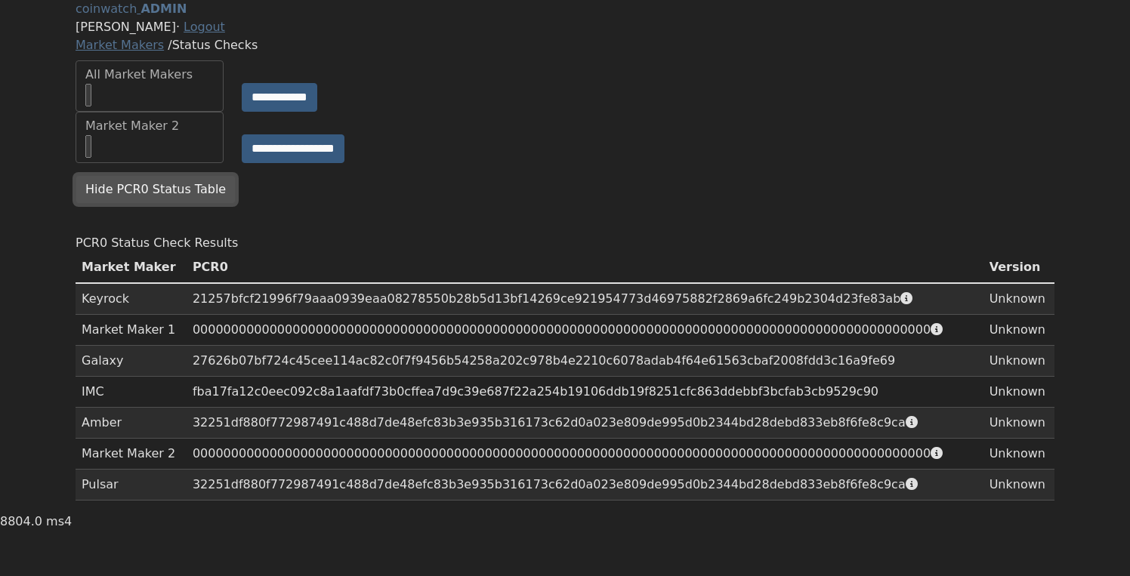
scroll to position [83, 0]
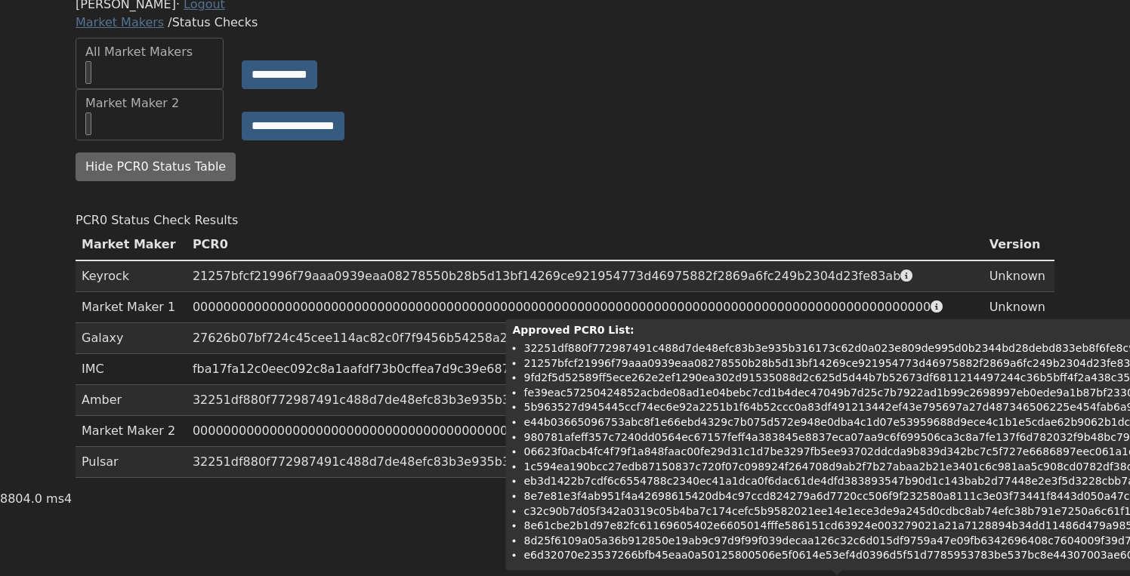
click at [596, 239] on th "PCR0" at bounding box center [585, 245] width 797 height 31
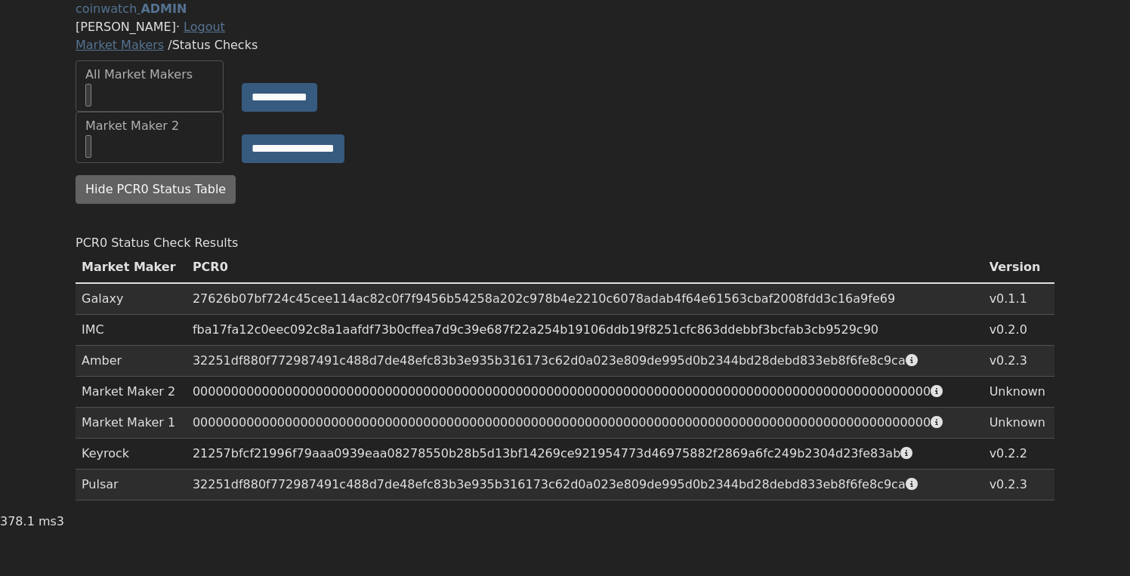
scroll to position [83, 0]
click at [765, 234] on div "PCR0 Status Check Results" at bounding box center [565, 243] width 979 height 18
click at [1097, 185] on main "**********" at bounding box center [565, 256] width 1130 height 513
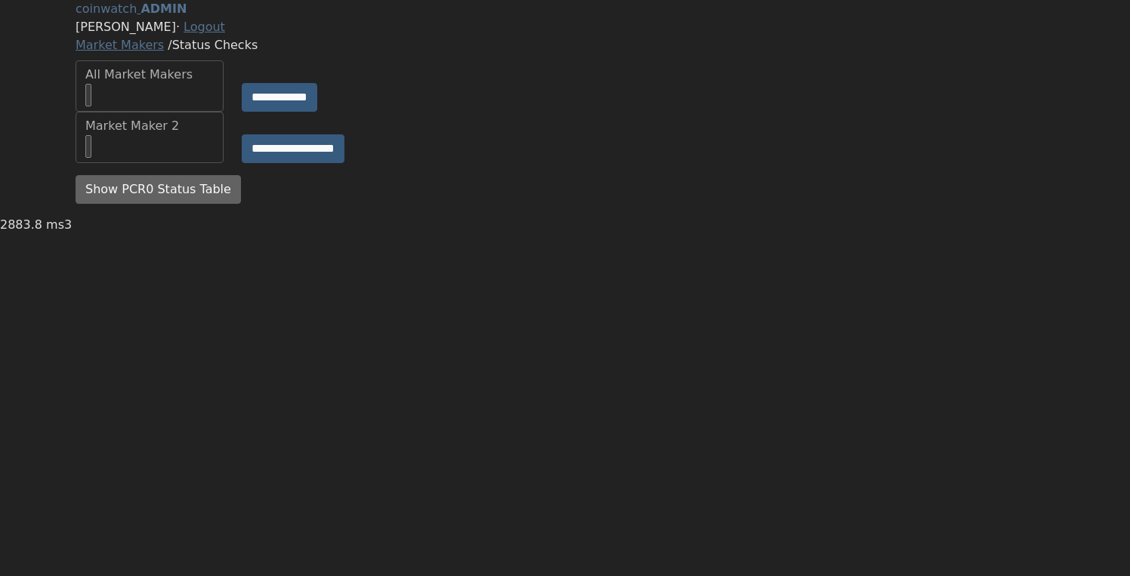
click at [507, 112] on div "**********" at bounding box center [564, 85] width 997 height 51
click at [163, 204] on button "Show PCR0 Status Table" at bounding box center [158, 189] width 165 height 29
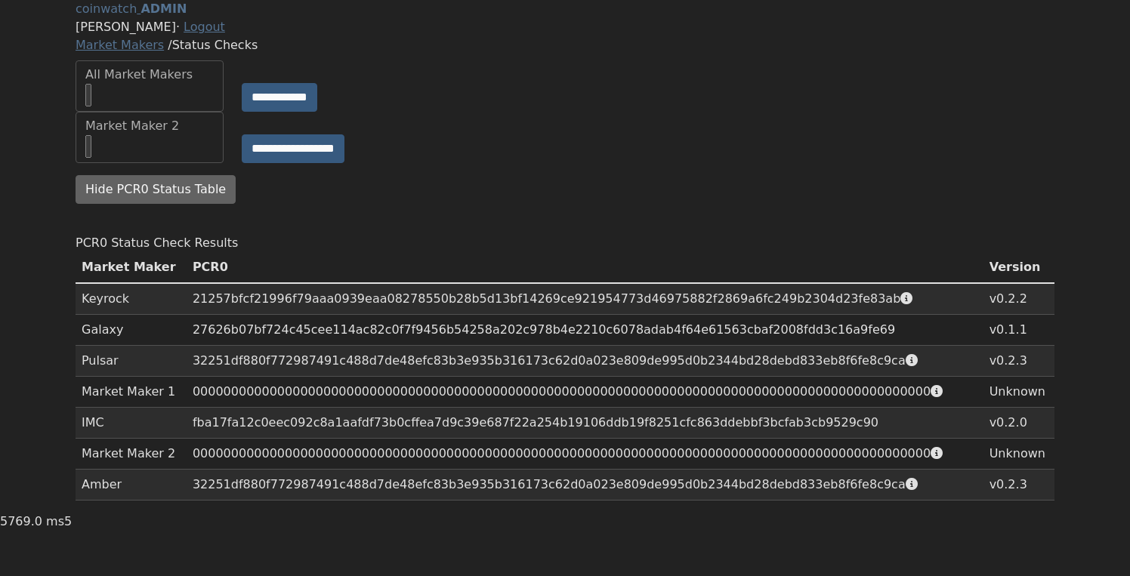
scroll to position [83, 0]
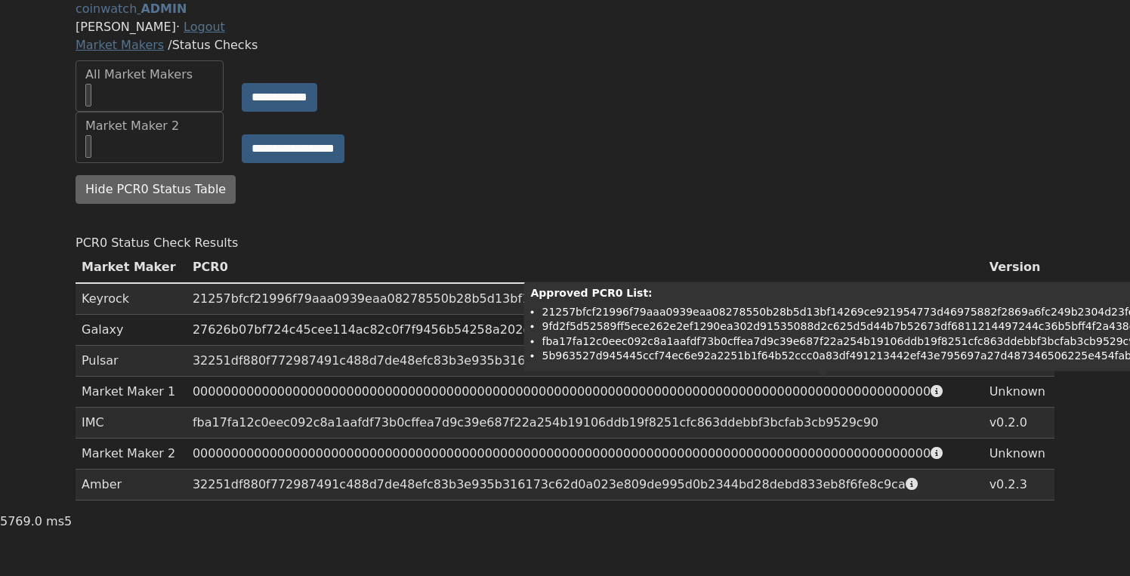
click at [759, 319] on li "9fd2f5d52589ff5ece262e2ef1290ea302d91535088d2c625d5d44b7b52673df6811214497244c3…" at bounding box center [853, 326] width 623 height 15
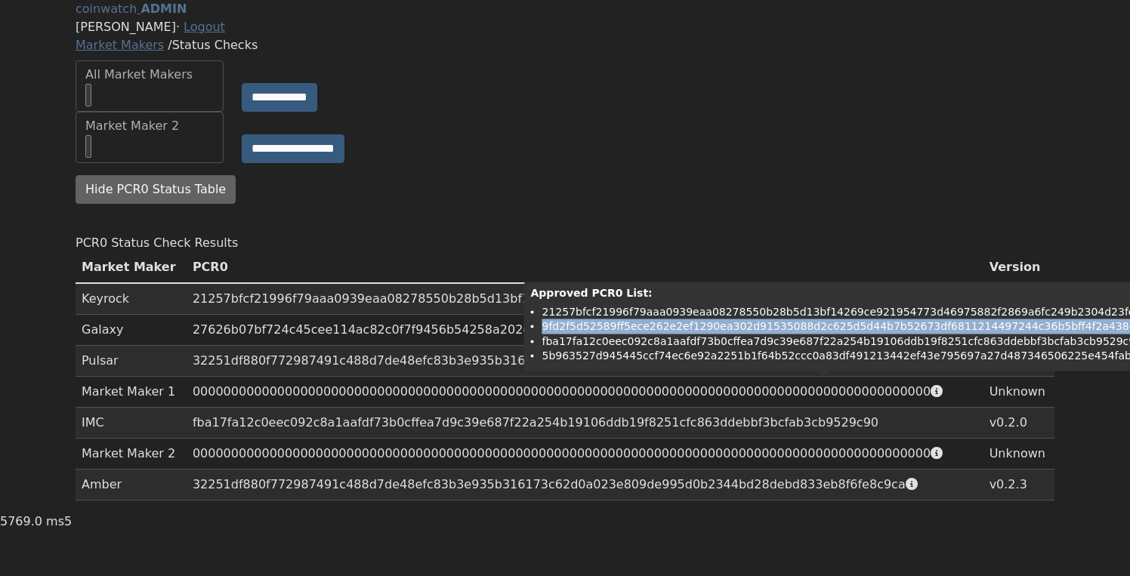
click at [759, 319] on li "9fd2f5d52589ff5ece262e2ef1290ea302d91535088d2c625d5d44b7b52673df6811214497244c3…" at bounding box center [853, 326] width 623 height 15
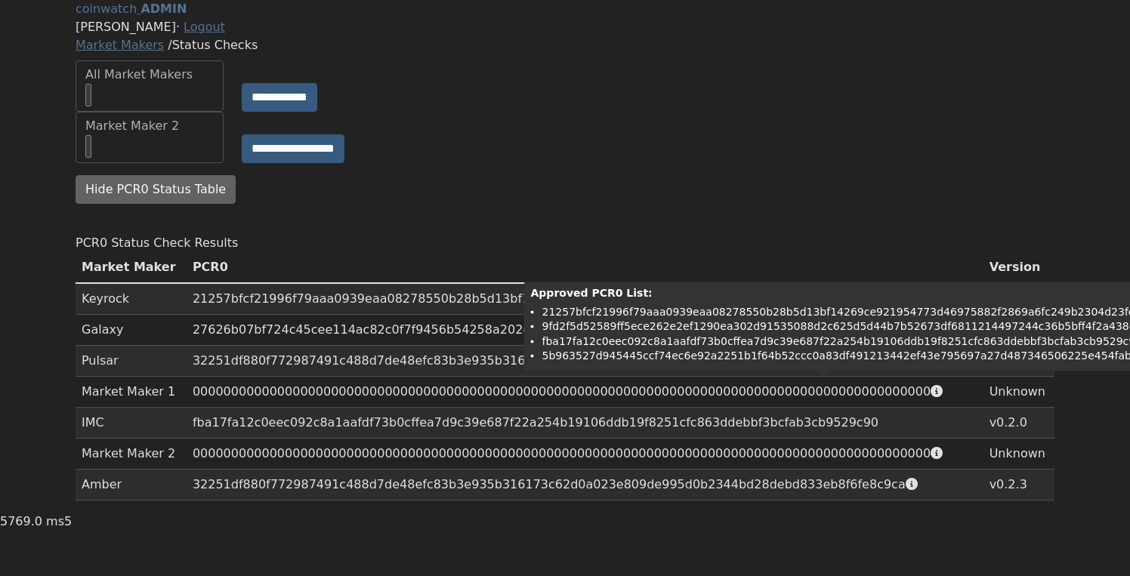
click at [758, 334] on li "fba17fa12c0eec092c8a1aafdf73b0cffea7d9c39e687f22a254b19106ddb19f8251cfc863ddebb…" at bounding box center [853, 341] width 623 height 15
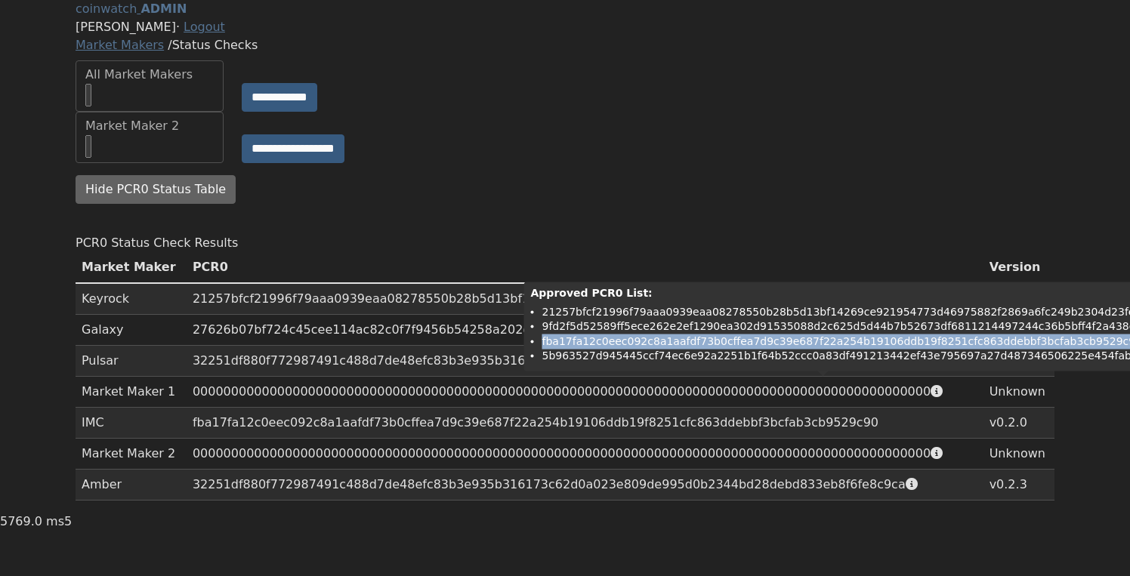
click at [758, 334] on li "fba17fa12c0eec092c8a1aafdf73b0cffea7d9c39e687f22a254b19106ddb19f8251cfc863ddebb…" at bounding box center [853, 341] width 623 height 15
click at [757, 334] on li "fba17fa12c0eec092c8a1aafdf73b0cffea7d9c39e687f22a254b19106ddb19f8251cfc863ddebb…" at bounding box center [853, 341] width 623 height 15
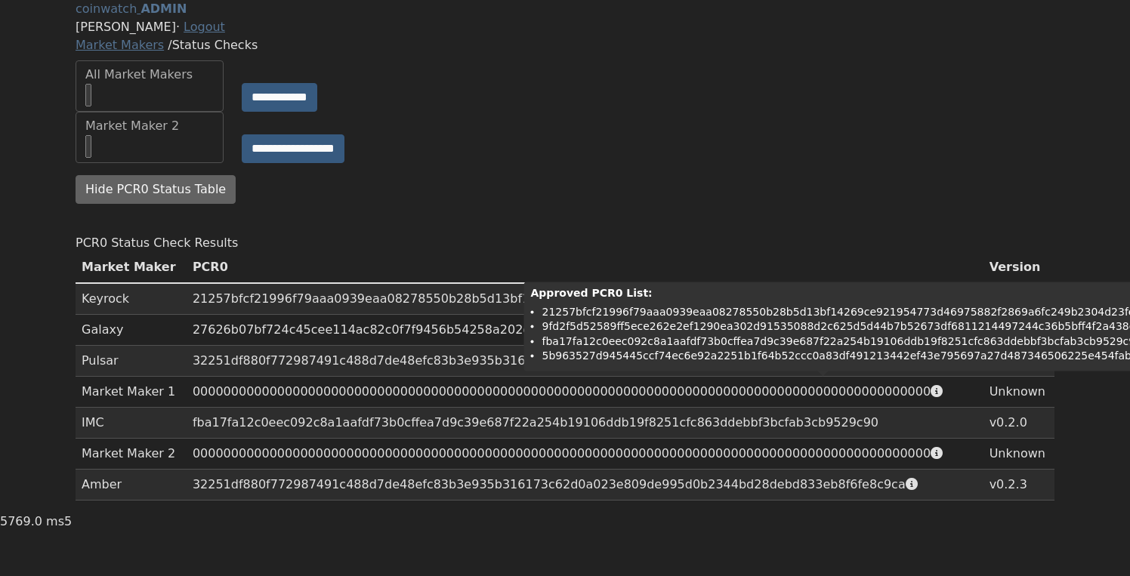
click at [765, 314] on td "21257bfcf21996f79aaa0939eaa08278550b28b5d13bf14269ce921954773d46975882f2869a6fc…" at bounding box center [585, 299] width 797 height 32
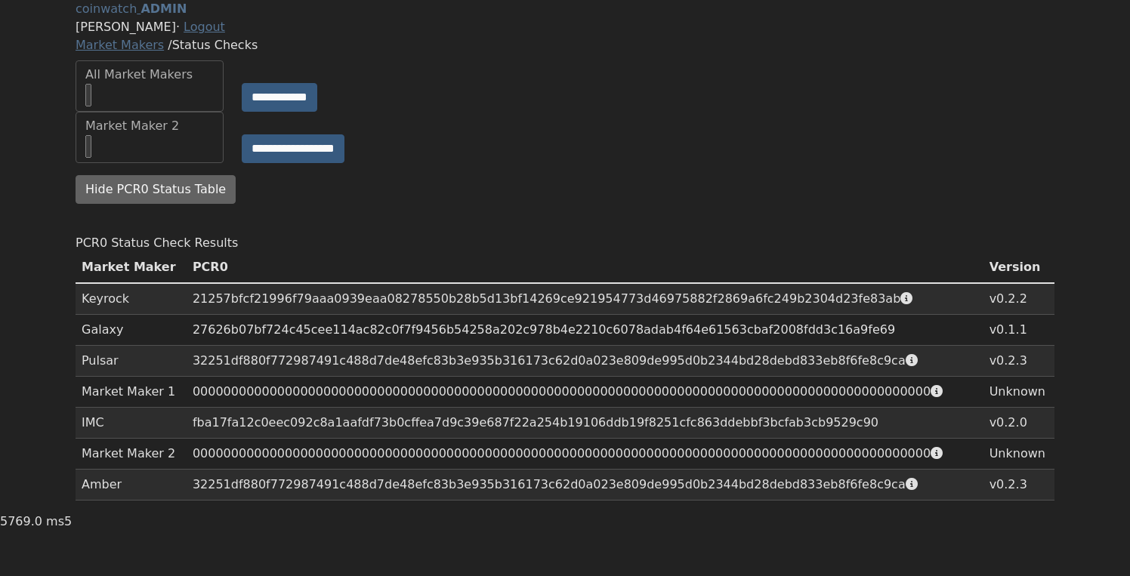
click at [990, 299] on td "v0.2.2" at bounding box center [1018, 299] width 71 height 32
click at [751, 234] on div "PCR0 Status Check Results" at bounding box center [565, 243] width 979 height 18
click at [201, 175] on button "Hide PCR0 Status Table" at bounding box center [156, 189] width 160 height 29
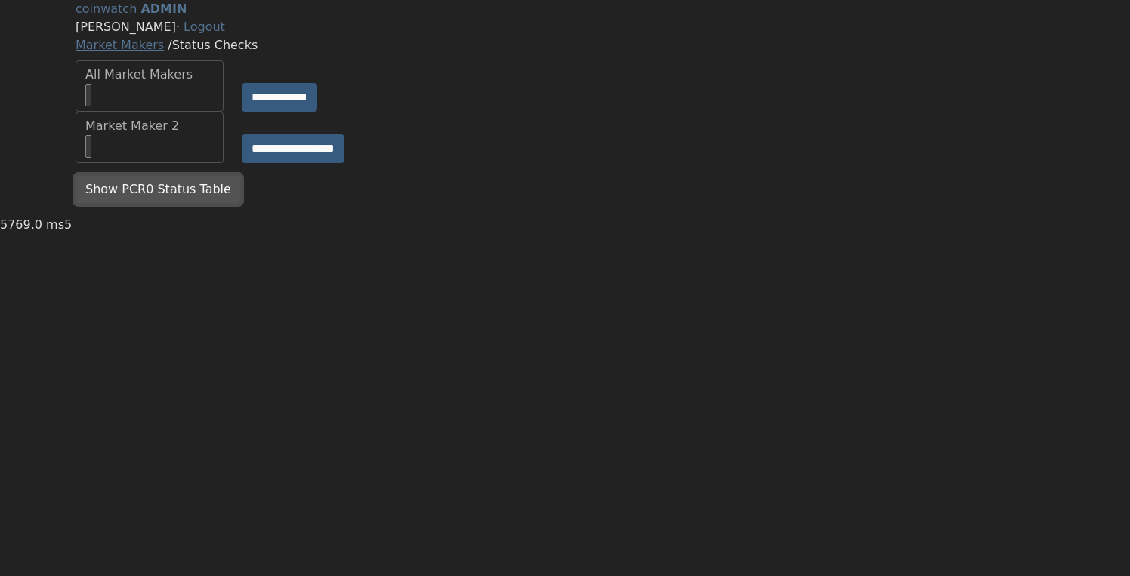
click at [200, 204] on button "Show PCR0 Status Table" at bounding box center [158, 189] width 165 height 29
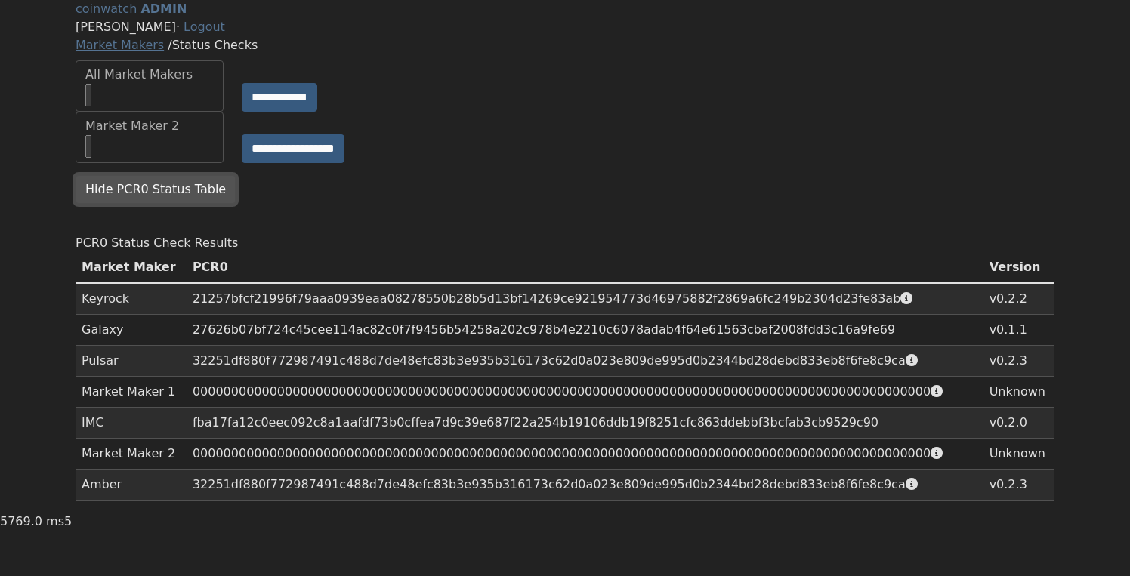
scroll to position [83, 0]
click at [199, 122] on div "**********" at bounding box center [564, 256] width 997 height 513
click at [198, 175] on button "Hide PCR0 Status Table" at bounding box center [156, 189] width 160 height 29
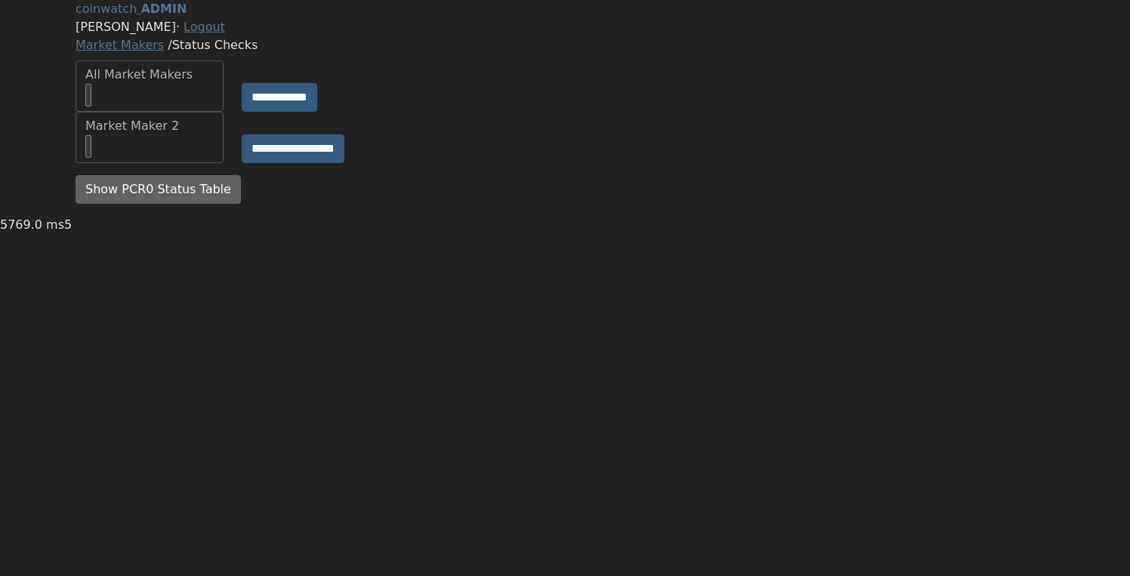
click at [366, 36] on header "coinwatch ADMIN Brian · Logout" at bounding box center [565, 18] width 979 height 36
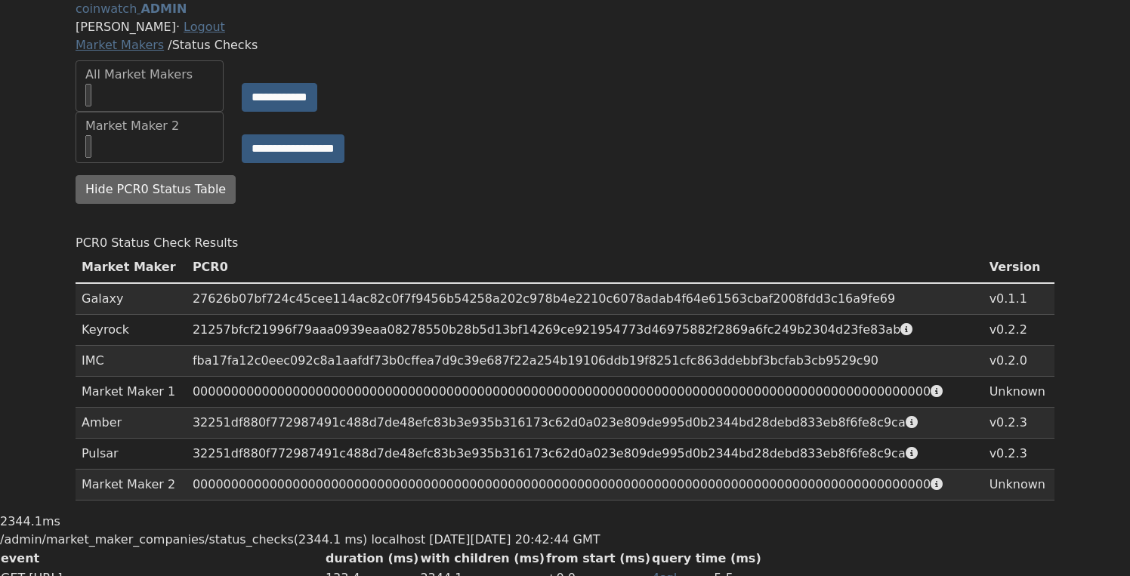
scroll to position [83, 0]
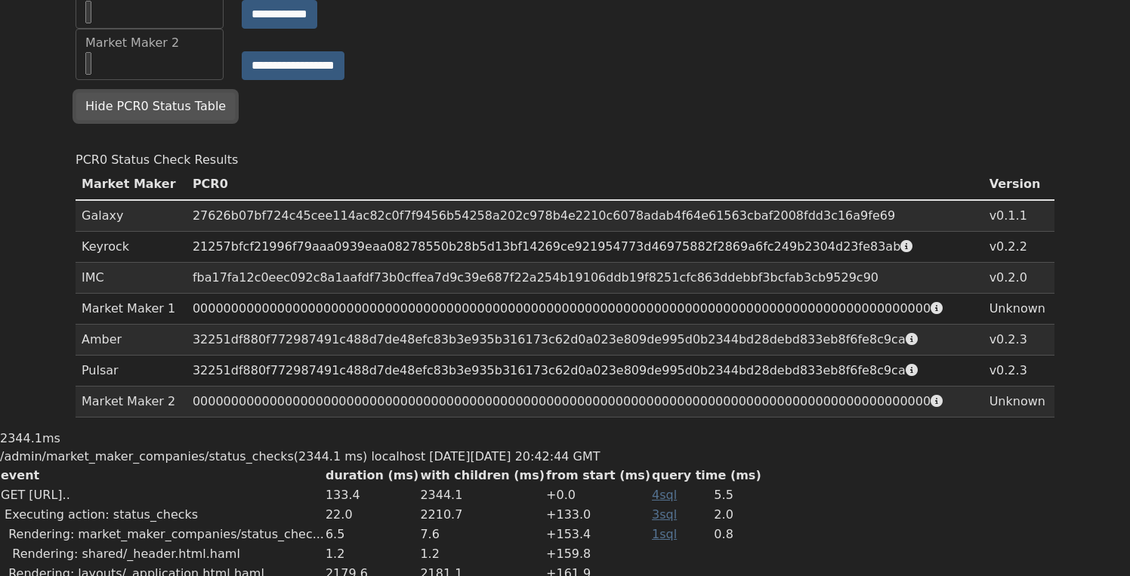
click at [166, 121] on button "Hide PCR0 Status Table" at bounding box center [156, 106] width 160 height 29
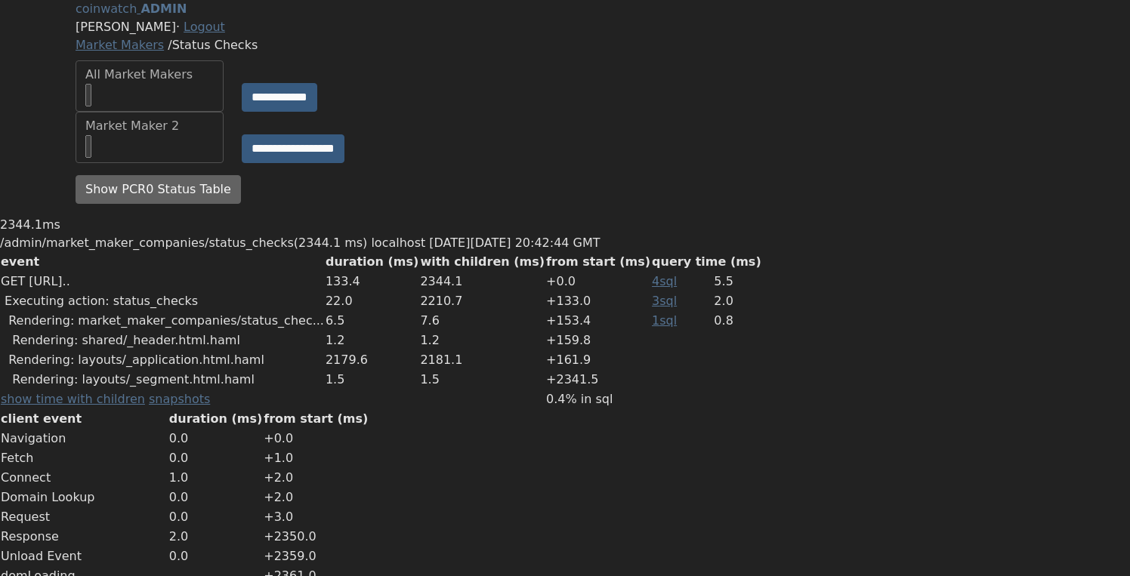
click at [187, 106] on div "All Market Makers" at bounding box center [149, 86] width 128 height 41
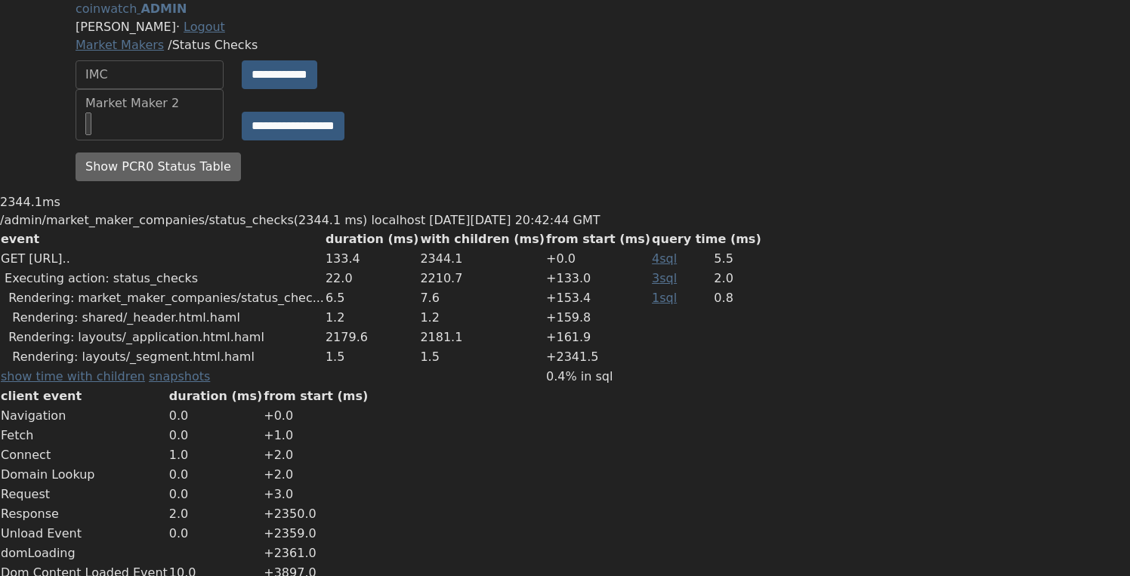
click at [245, 89] on div "**********" at bounding box center [564, 74] width 997 height 29
click at [264, 89] on input "**********" at bounding box center [280, 74] width 76 height 29
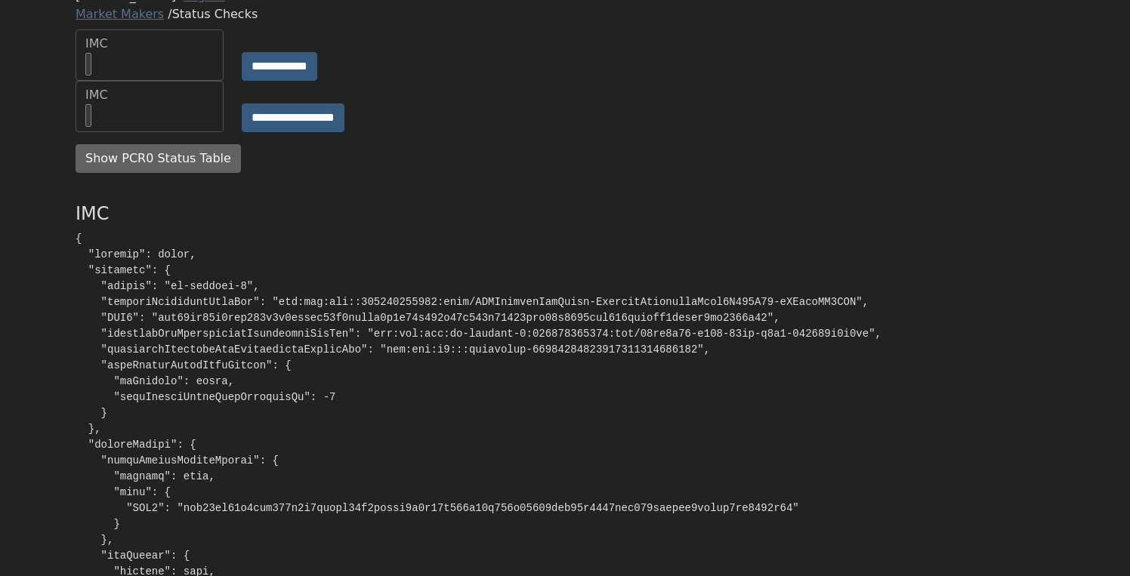
scroll to position [34, 0]
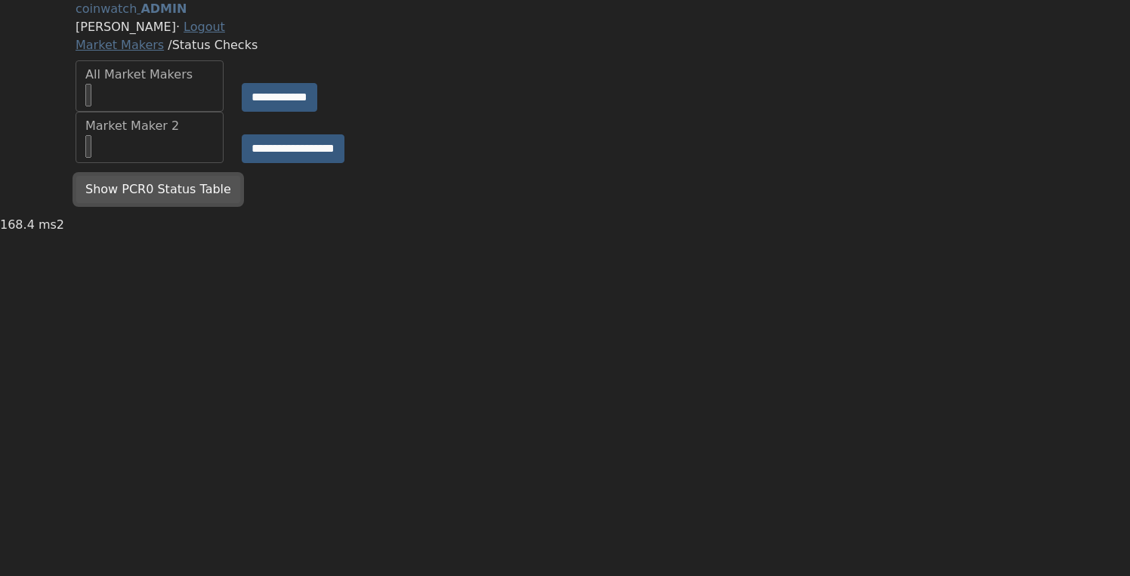
click at [154, 204] on button "Show PCR0 Status Table" at bounding box center [158, 189] width 165 height 29
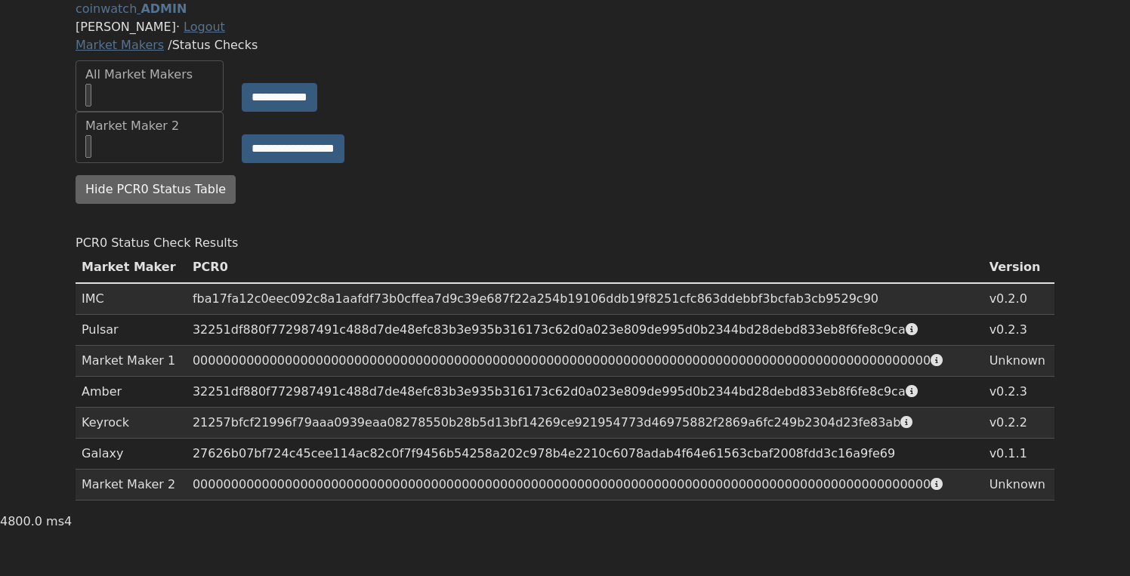
scroll to position [75, 0]
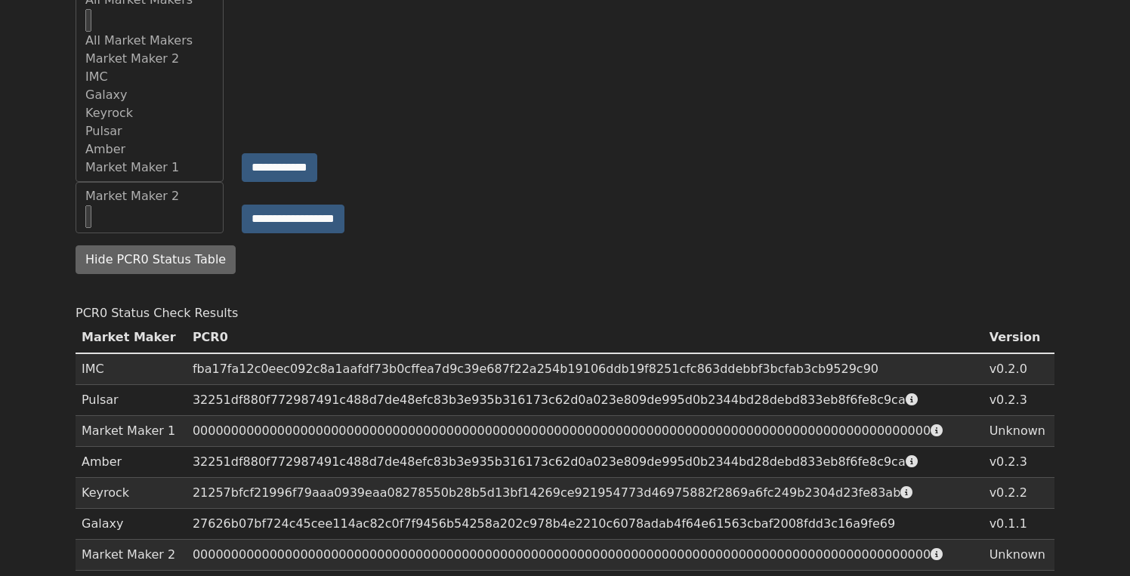
click at [191, 32] on div "All Market Makers" at bounding box center [149, 11] width 128 height 41
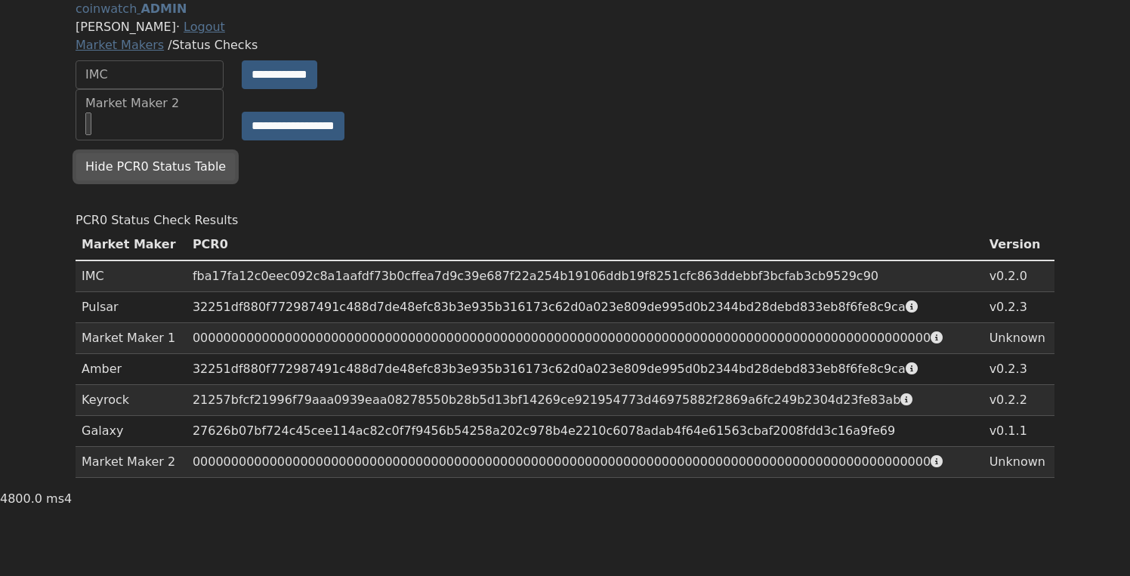
click at [143, 153] on button "Hide PCR0 Status Table" at bounding box center [156, 167] width 160 height 29
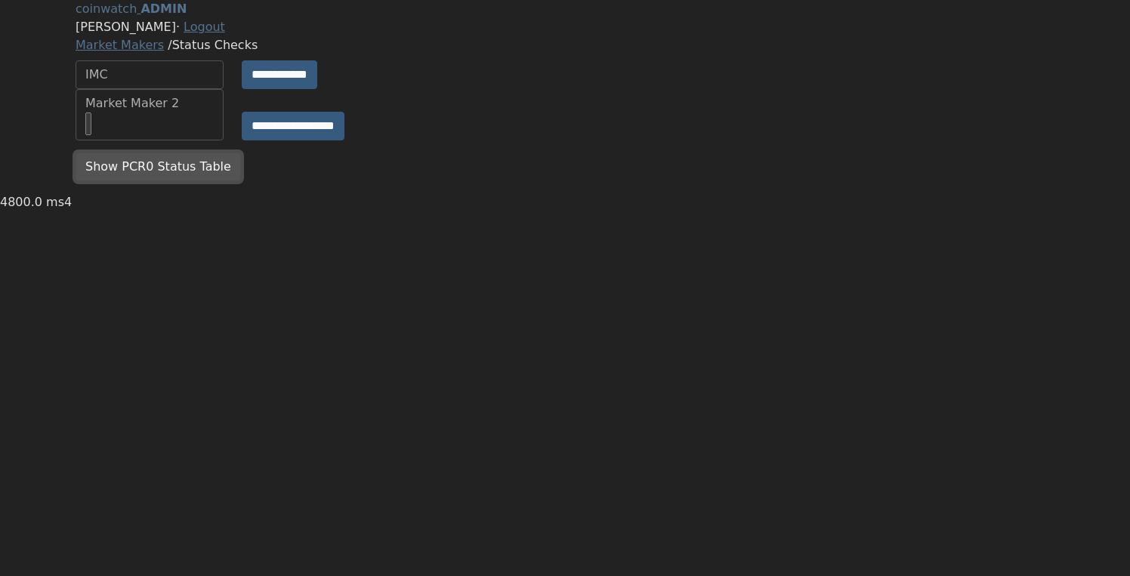
scroll to position [0, 0]
click at [278, 89] on input "**********" at bounding box center [280, 74] width 76 height 29
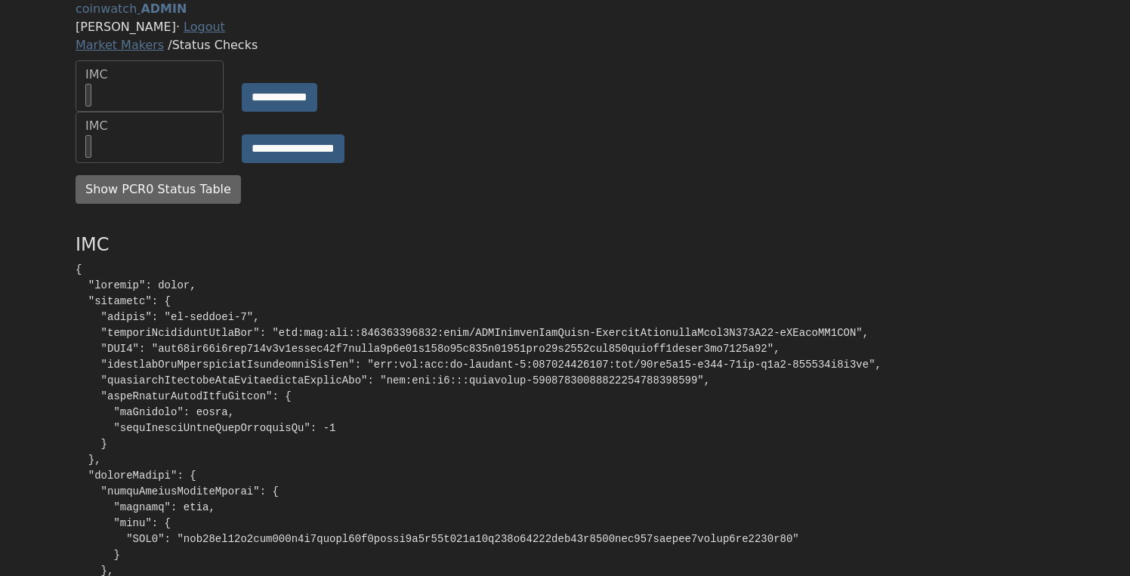
click at [179, 106] on div "IMC" at bounding box center [149, 86] width 128 height 41
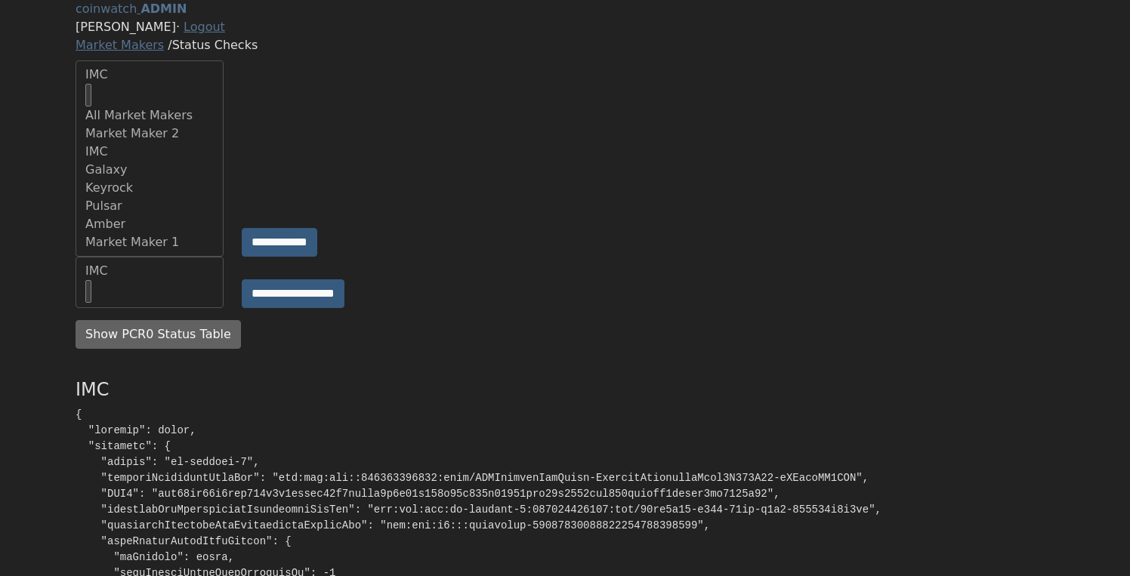
scroll to position [38, 0]
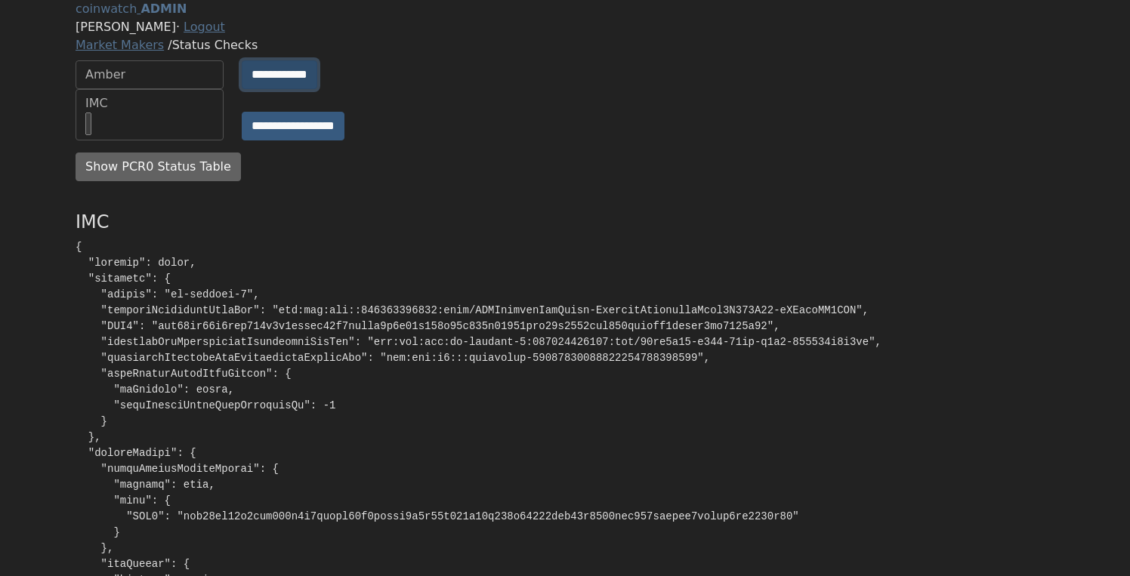
click at [292, 89] on input "**********" at bounding box center [280, 74] width 76 height 29
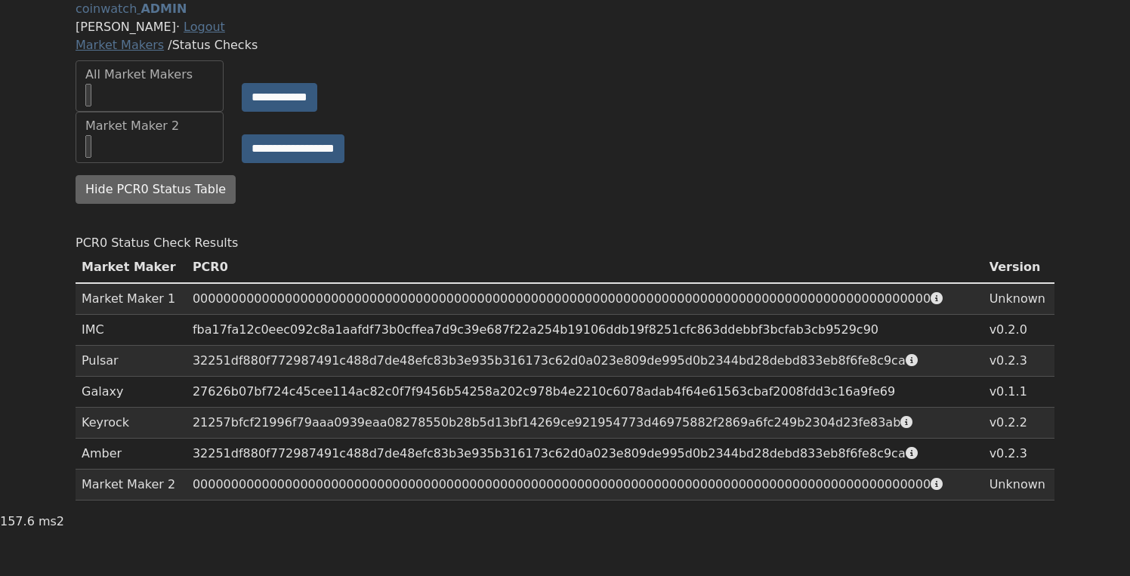
scroll to position [83, 0]
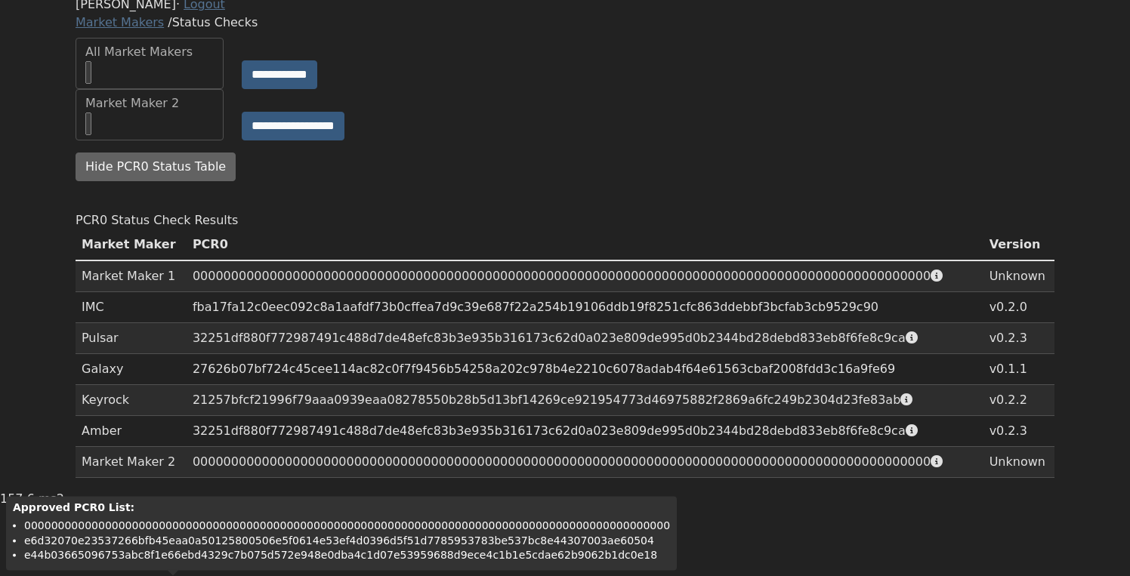
click at [632, 218] on div "PCR0 Status Check Results" at bounding box center [565, 220] width 979 height 18
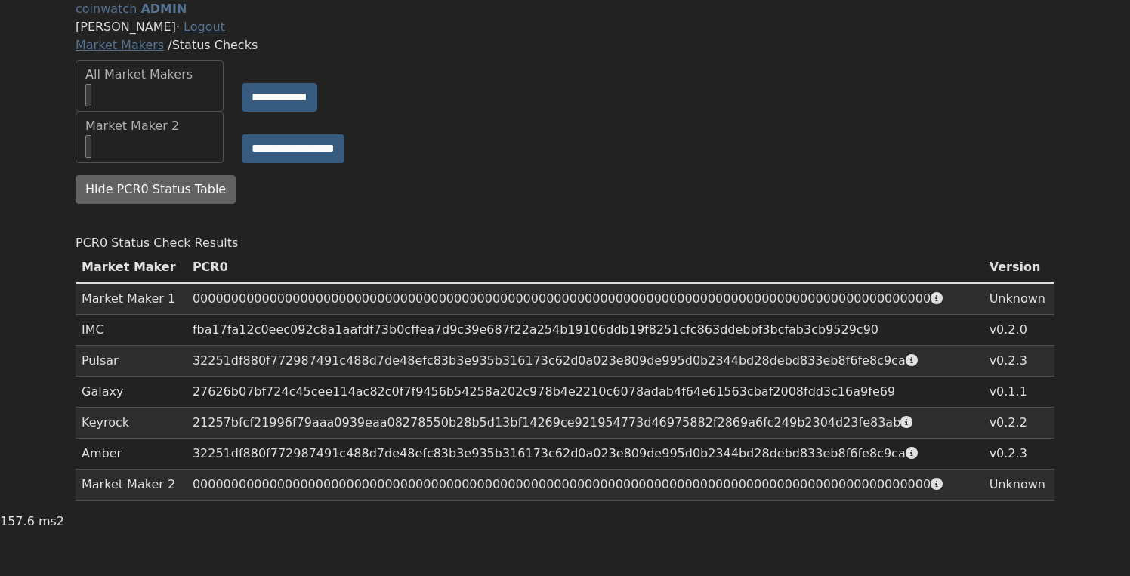
scroll to position [0, 0]
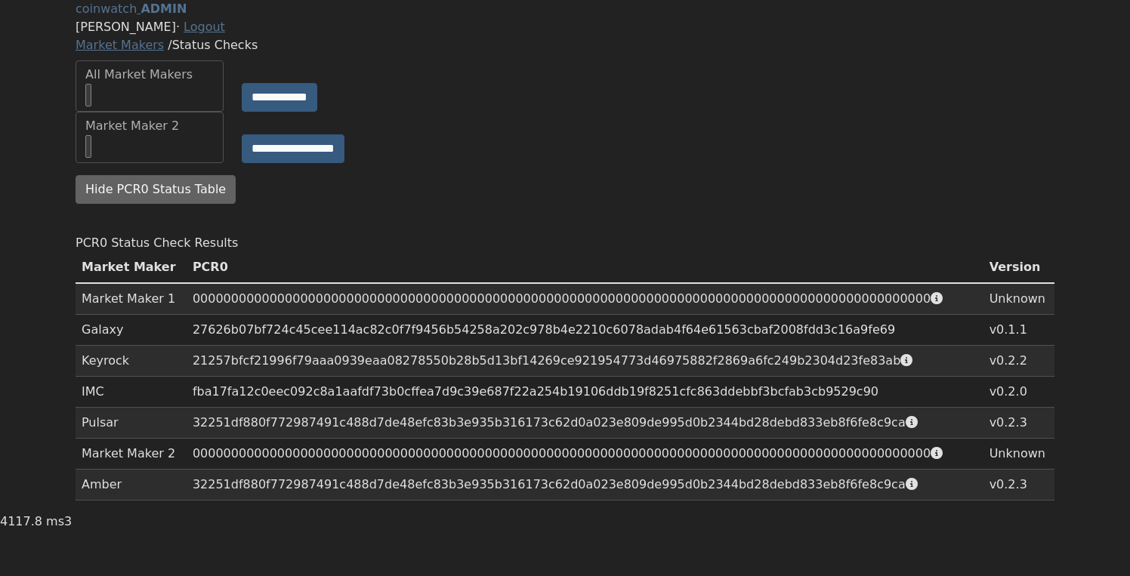
scroll to position [31, 0]
click at [157, 84] on div "All Market Makers" at bounding box center [149, 75] width 128 height 18
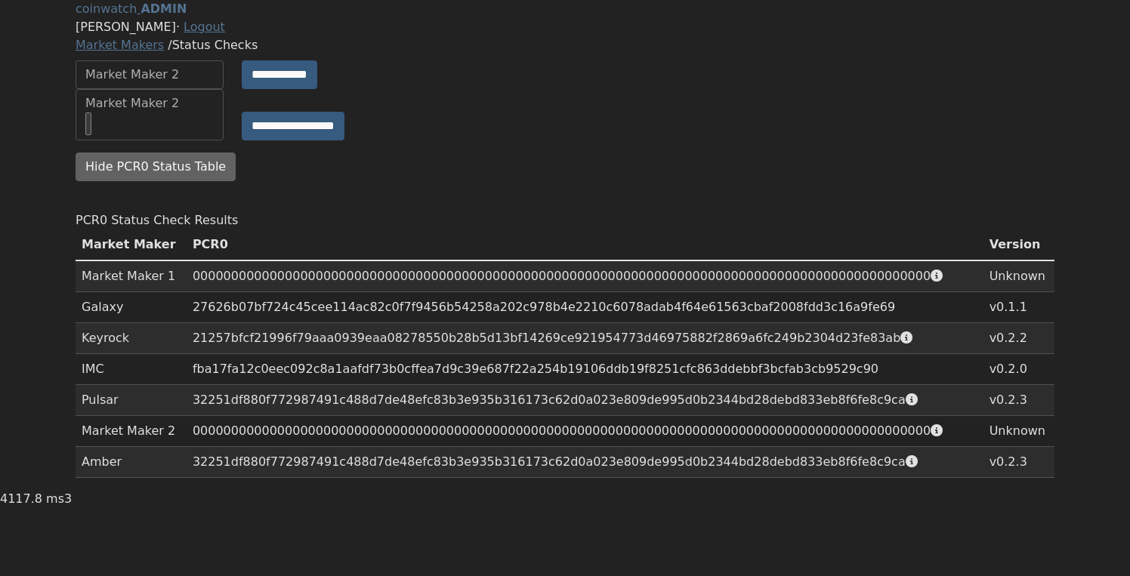
click at [174, 84] on div "Market Maker 2" at bounding box center [149, 75] width 128 height 18
click at [282, 88] on input "**********" at bounding box center [280, 74] width 76 height 29
click at [175, 181] on button "Hide PCR0 Status Table" at bounding box center [156, 167] width 160 height 29
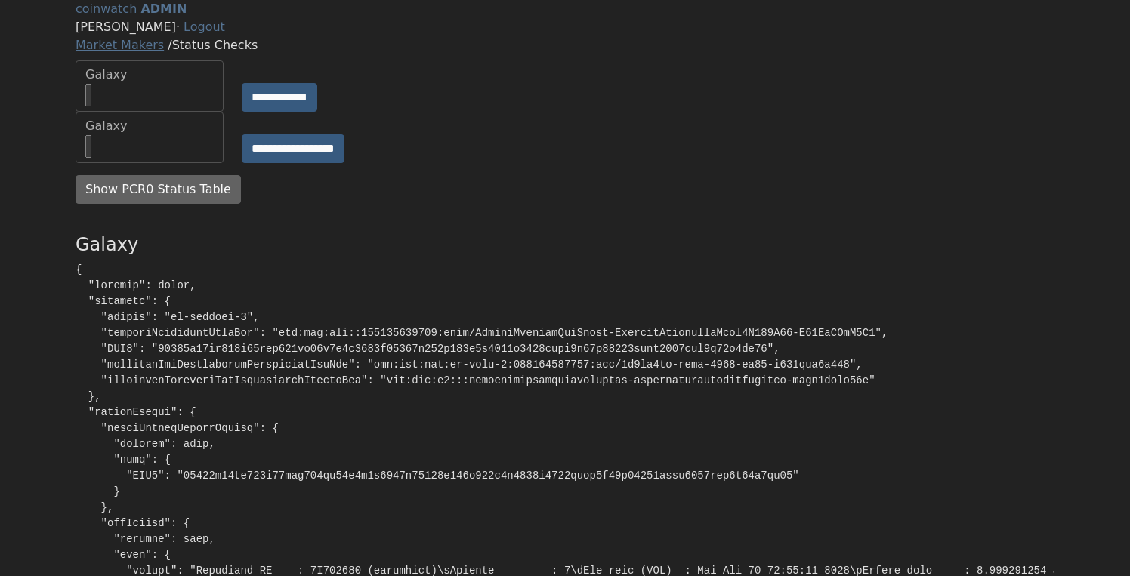
click at [133, 106] on div "Galaxy" at bounding box center [149, 86] width 128 height 41
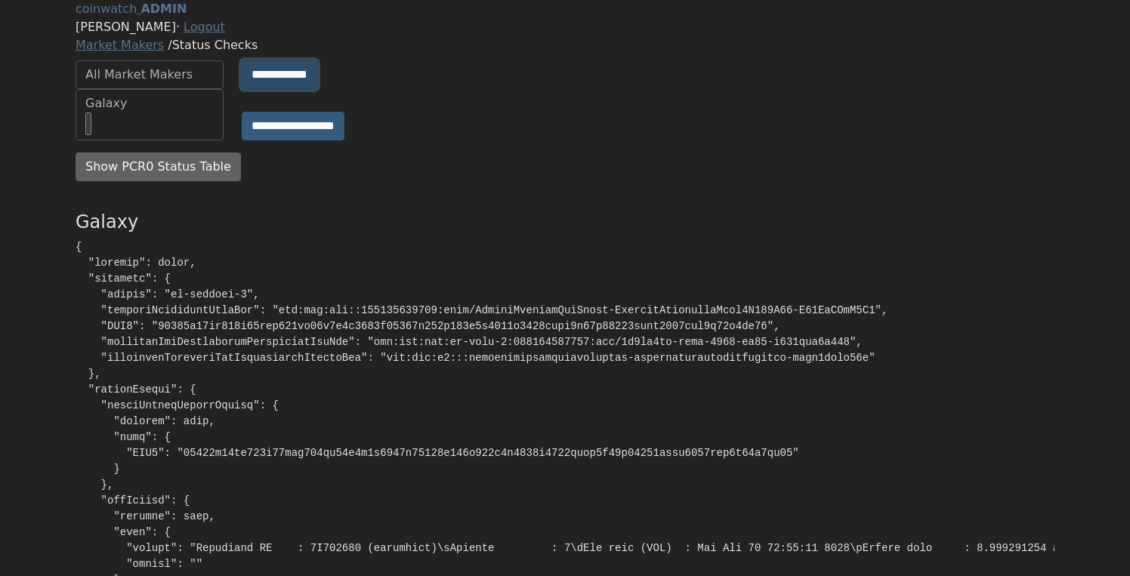
click at [292, 89] on input "**********" at bounding box center [280, 74] width 76 height 29
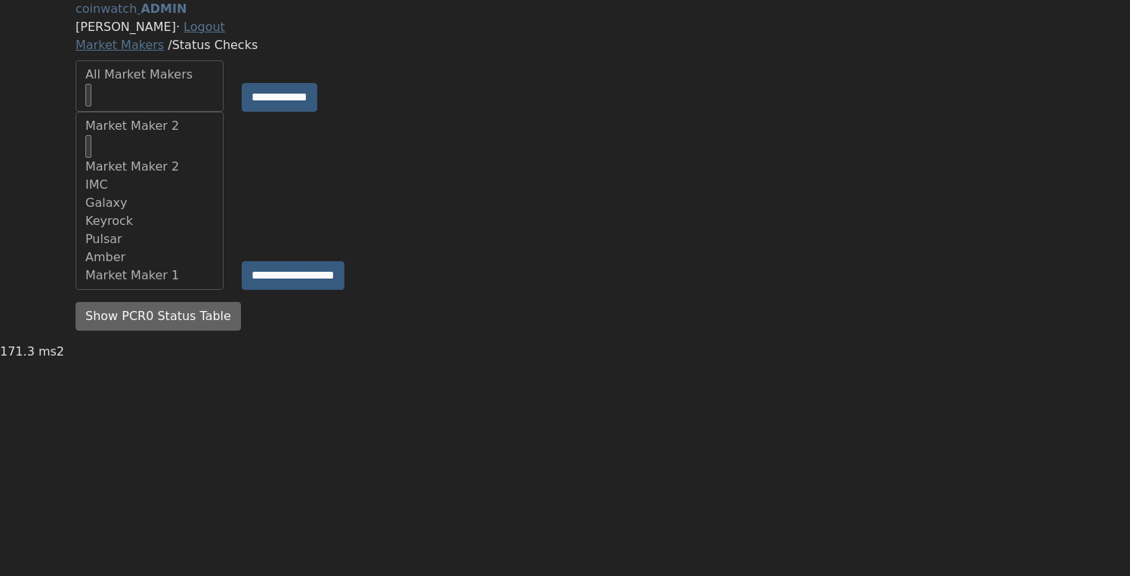
click at [437, 182] on div "**********" at bounding box center [564, 201] width 997 height 178
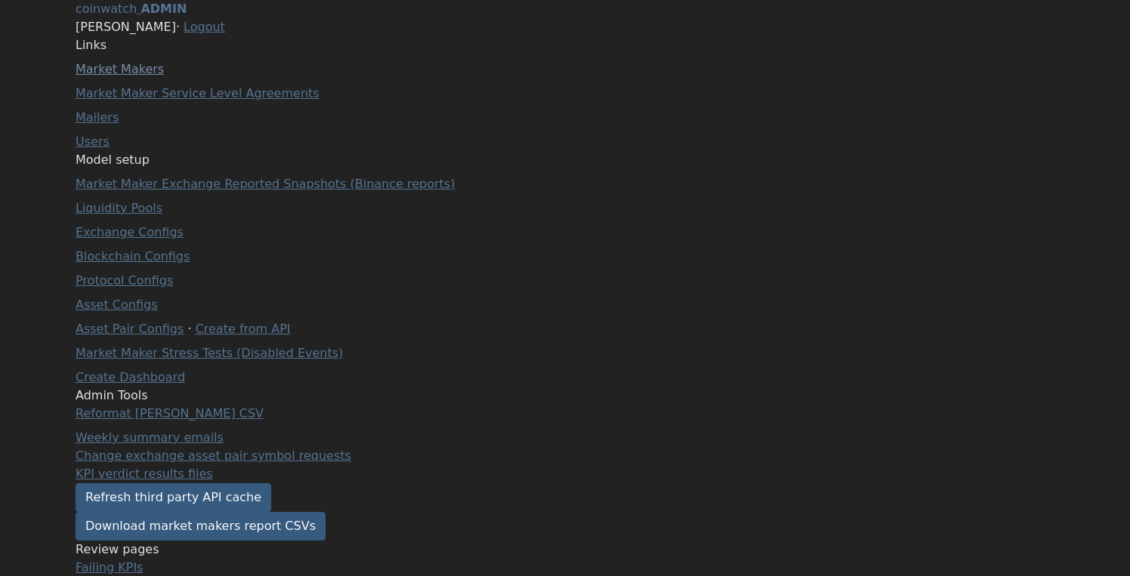
click at [144, 76] on link "Market Makers" at bounding box center [120, 69] width 88 height 14
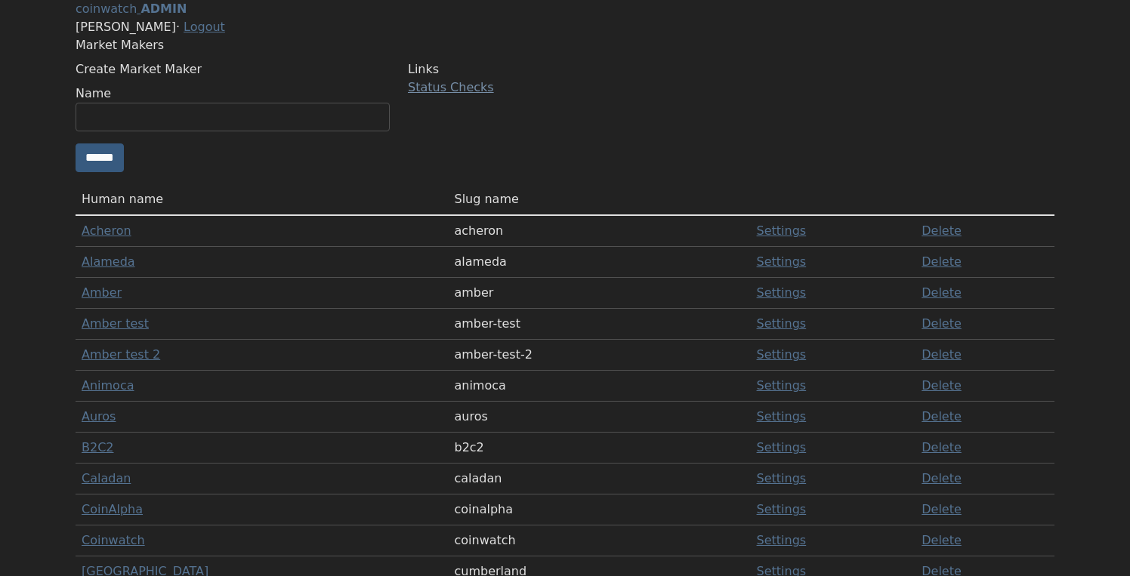
click at [492, 94] on link "Status Checks" at bounding box center [451, 87] width 86 height 14
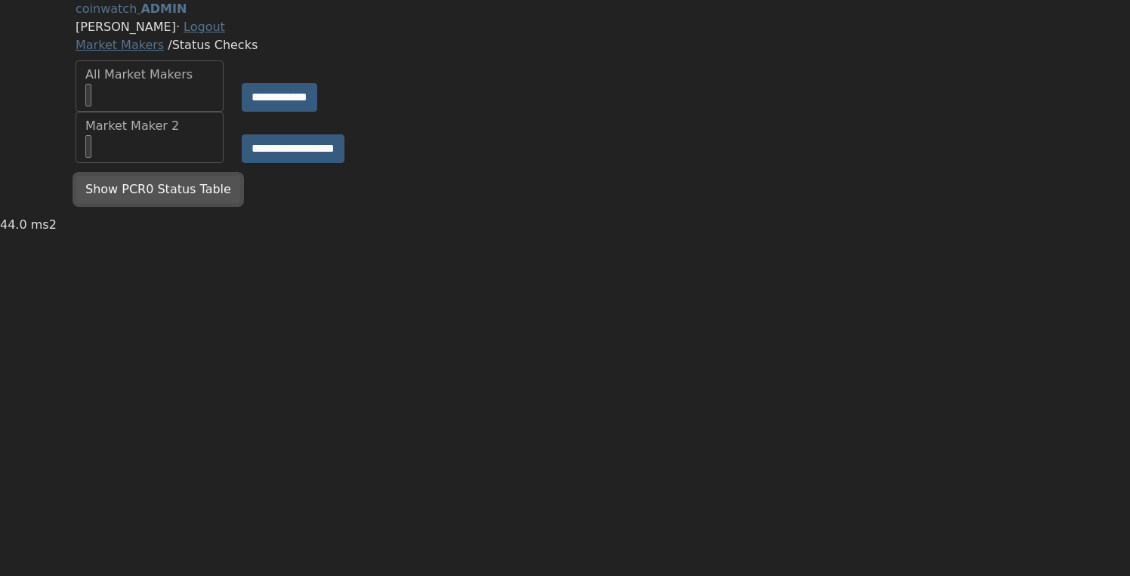
click at [166, 204] on button "Show PCR0 Status Table" at bounding box center [158, 189] width 165 height 29
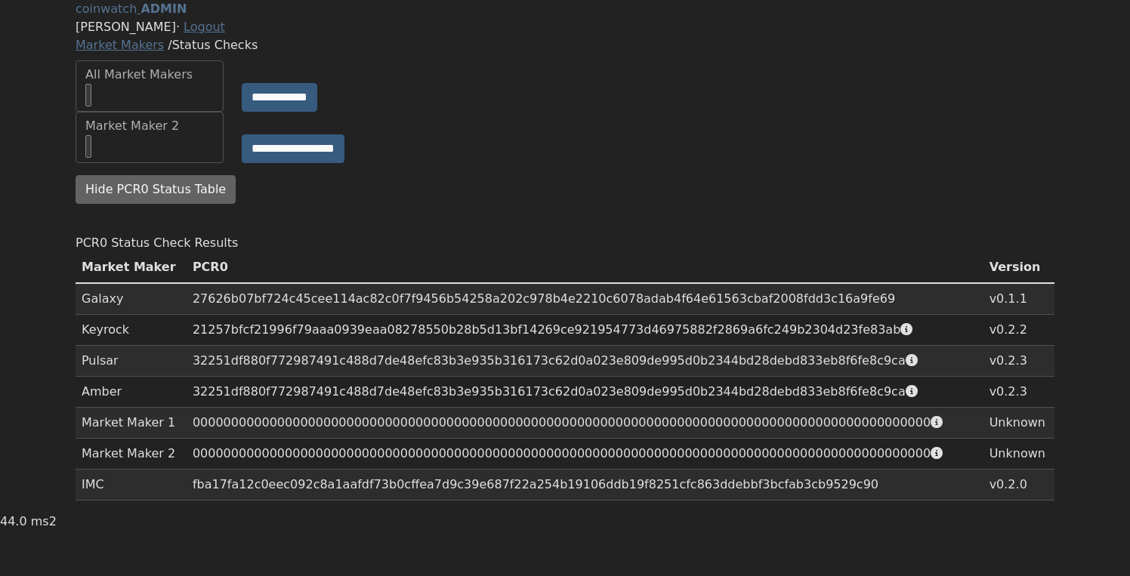
scroll to position [83, 0]
click at [900, 335] on icon at bounding box center [906, 329] width 12 height 12
click at [900, 329] on icon at bounding box center [906, 329] width 12 height 12
click at [900, 335] on icon at bounding box center [906, 329] width 12 height 12
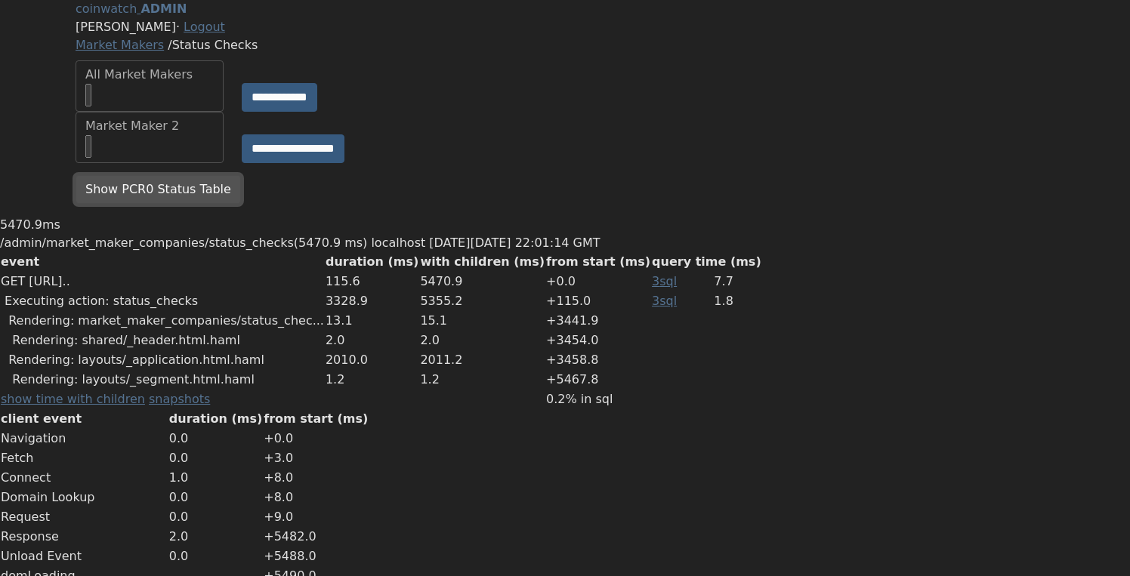
click at [150, 204] on button "Show PCR0 Status Table" at bounding box center [158, 189] width 165 height 29
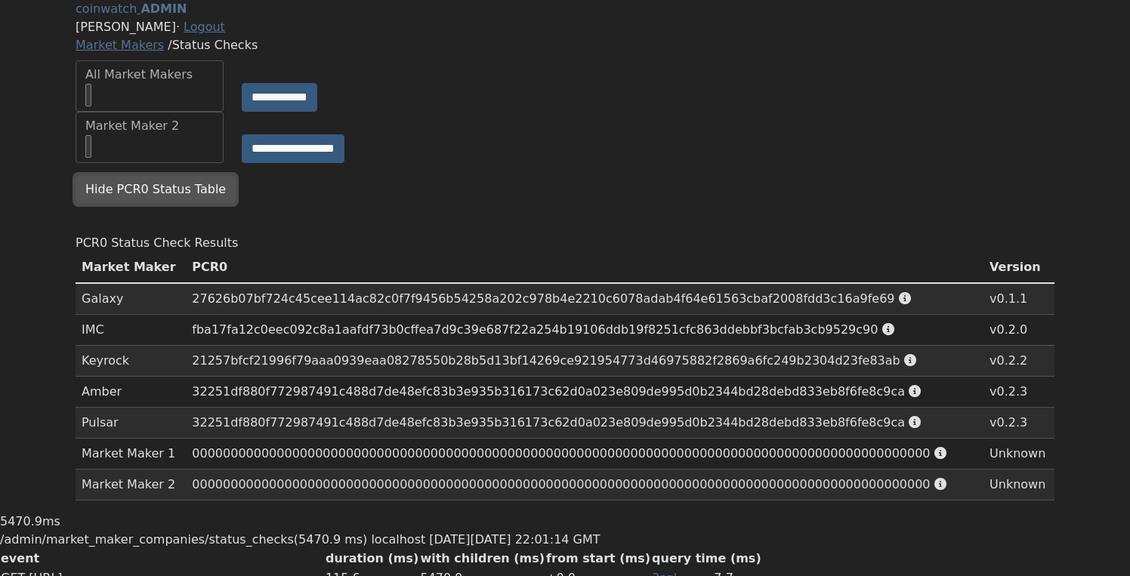
click at [188, 204] on button "Hide PCR0 Status Table" at bounding box center [156, 189] width 160 height 29
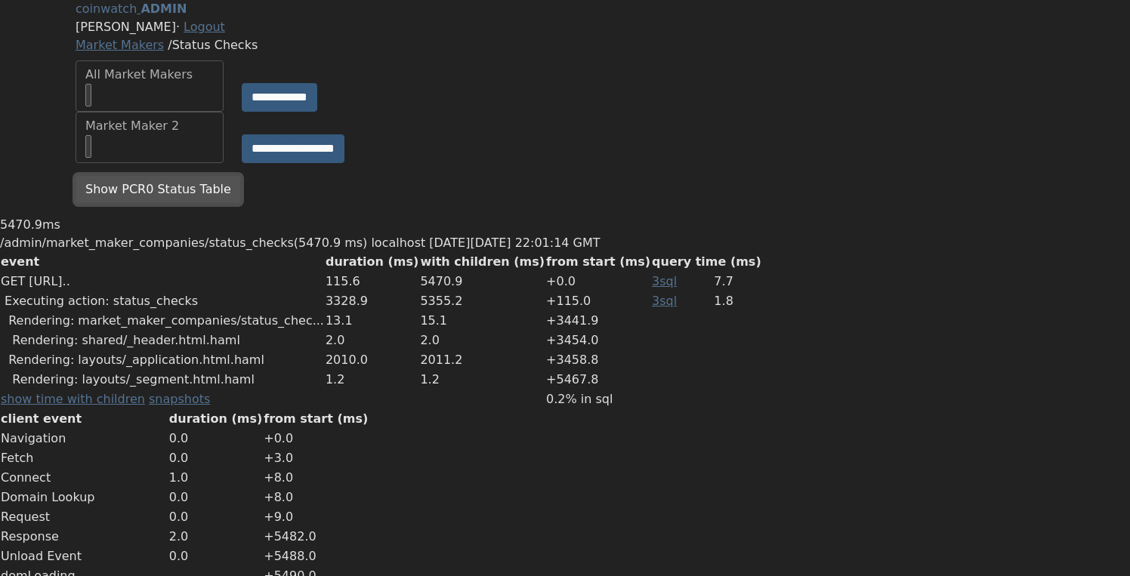
click at [196, 204] on button "Show PCR0 Status Table" at bounding box center [158, 189] width 165 height 29
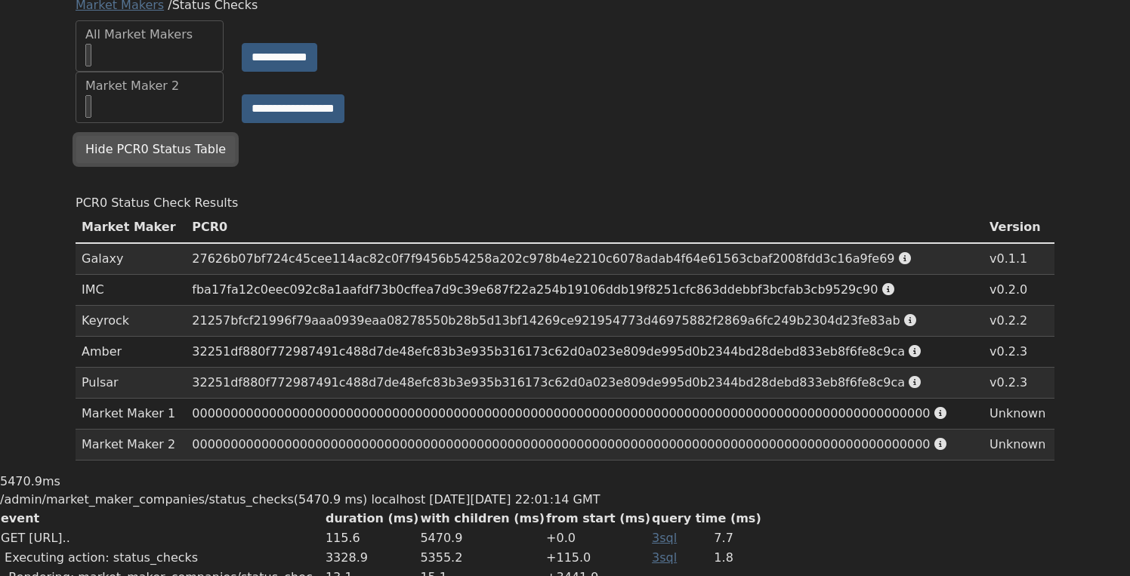
scroll to position [31, 0]
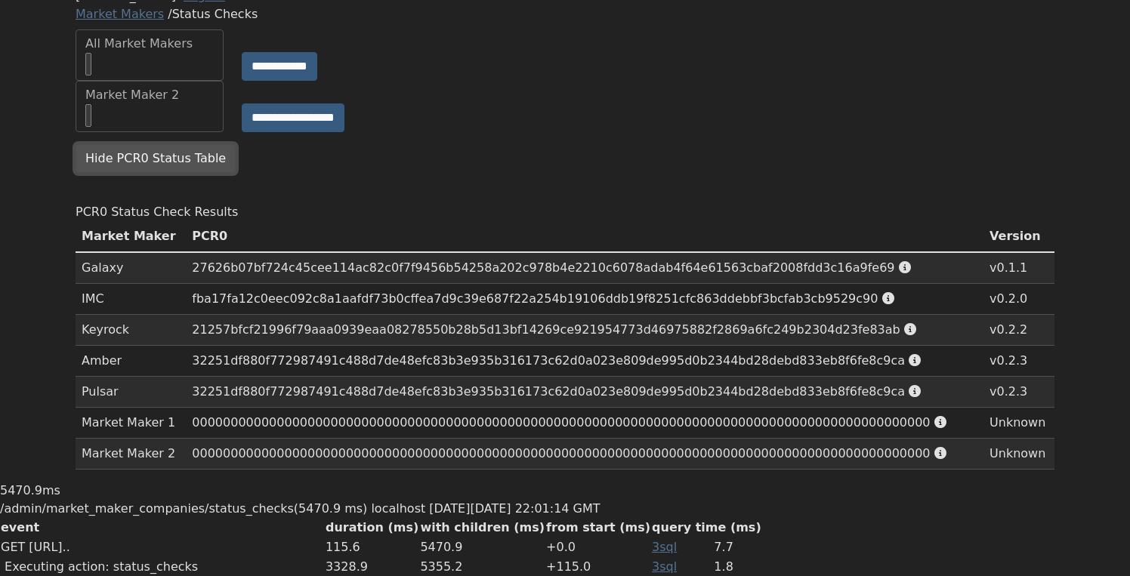
click at [179, 173] on button "Hide PCR0 Status Table" at bounding box center [156, 158] width 160 height 29
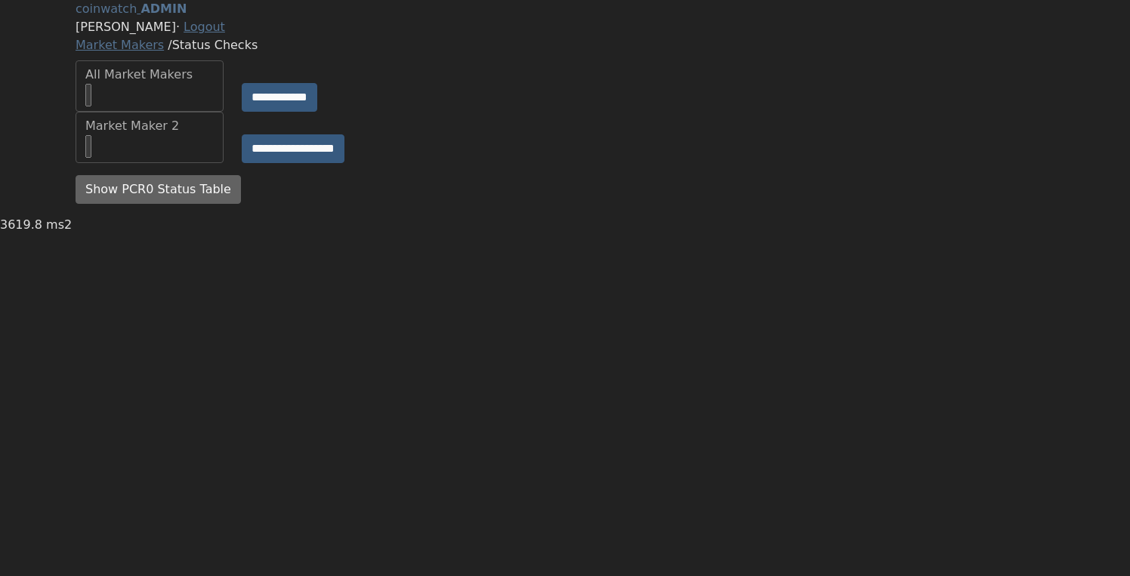
click at [197, 197] on div "**********" at bounding box center [564, 108] width 997 height 216
click at [197, 205] on div "**********" at bounding box center [564, 108] width 997 height 216
click at [194, 204] on button "Show PCR0 Status Table" at bounding box center [158, 189] width 165 height 29
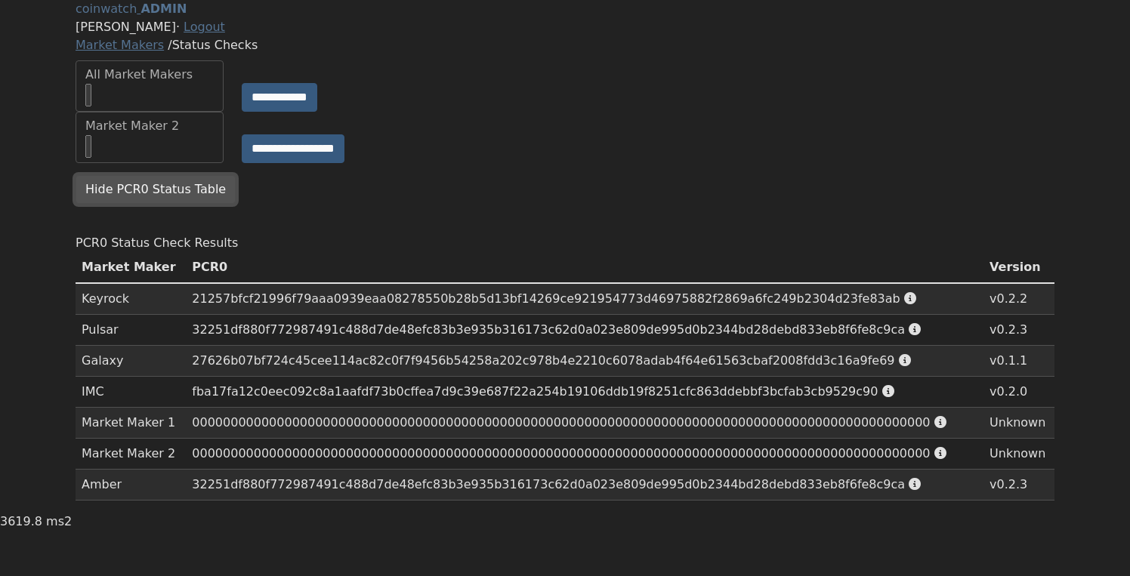
click at [192, 204] on button "Hide PCR0 Status Table" at bounding box center [156, 189] width 160 height 29
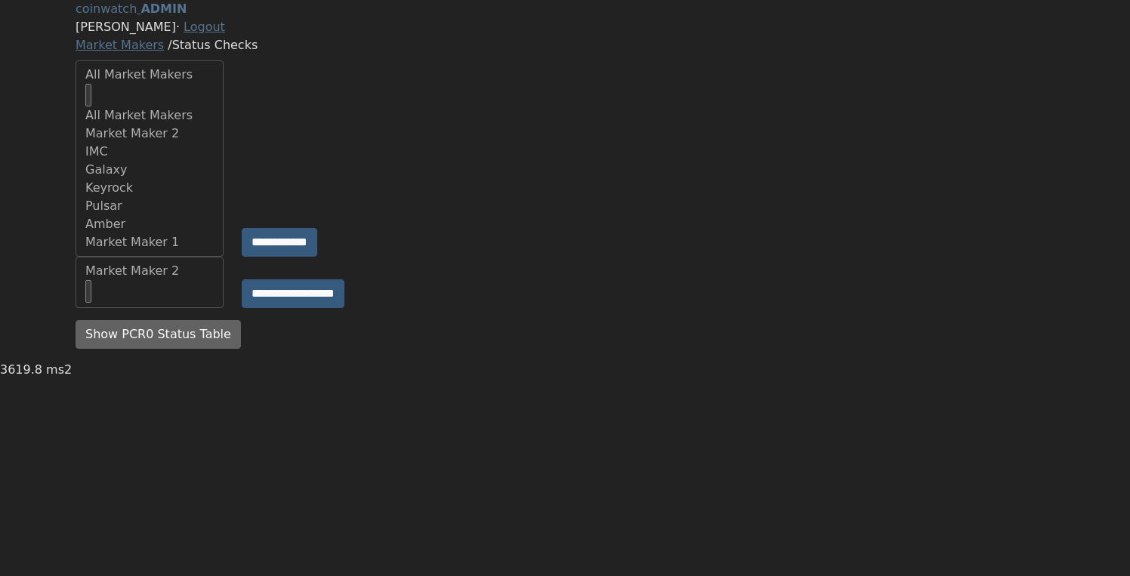
click at [192, 106] on div "All Market Makers" at bounding box center [149, 86] width 128 height 41
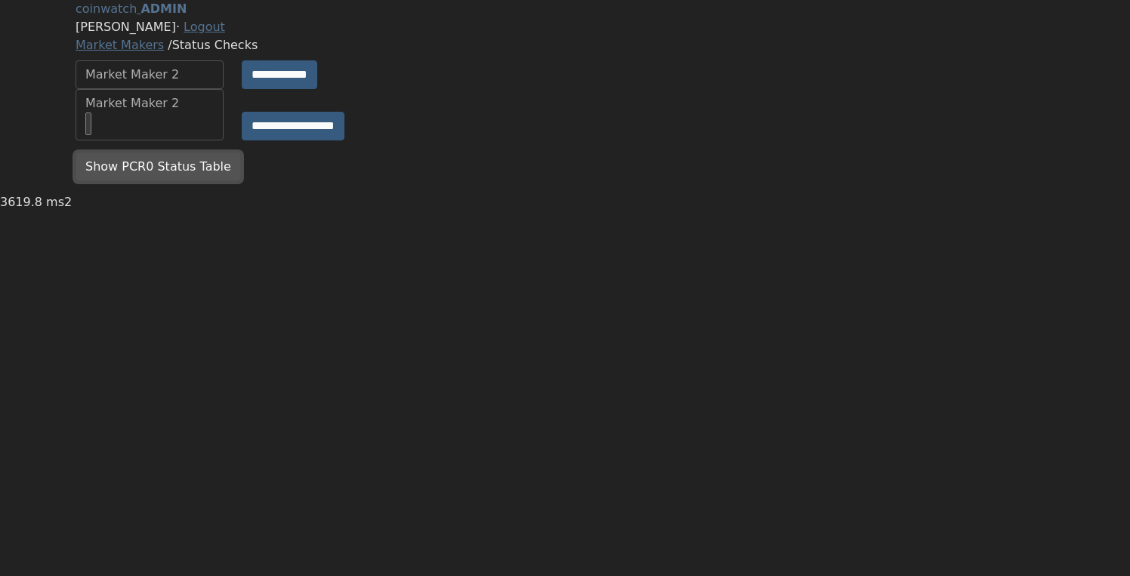
click at [165, 181] on button "Show PCR0 Status Table" at bounding box center [158, 167] width 165 height 29
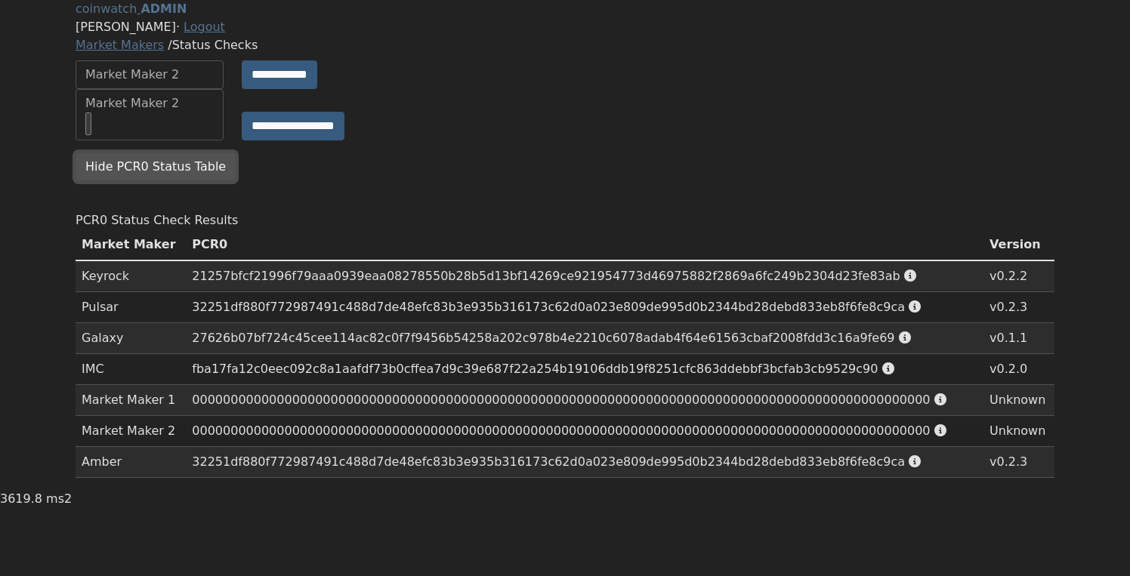
click at [165, 181] on button "Hide PCR0 Status Table" at bounding box center [156, 167] width 160 height 29
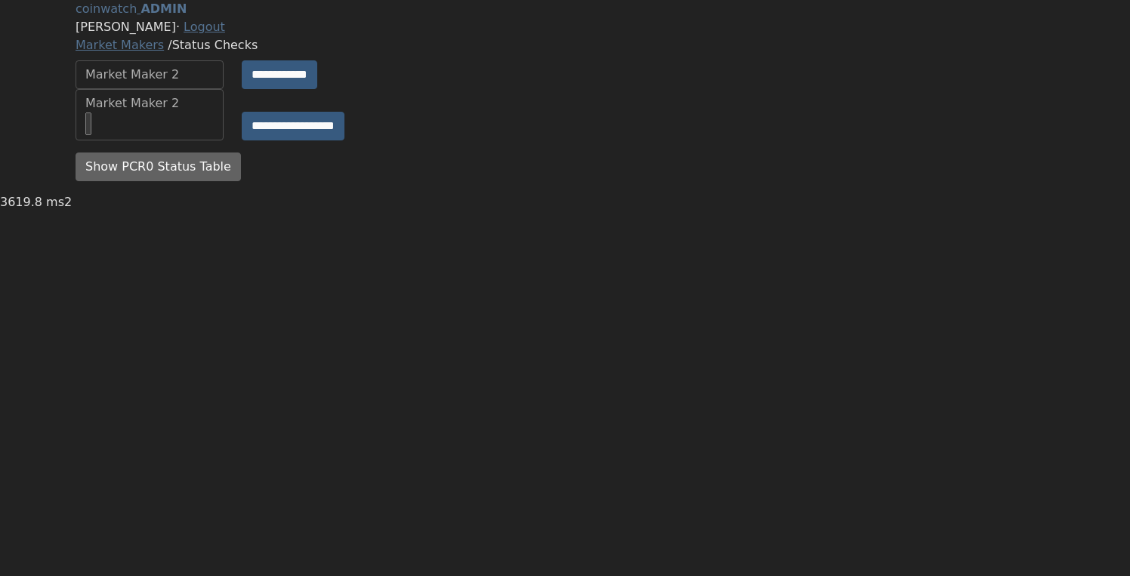
click at [166, 84] on div "Market Maker 2" at bounding box center [149, 75] width 128 height 18
click at [150, 181] on button "Show PCR0 Status Table" at bounding box center [158, 167] width 165 height 29
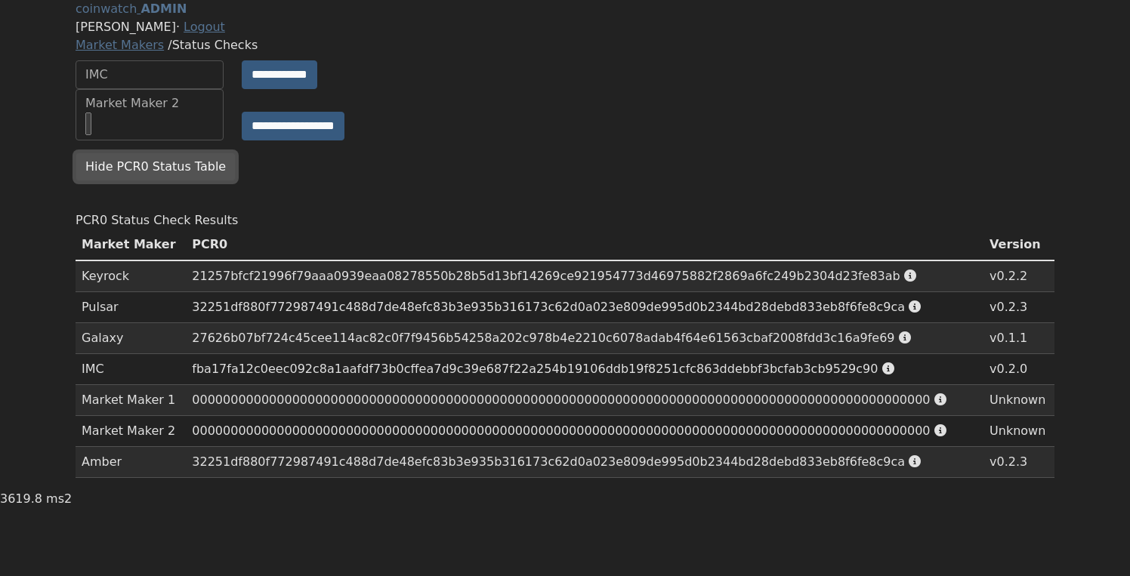
scroll to position [83, 0]
click at [633, 153] on div "Hide PCR0 Status Table" at bounding box center [564, 173] width 997 height 41
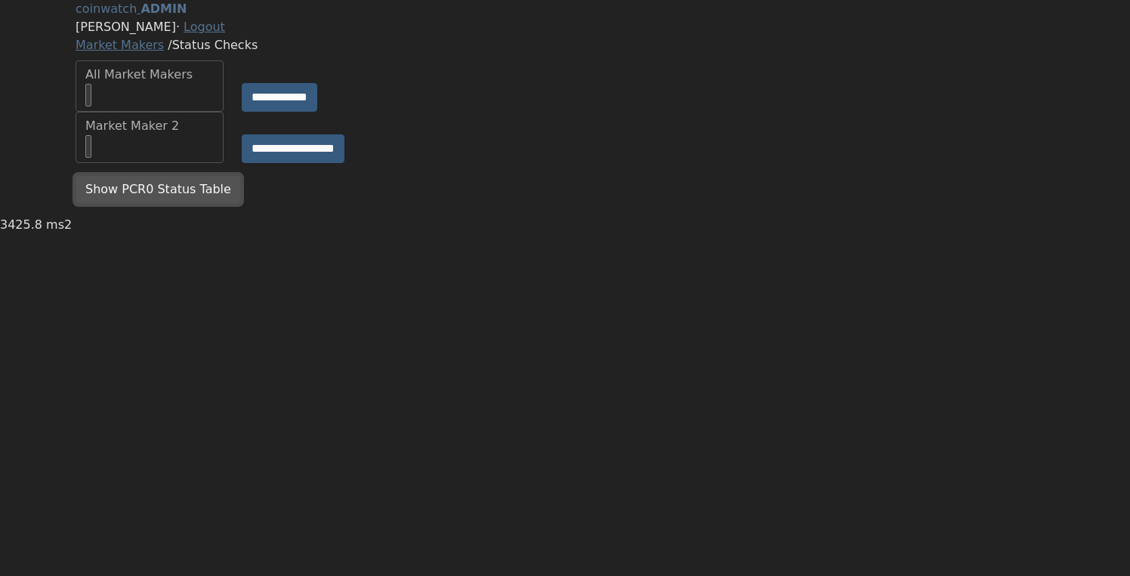
click at [181, 204] on button "Show PCR0 Status Table" at bounding box center [158, 189] width 165 height 29
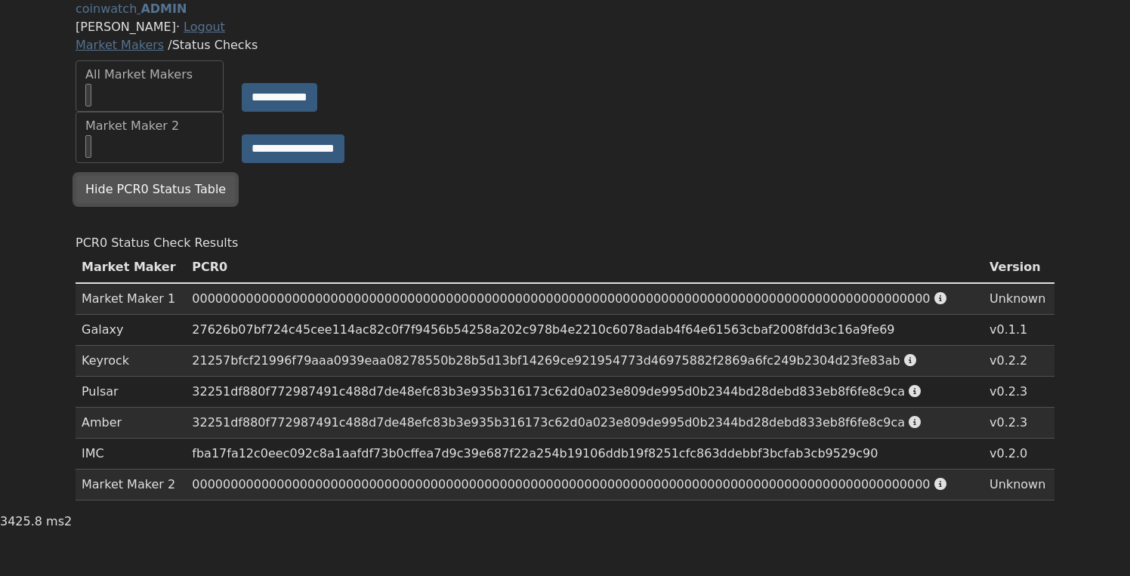
scroll to position [83, 0]
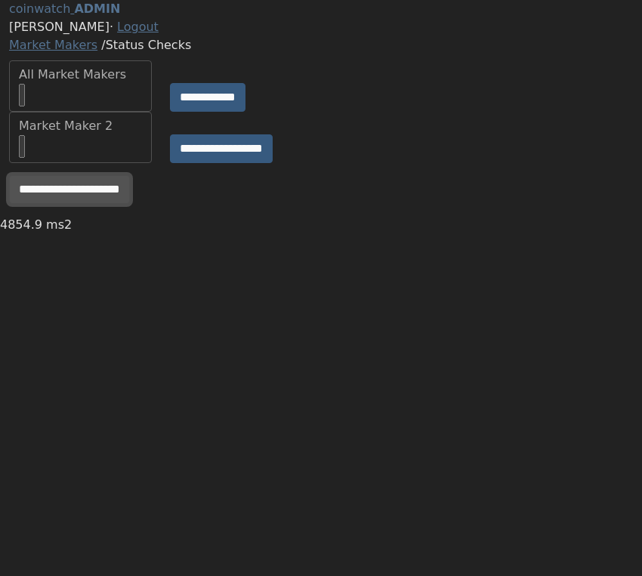
click at [91, 204] on input "**********" at bounding box center [69, 189] width 121 height 29
click at [73, 204] on input "**********" at bounding box center [69, 189] width 121 height 29
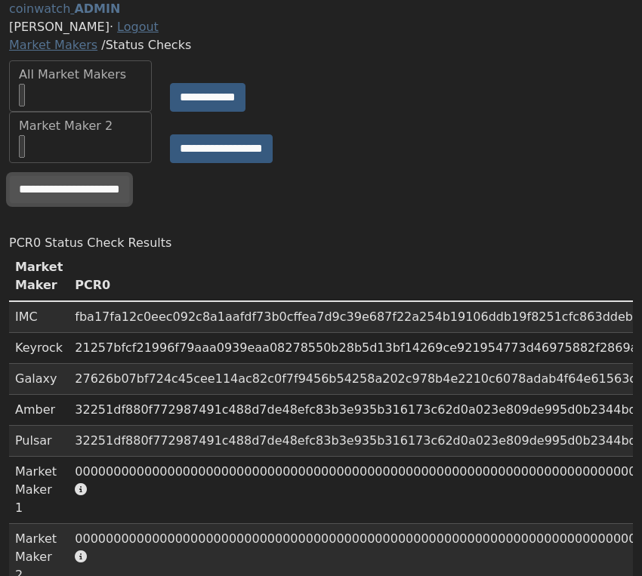
click at [114, 204] on input "**********" at bounding box center [69, 189] width 121 height 29
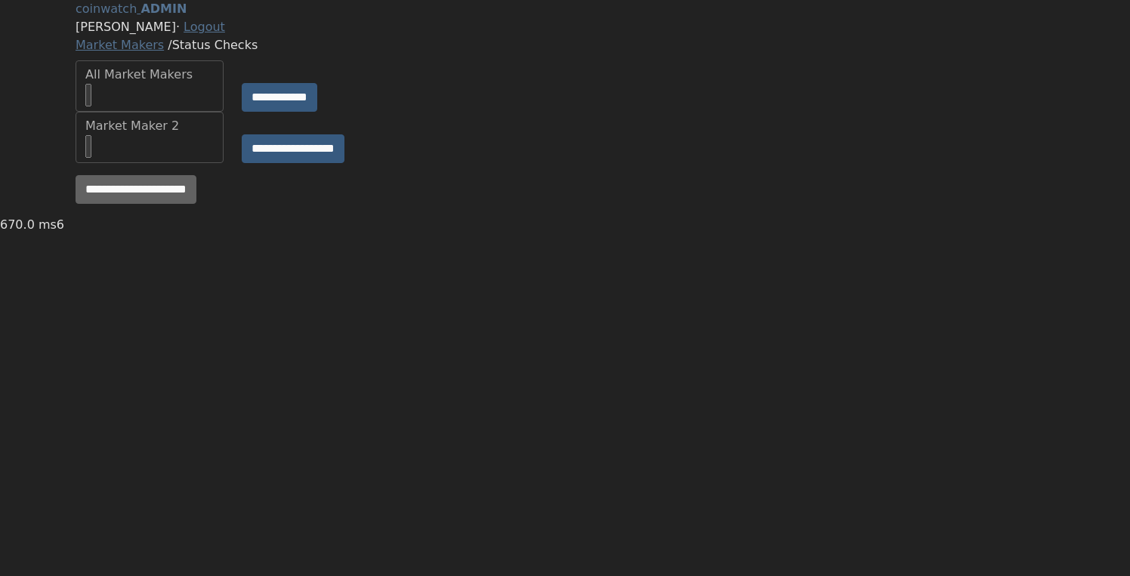
click at [91, 106] on input "select-one" at bounding box center [88, 95] width 6 height 23
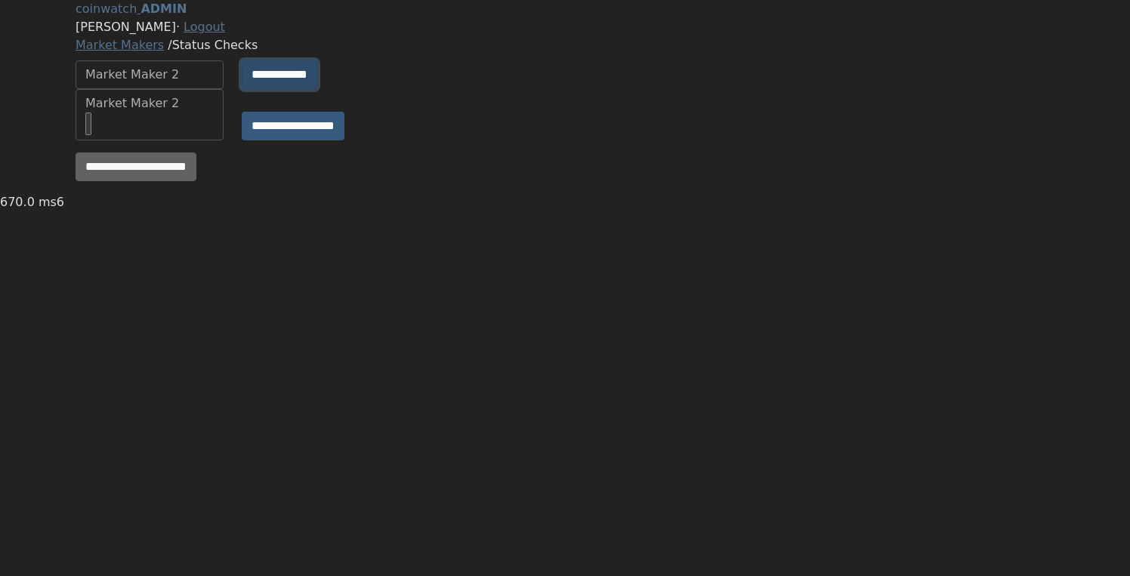
click at [251, 89] on input "**********" at bounding box center [280, 74] width 76 height 29
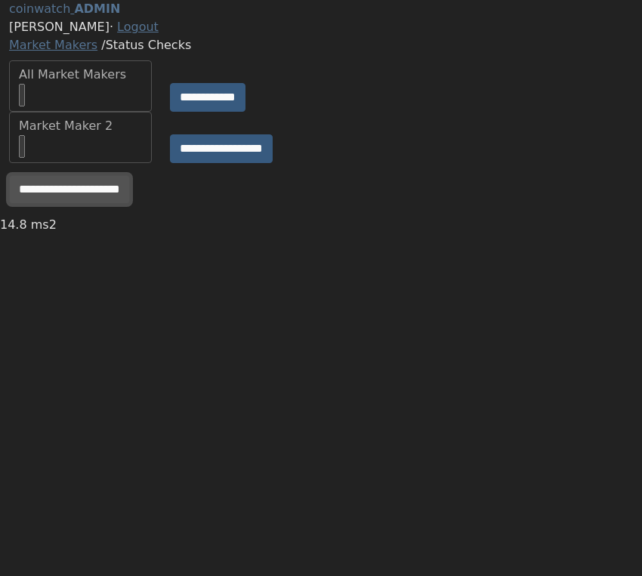
click at [119, 204] on input "**********" at bounding box center [69, 189] width 121 height 29
click at [109, 204] on input "**********" at bounding box center [69, 189] width 121 height 29
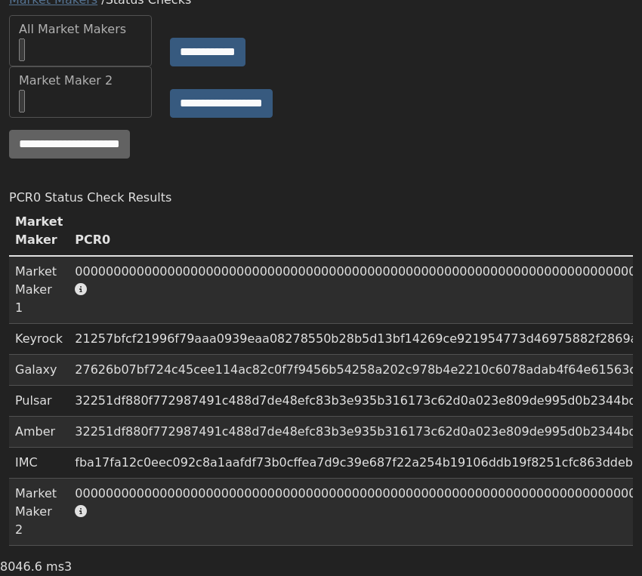
scroll to position [83, 0]
click at [130, 140] on input "**********" at bounding box center [69, 144] width 121 height 29
